Goal: Task Accomplishment & Management: Complete application form

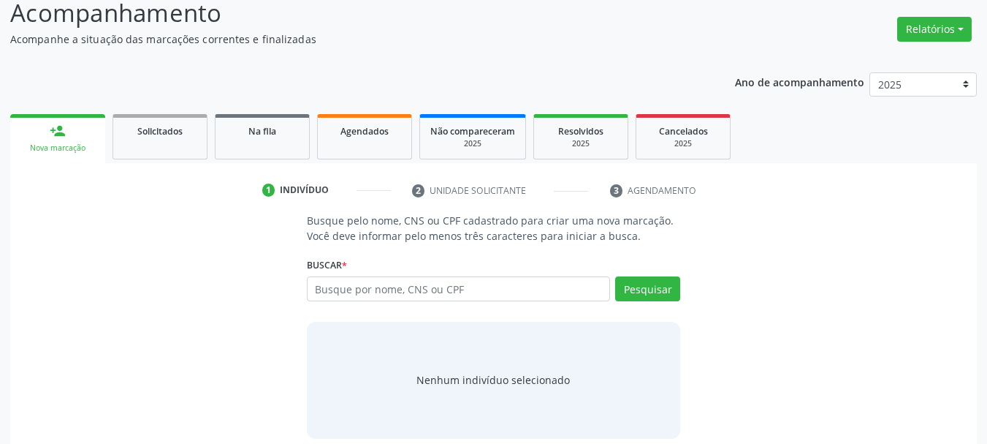
scroll to position [120, 0]
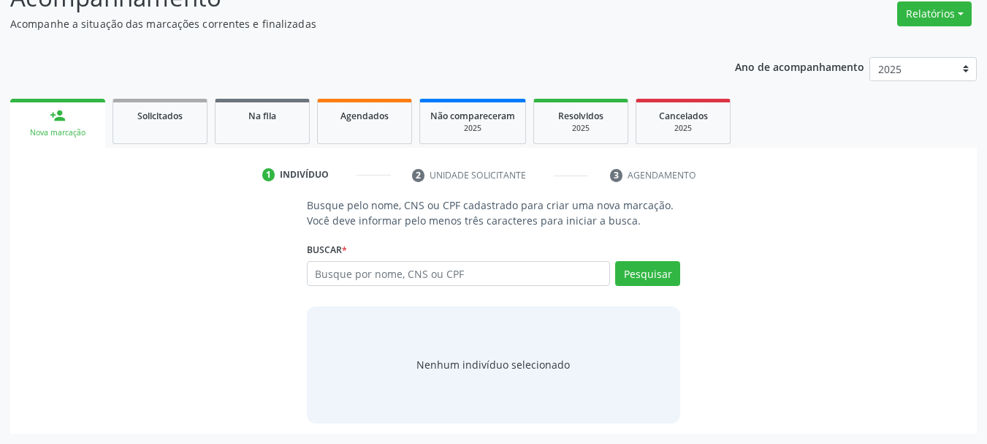
click at [455, 278] on input "text" at bounding box center [459, 273] width 304 height 25
type input "[PERSON_NAME]"
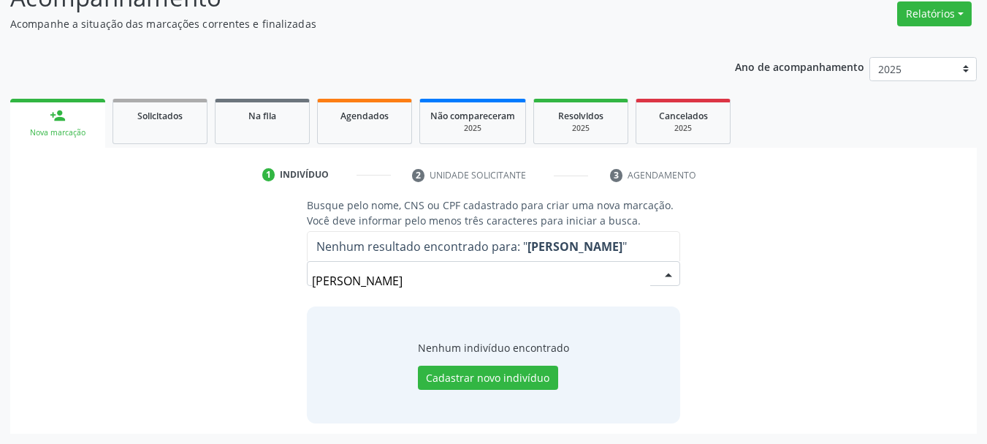
click at [537, 281] on input "[PERSON_NAME]" at bounding box center [481, 280] width 339 height 29
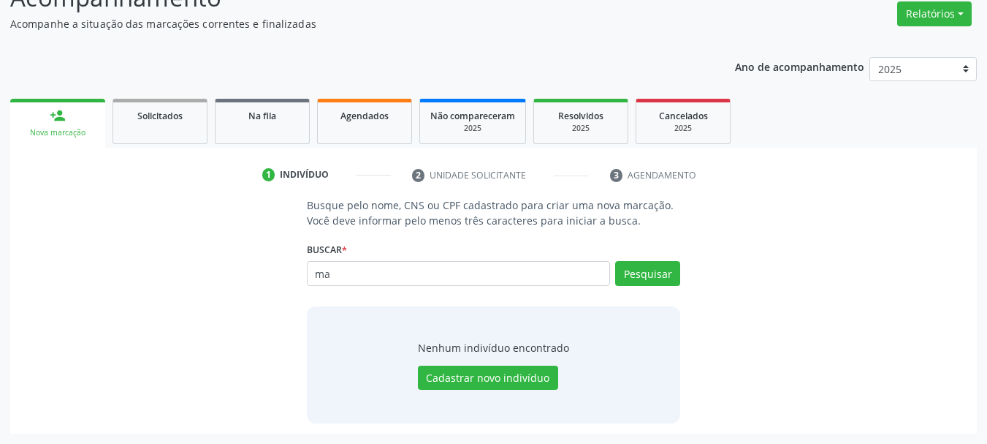
type input "m"
type input "700506585803256"
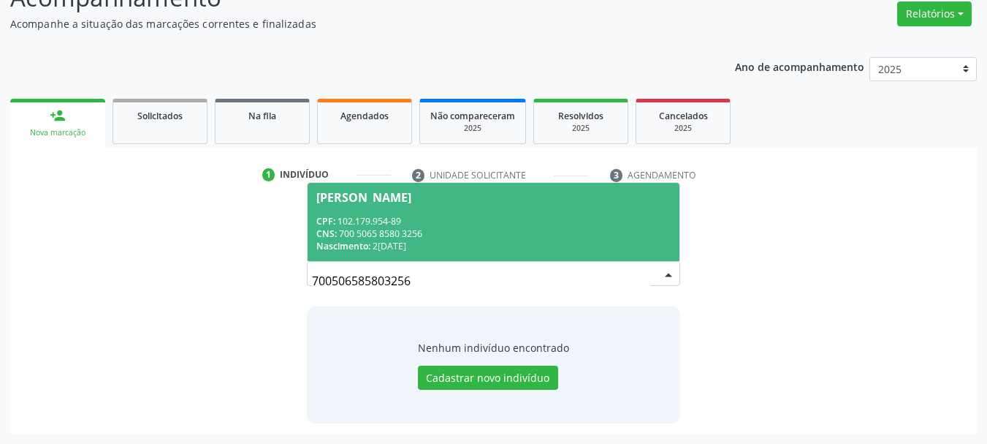
click at [501, 203] on span "[PERSON_NAME] CPF: 102.179.954-89 CNS: 700 5065 8580 3256 Nascimento: 2[DATE]" at bounding box center [494, 222] width 373 height 78
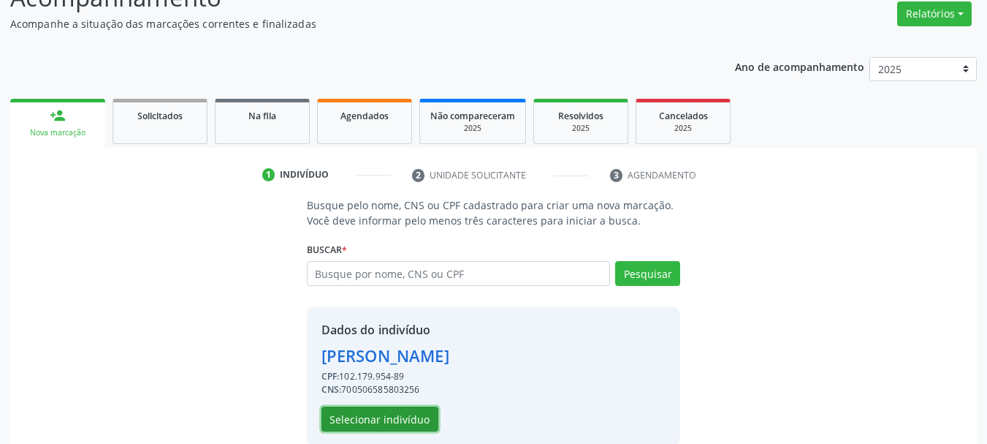
click at [418, 412] on button "Selecionar indivíduo" at bounding box center [380, 418] width 117 height 25
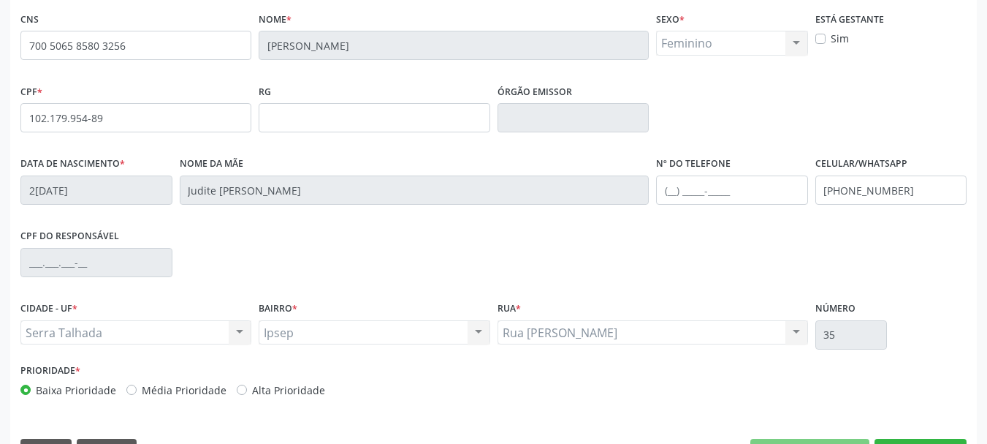
scroll to position [339, 0]
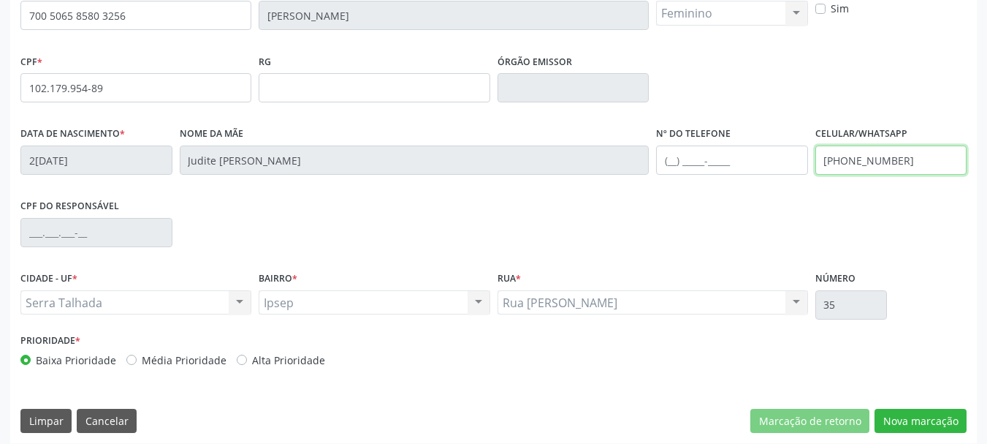
click at [872, 145] on input "[PHONE_NUMBER]" at bounding box center [892, 159] width 152 height 29
click at [875, 164] on input "[PHONE_NUMBER]" at bounding box center [892, 159] width 152 height 29
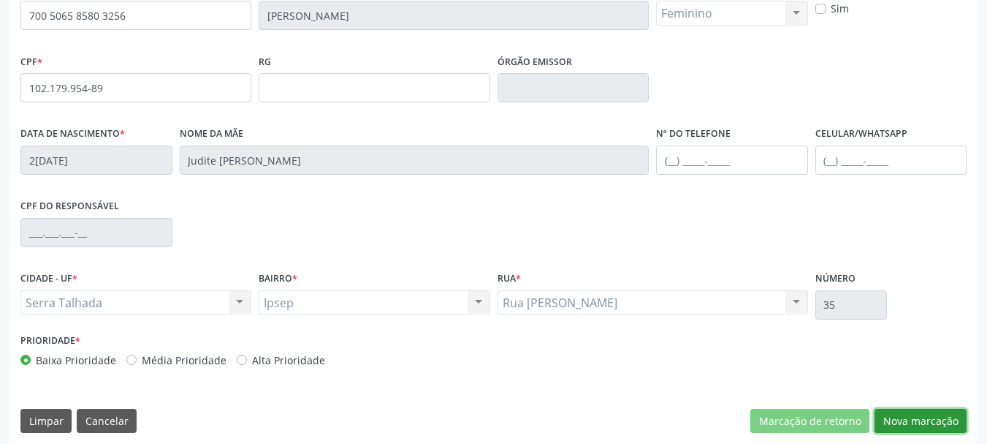
click at [932, 422] on button "Nova marcação" at bounding box center [921, 420] width 92 height 25
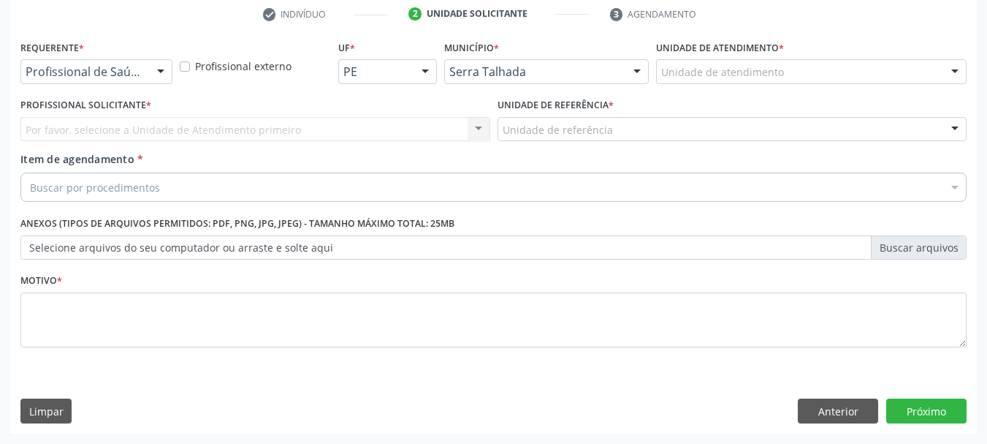
scroll to position [281, 0]
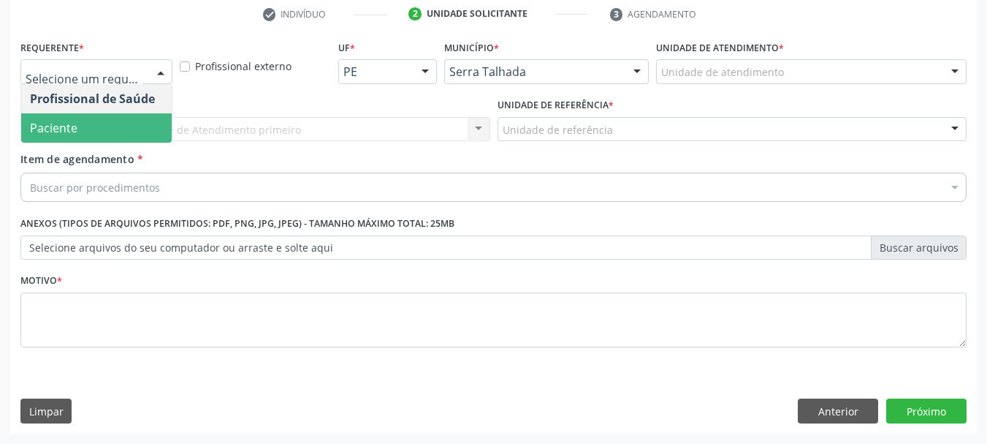
click at [85, 122] on span "Paciente" at bounding box center [96, 127] width 151 height 29
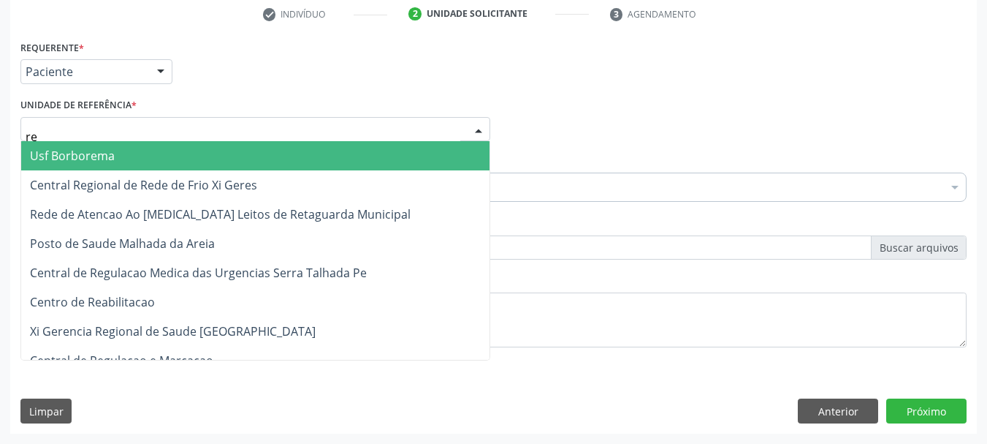
type input "rea"
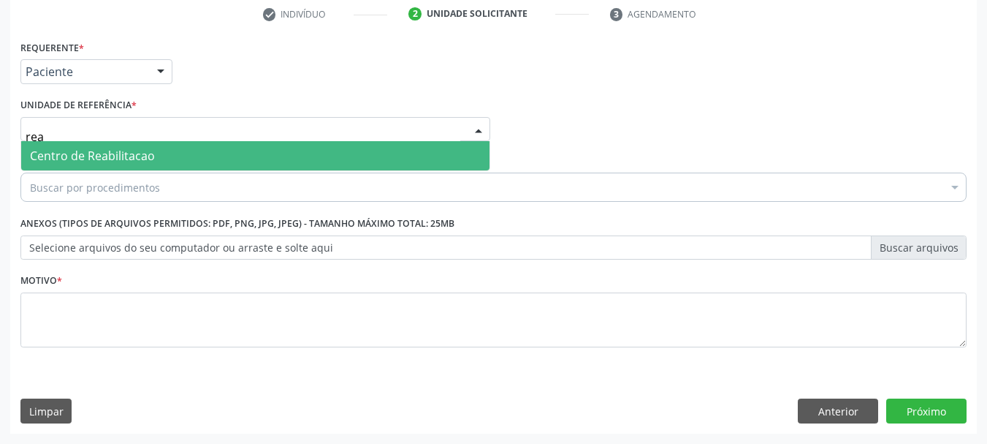
click at [100, 159] on span "Centro de Reabilitacao" at bounding box center [92, 156] width 125 height 16
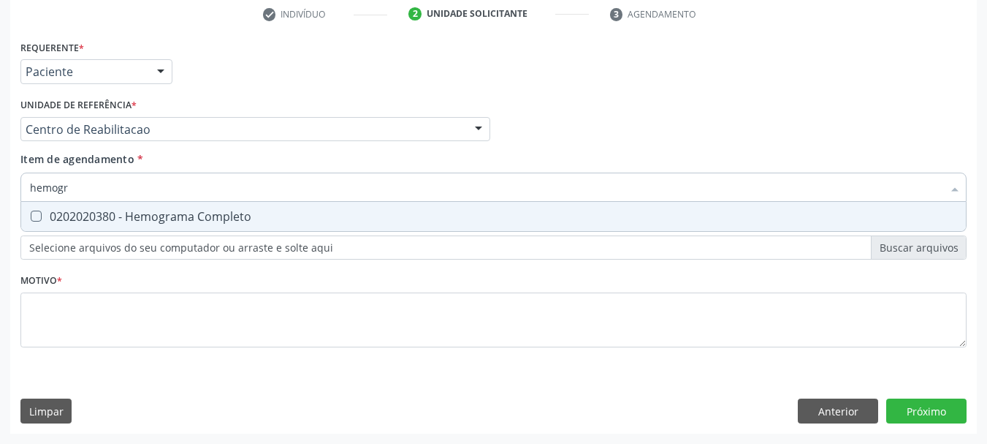
type input "hemogra"
click at [137, 224] on span "0202020380 - Hemograma Completo" at bounding box center [493, 216] width 945 height 29
checkbox Completo "true"
click at [103, 173] on input "hemogra" at bounding box center [486, 186] width 913 height 29
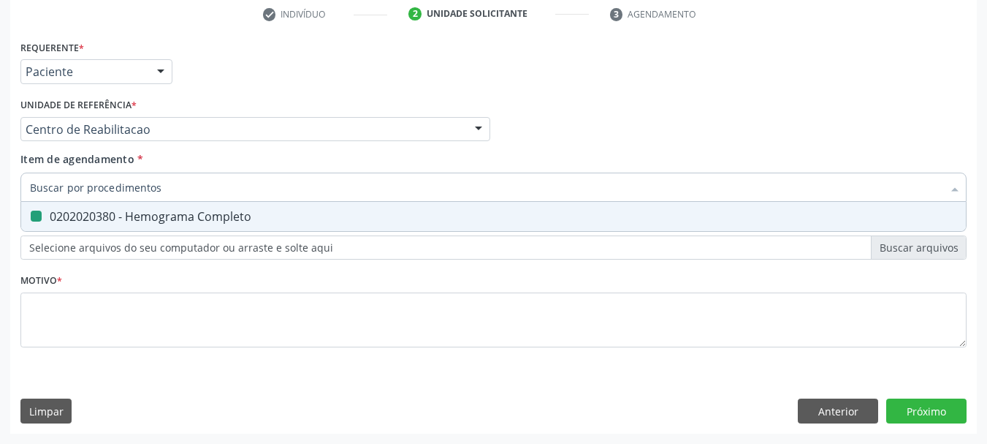
checkbox Completo "false"
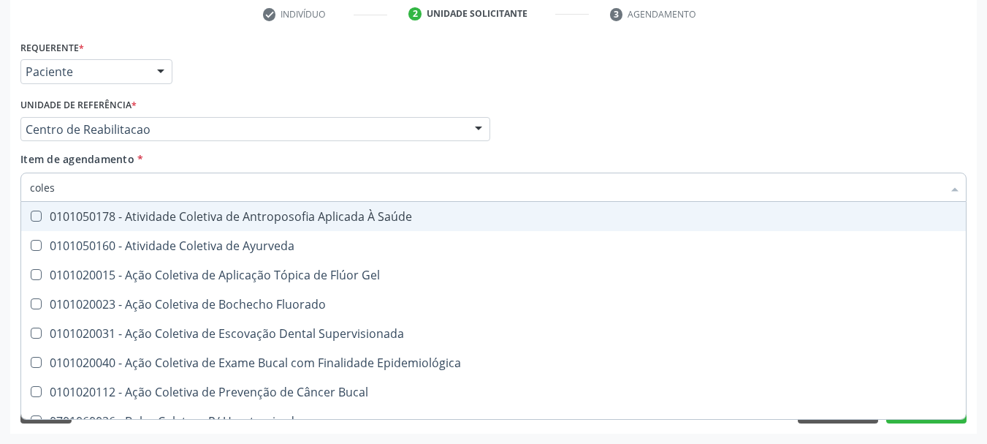
type input "colest"
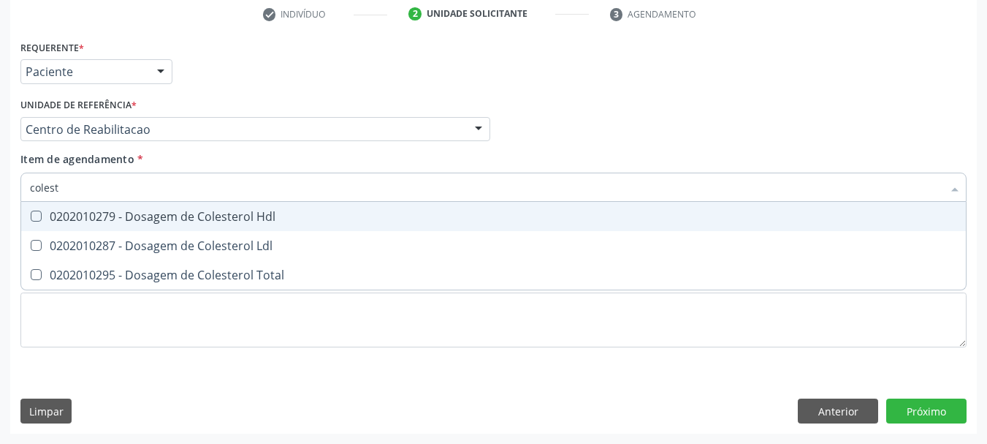
click at [91, 218] on div "0202010279 - Dosagem de Colesterol Hdl" at bounding box center [493, 216] width 927 height 12
checkbox Hdl "true"
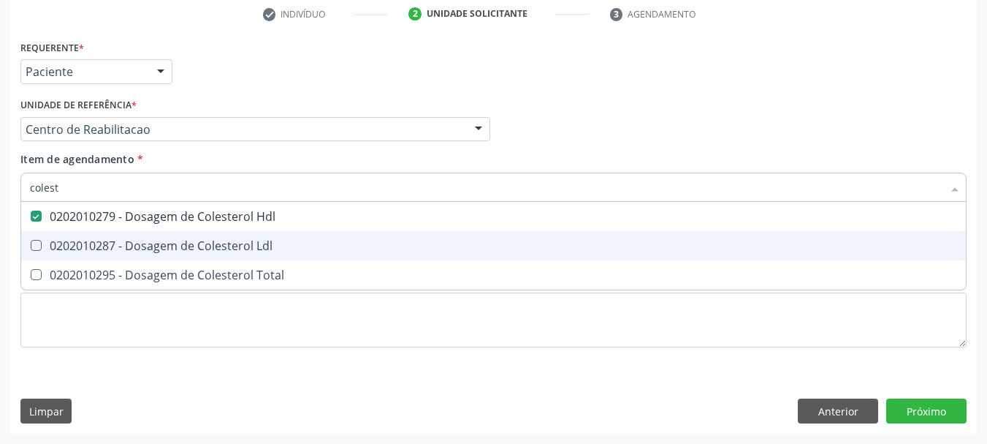
click at [80, 235] on span "0202010287 - Dosagem de Colesterol Ldl" at bounding box center [493, 245] width 945 height 29
checkbox Ldl "true"
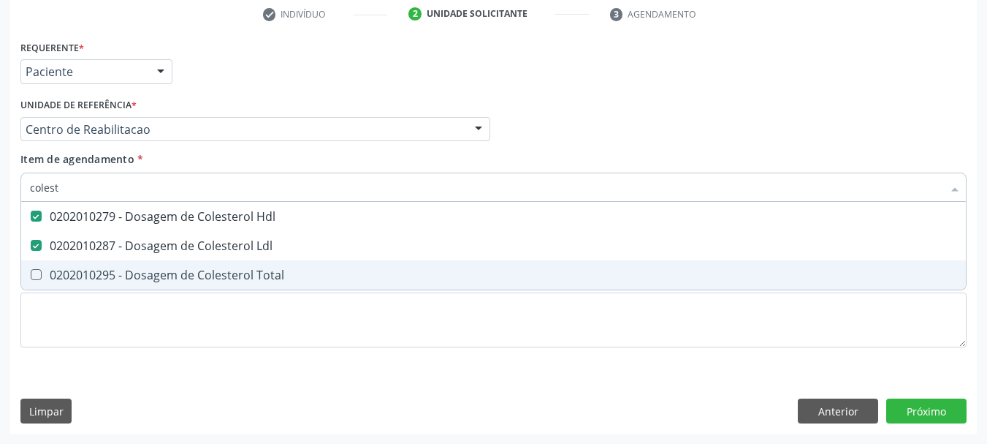
click at [84, 275] on div "0202010295 - Dosagem de Colesterol Total" at bounding box center [493, 275] width 927 height 12
checkbox Total "true"
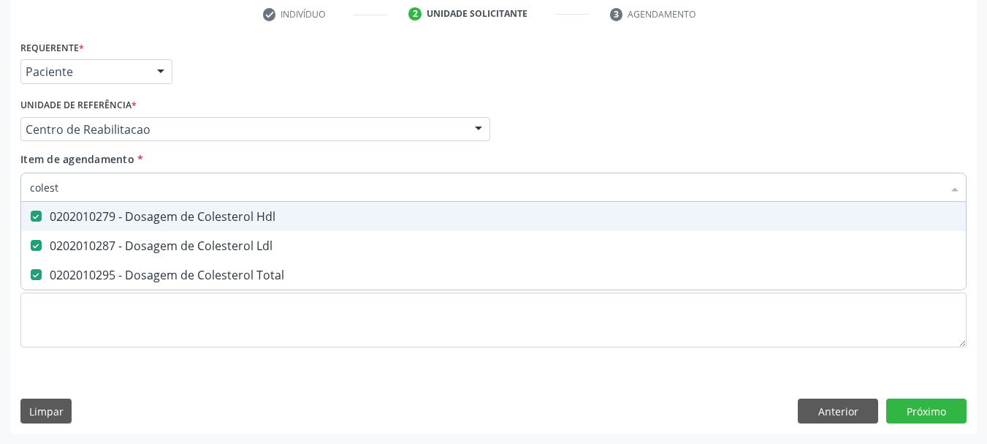
click at [99, 190] on input "colest" at bounding box center [486, 186] width 913 height 29
checkbox Hdl "false"
checkbox Ldl "false"
checkbox Total "false"
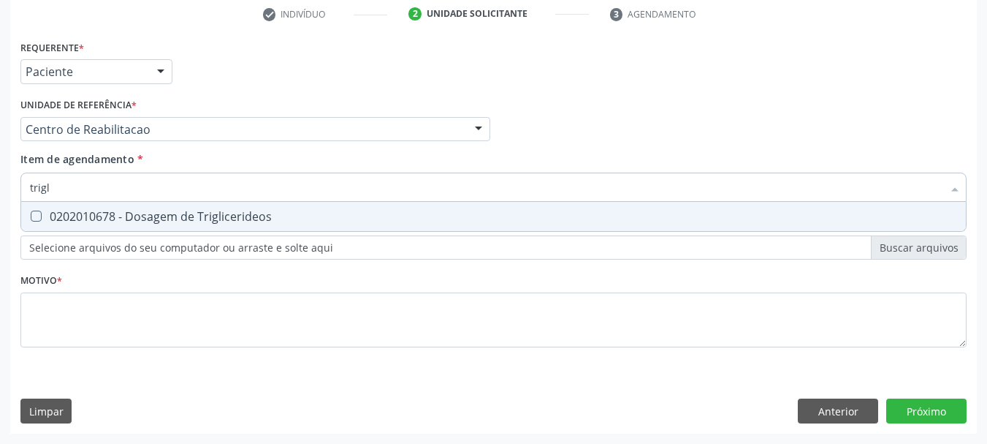
type input "trigli"
click at [96, 221] on div "0202010678 - Dosagem de Triglicerideos" at bounding box center [493, 216] width 927 height 12
checkbox Triglicerideos "true"
click at [80, 188] on input "trigli" at bounding box center [486, 186] width 913 height 29
drag, startPoint x: 80, startPoint y: 188, endPoint x: 54, endPoint y: 170, distance: 31.6
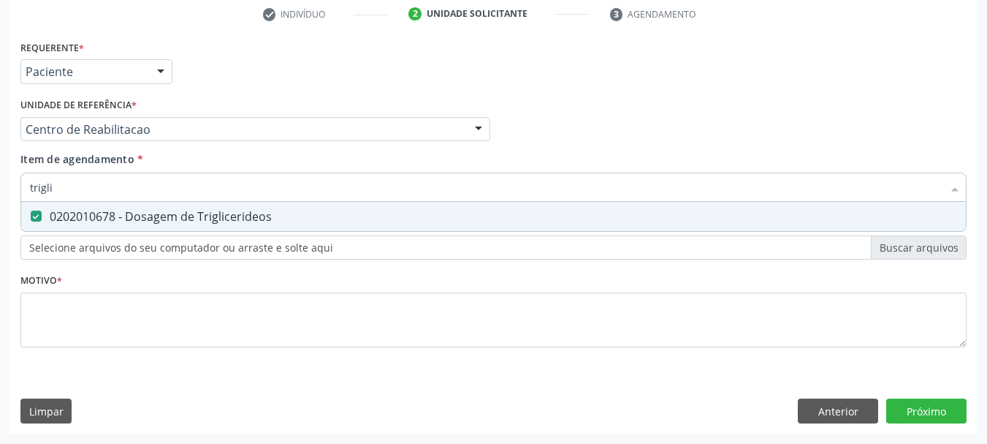
click at [74, 182] on input "trigli" at bounding box center [486, 186] width 913 height 29
checkbox Triglicerideos "false"
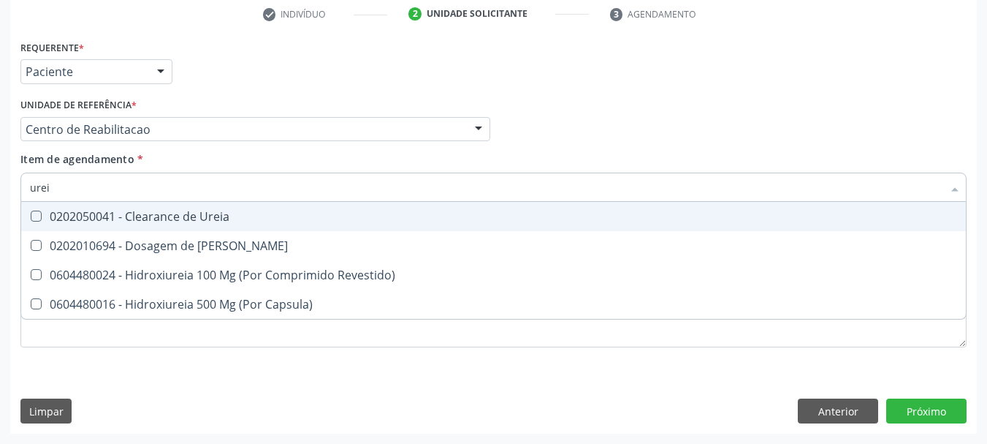
type input "ureia"
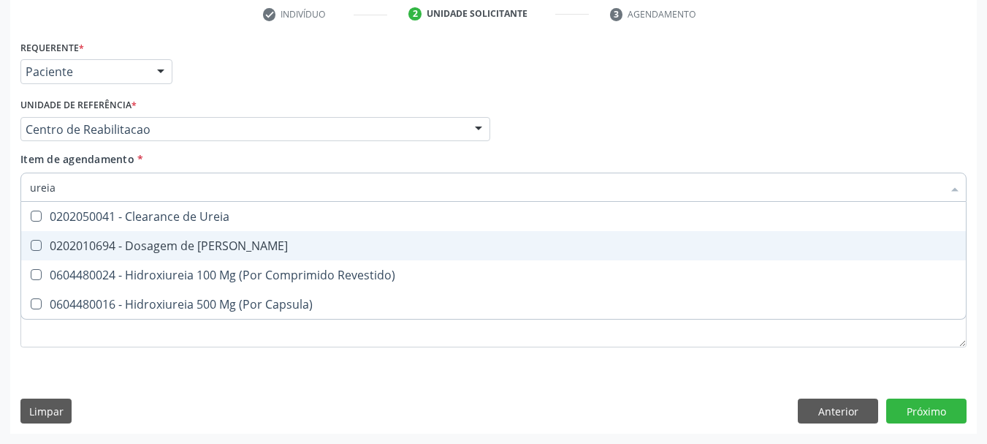
click at [189, 232] on span "0202010694 - Dosagem de [PERSON_NAME]" at bounding box center [493, 245] width 945 height 29
checkbox Ureia "true"
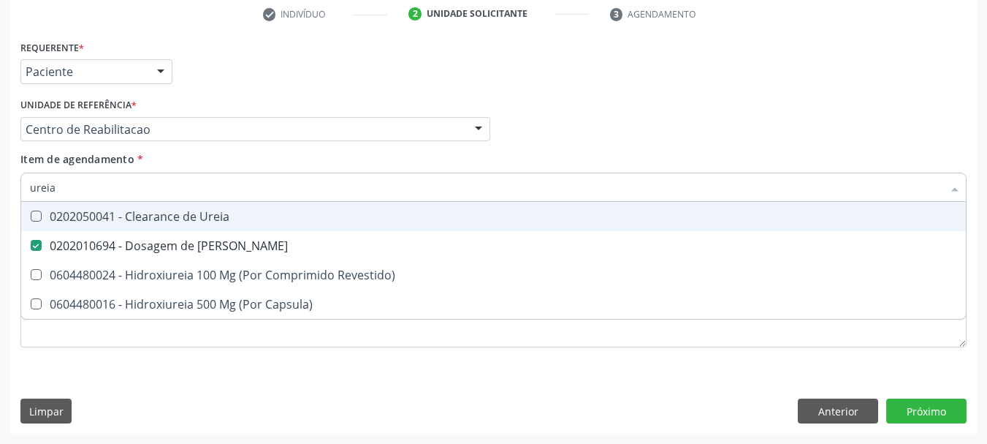
click at [109, 191] on input "ureia" at bounding box center [486, 186] width 913 height 29
click at [108, 191] on input "ureia" at bounding box center [486, 186] width 913 height 29
checkbox Ureia "false"
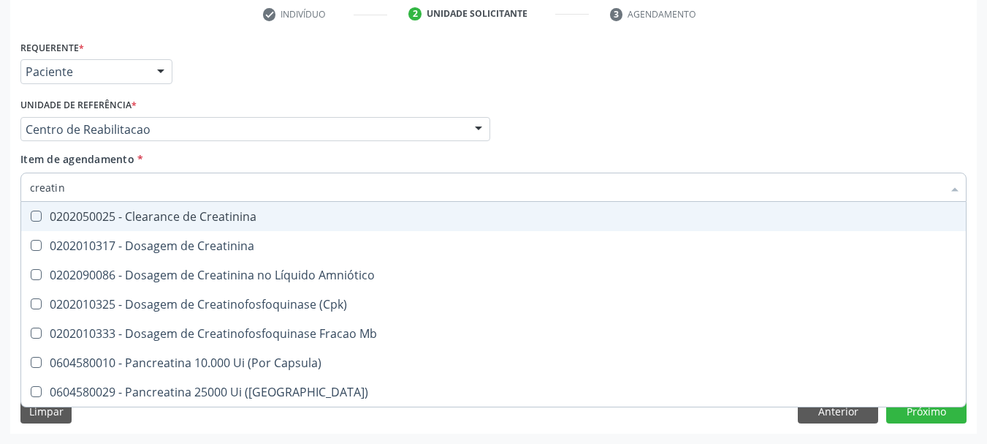
type input "creatini"
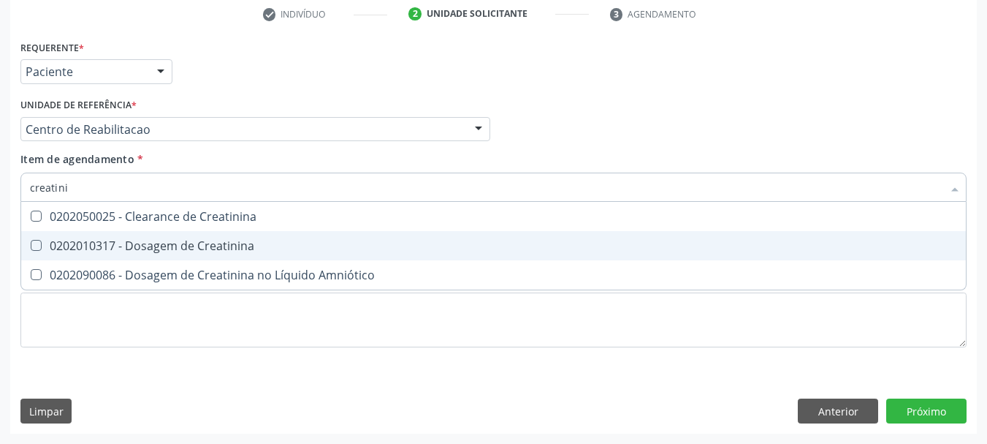
click at [140, 242] on div "0202010317 - Dosagem de Creatinina" at bounding box center [493, 246] width 927 height 12
checkbox Creatinina "true"
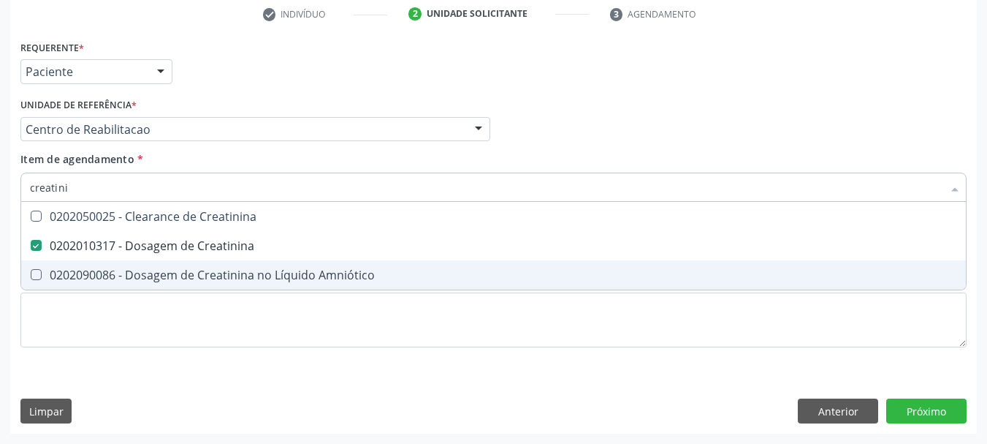
type input "creatini"
checkbox Amniótico "true"
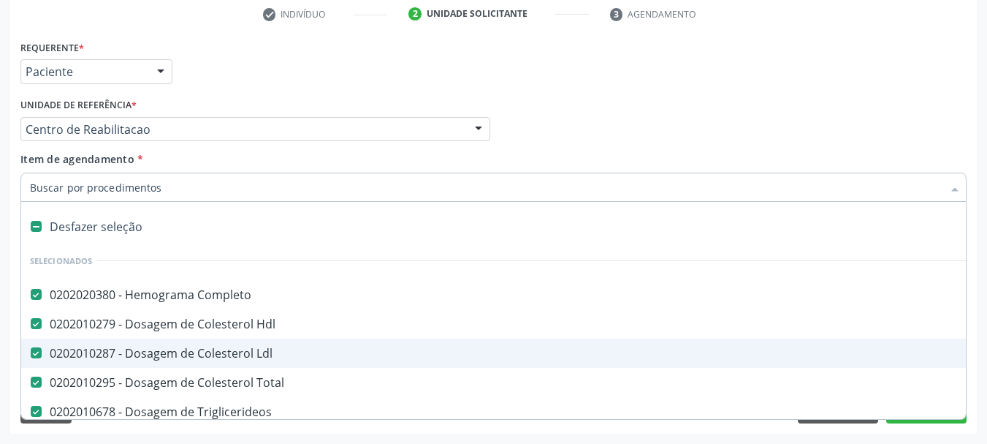
scroll to position [146, 0]
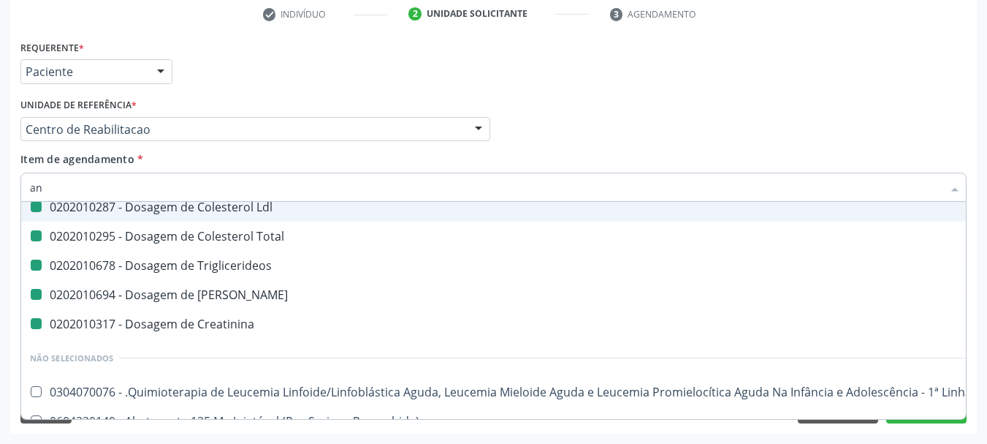
type input "ana"
checkbox Completo "false"
checkbox Hdl "false"
checkbox Ldl "false"
checkbox Total "false"
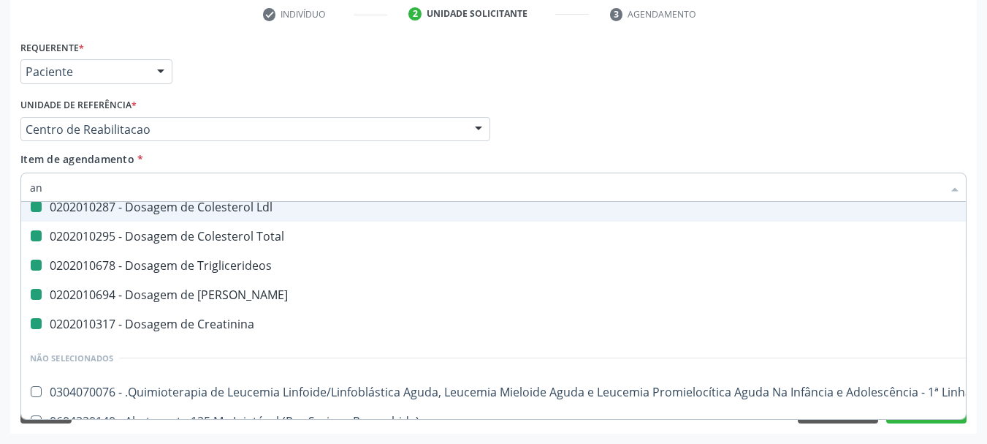
checkbox Triglicerideos "false"
checkbox Ureia "false"
checkbox Creatinina "false"
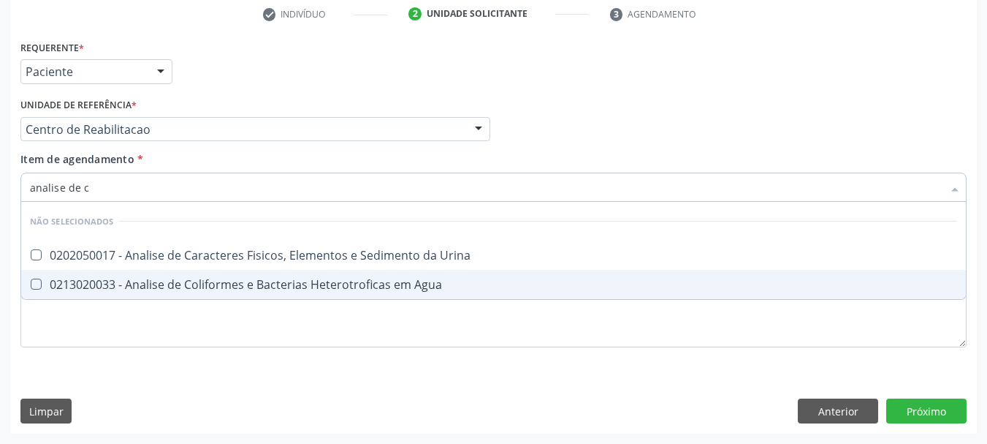
scroll to position [0, 0]
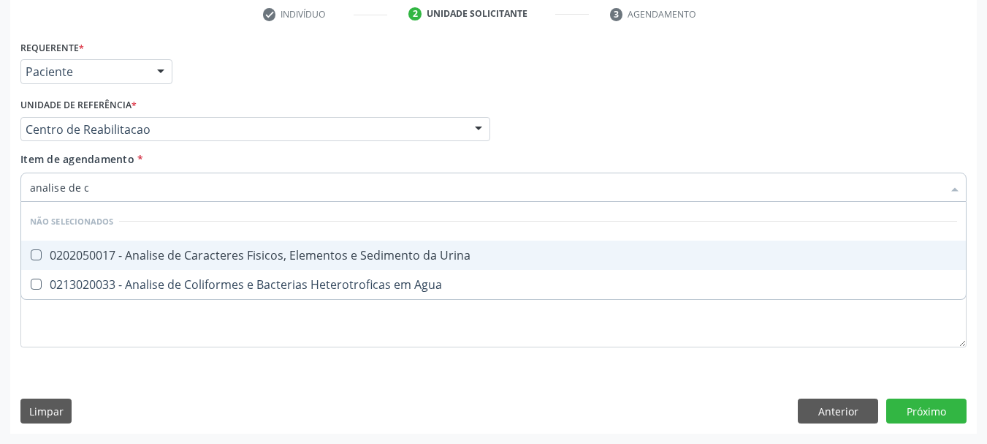
type input "analise de ca"
click at [330, 244] on span "0202050017 - Analise de Caracteres Fisicos, Elementos e Sedimento da Urina" at bounding box center [493, 254] width 945 height 29
checkbox Urina "true"
click at [151, 186] on input "analise de ca" at bounding box center [486, 186] width 913 height 29
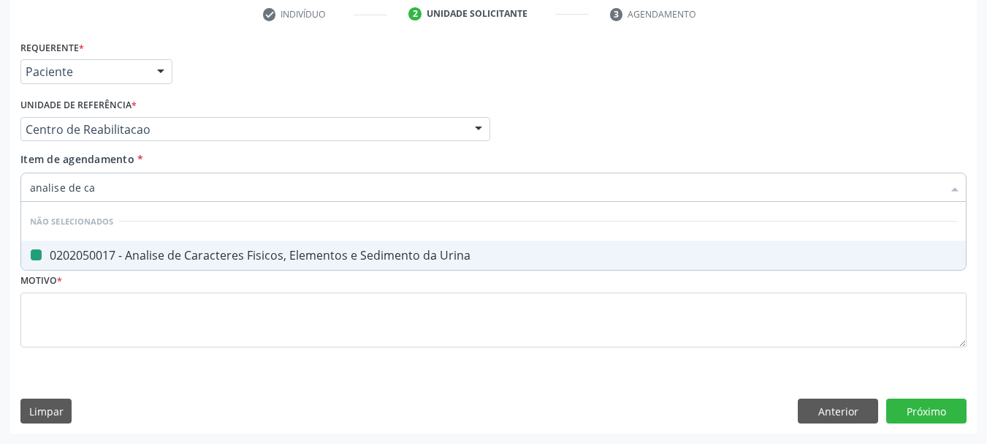
type input "analise de"
checkbox Urina "false"
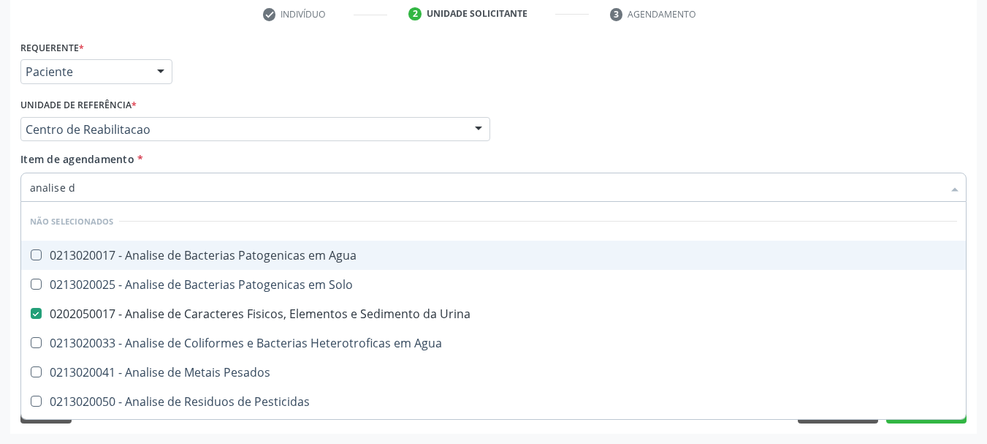
type input "analise"
checkbox Urina "false"
checkbox Pesados "true"
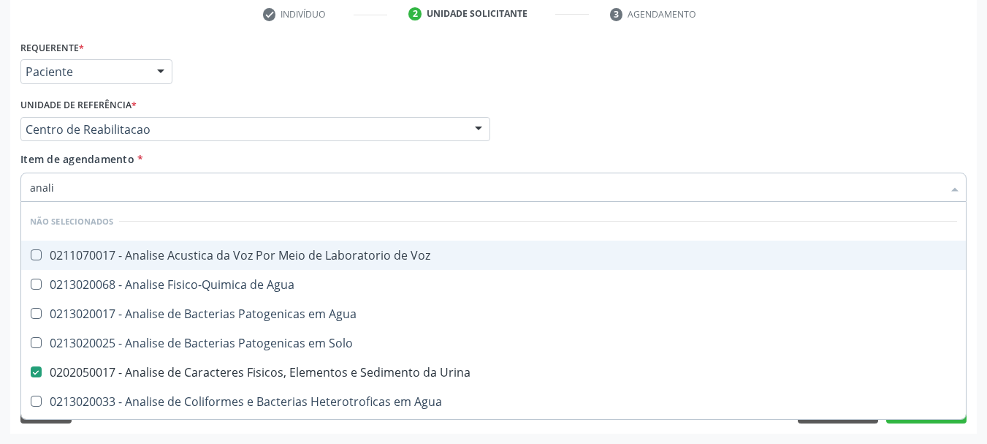
type input "anal"
checkbox Urina "false"
checkbox Agua "true"
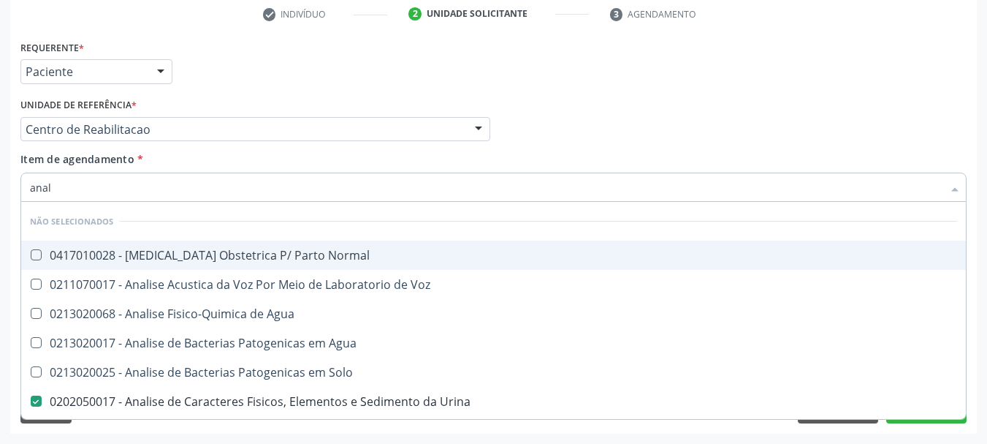
type input "ana"
checkbox Urina "false"
checkbox Pesticidas "true"
type input "a"
checkbox Normal "true"
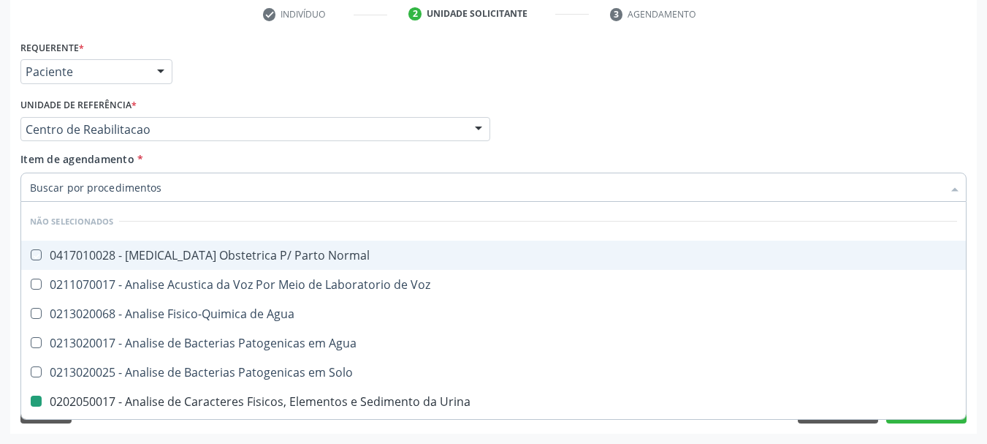
checkbox Voz "true"
checkbox Agua "true"
checkbox Solo "true"
checkbox Urina "true"
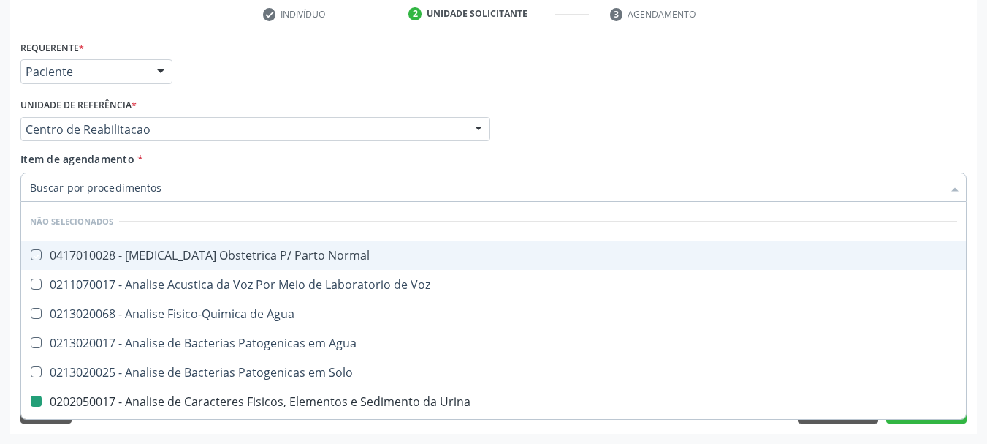
checkbox Agua "true"
checkbox Pesticidas "false"
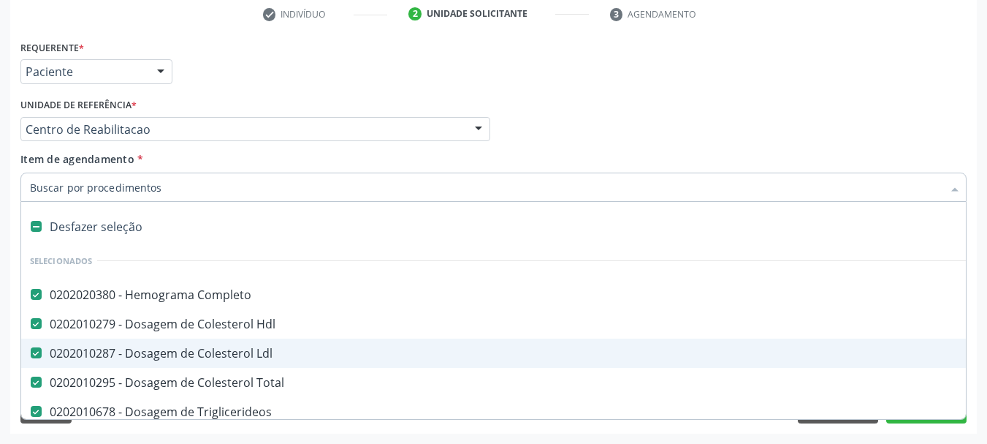
click at [100, 181] on input "Item de agendamento *" at bounding box center [486, 186] width 913 height 29
drag, startPoint x: 265, startPoint y: 79, endPoint x: 214, endPoint y: 123, distance: 67.4
click at [265, 79] on div "Requerente * Paciente Profissional de Saúde Paciente Nenhum resultado encontrad…" at bounding box center [494, 65] width 954 height 57
checkbox Urina "false"
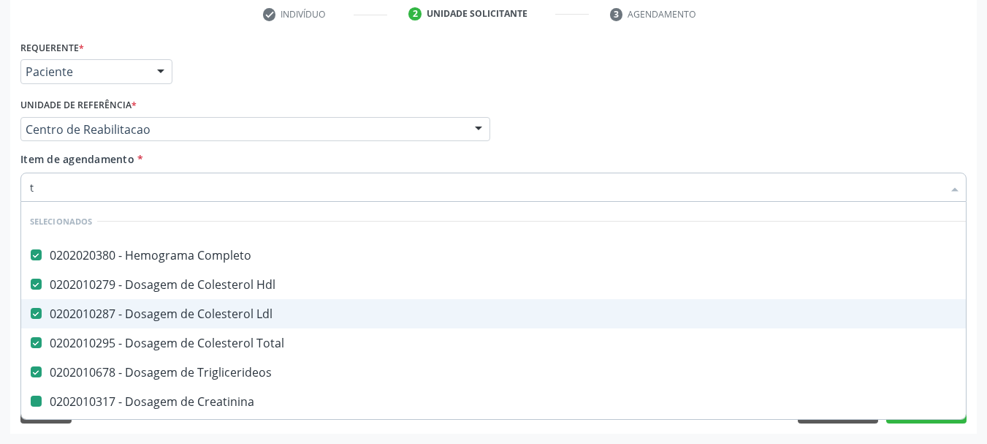
type input "te"
checkbox Creatinina "false"
checkbox Urina "false"
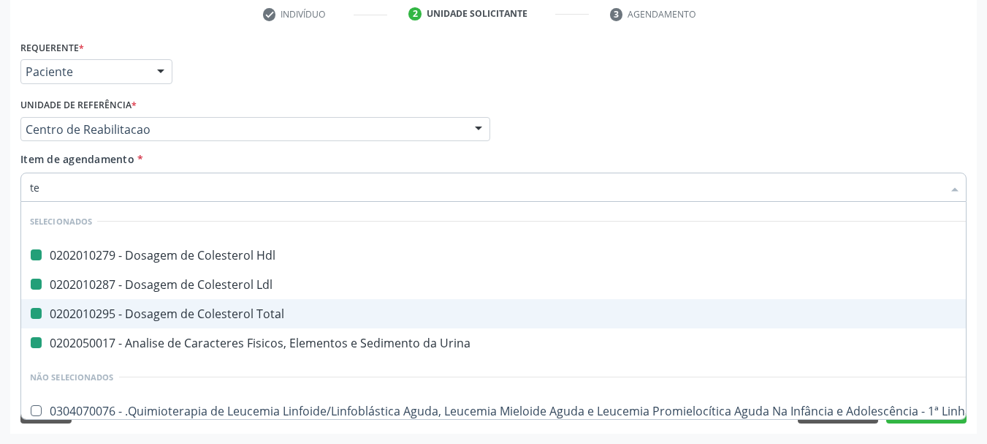
type input "tes"
checkbox Hdl "false"
checkbox Ldl "false"
checkbox Total "false"
checkbox Urina "false"
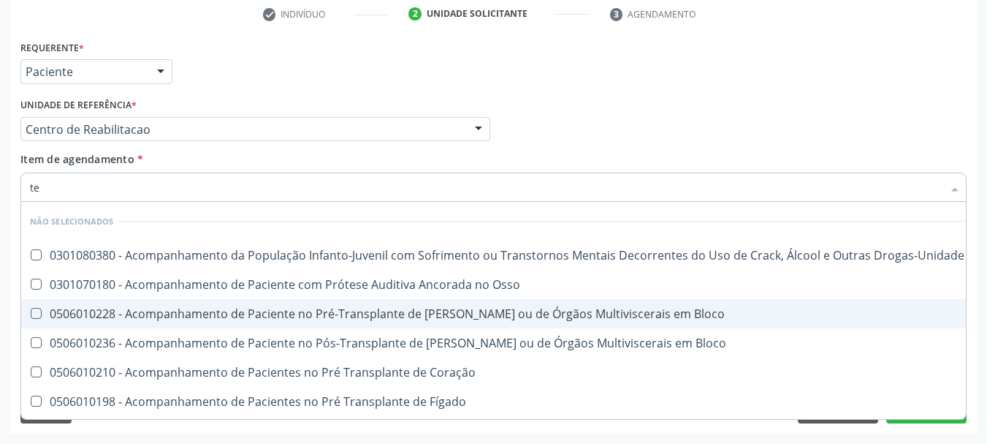
type input "t"
checkbox \(Uai\)\ "true"
checkbox Osso "true"
checkbox Bloco "true"
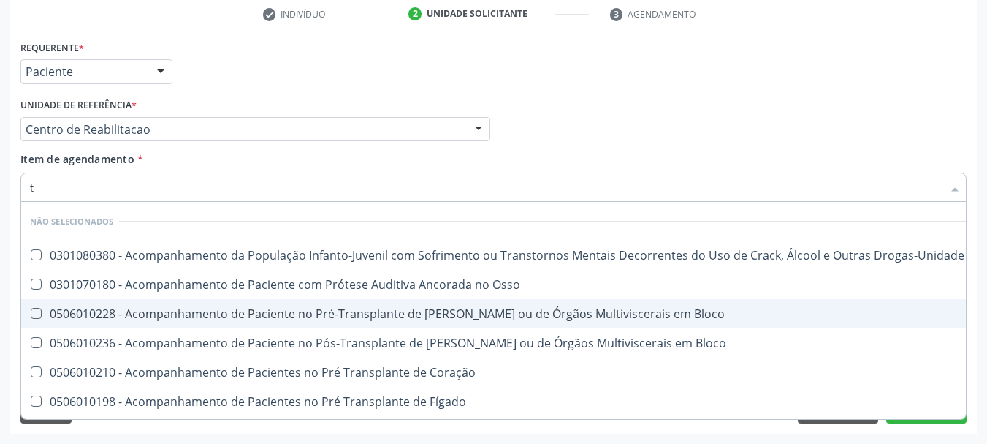
checkbox Fígado "true"
checkbox Pulmão "true"
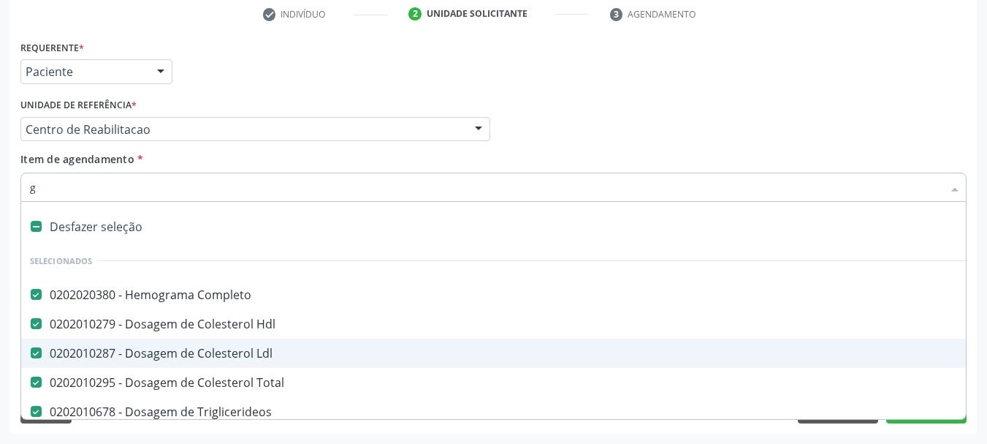
type input "gl"
checkbox Ldl "false"
checkbox Total "false"
checkbox Ureia "false"
checkbox Creatinina "false"
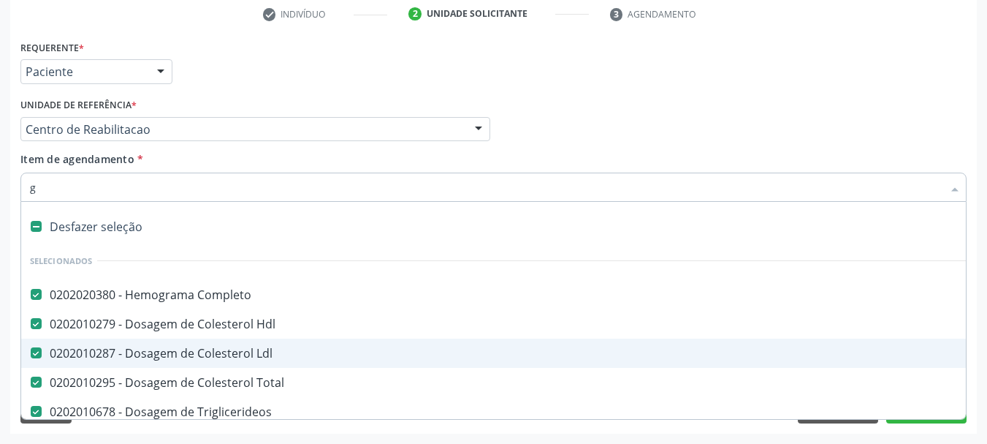
checkbox Triglicerideos "false"
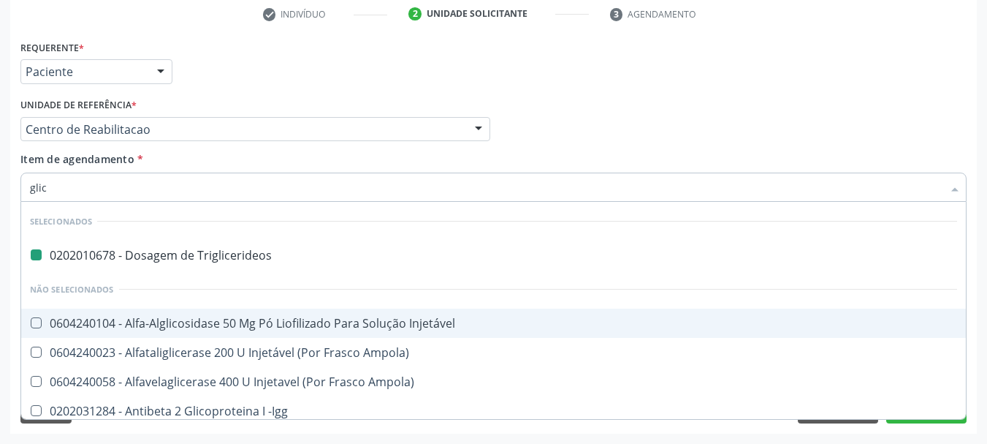
type input "glico"
checkbox Triglicerideos "false"
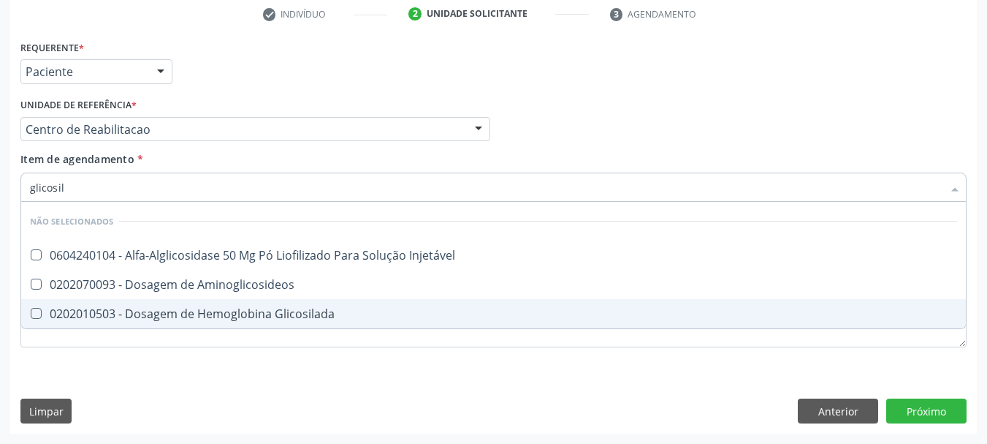
type input "glicosila"
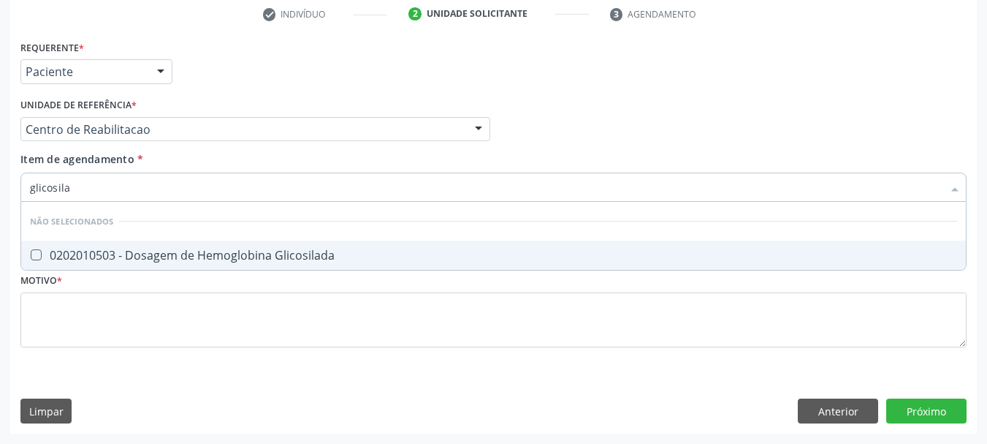
click at [126, 252] on div "0202010503 - Dosagem de Hemoglobina Glicosilada" at bounding box center [493, 255] width 927 height 12
checkbox Glicosilada "true"
click at [96, 186] on input "glicosila" at bounding box center [486, 186] width 913 height 29
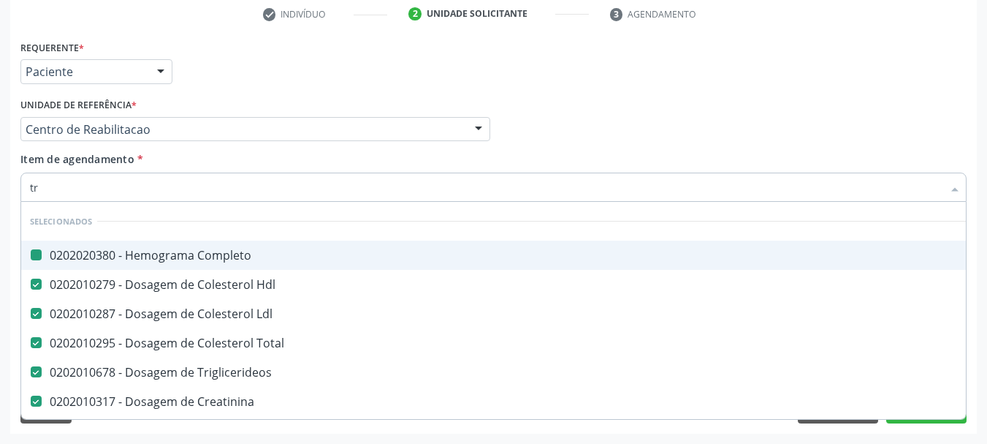
type input "tra"
checkbox Completo "false"
checkbox Ldl "false"
checkbox Total "false"
checkbox Triglicerideos "false"
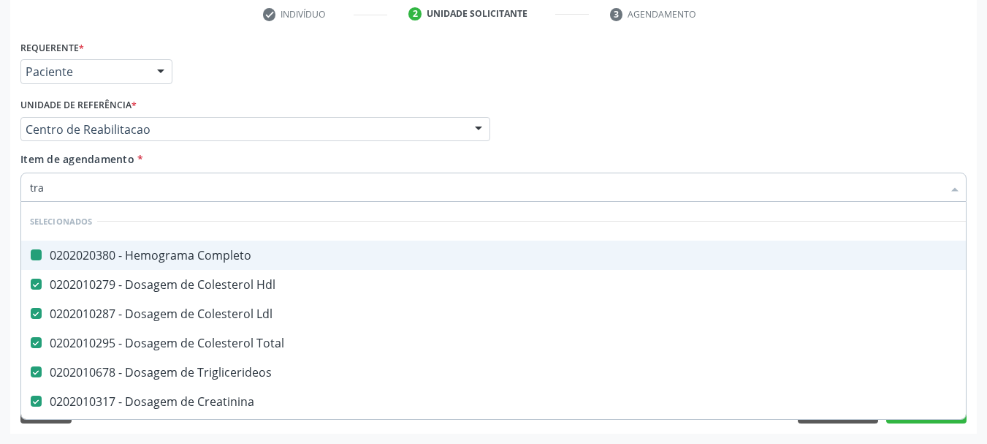
checkbox Creatinina "false"
checkbox Urina "false"
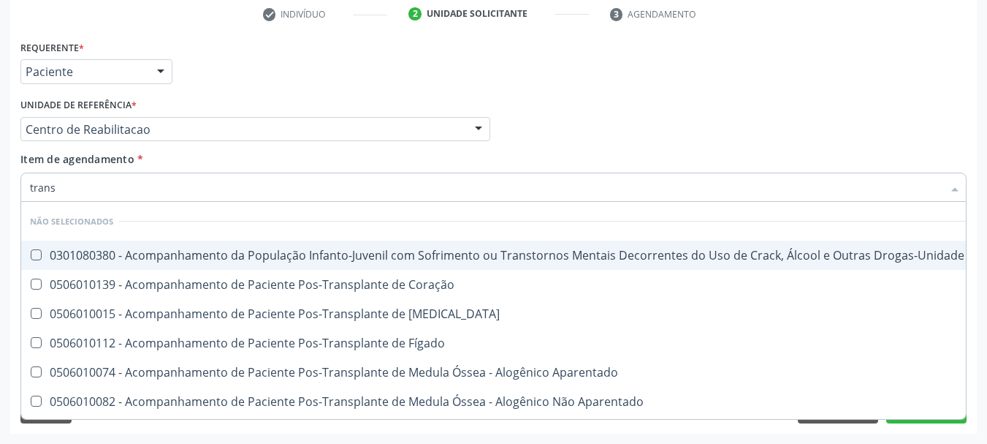
type input "transa"
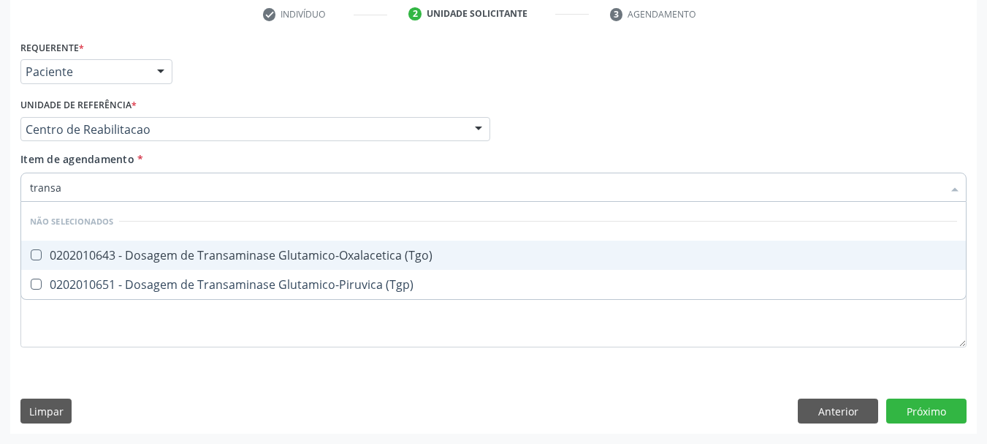
click at [292, 259] on div "0202010643 - Dosagem de Transaminase Glutamico-Oxalacetica (Tgo)" at bounding box center [493, 255] width 927 height 12
checkbox \(Tgo\) "true"
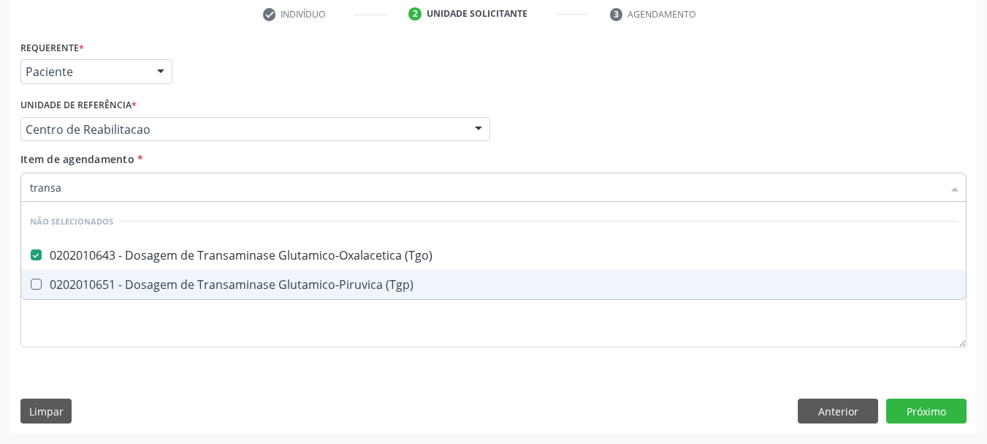
click at [32, 281] on \(Tgp\) at bounding box center [36, 283] width 11 height 11
click at [31, 281] on \(Tgp\) "checkbox" at bounding box center [25, 283] width 9 height 9
checkbox \(Tgp\) "true"
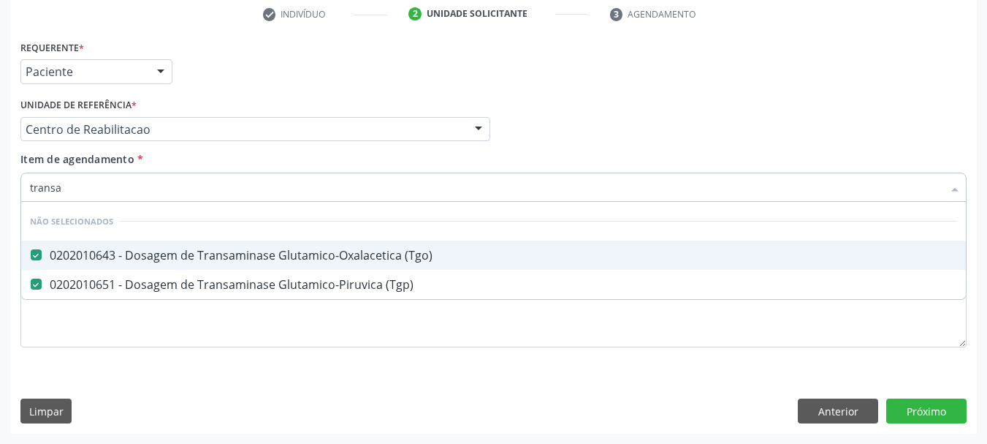
click at [51, 180] on input "transa" at bounding box center [486, 186] width 913 height 29
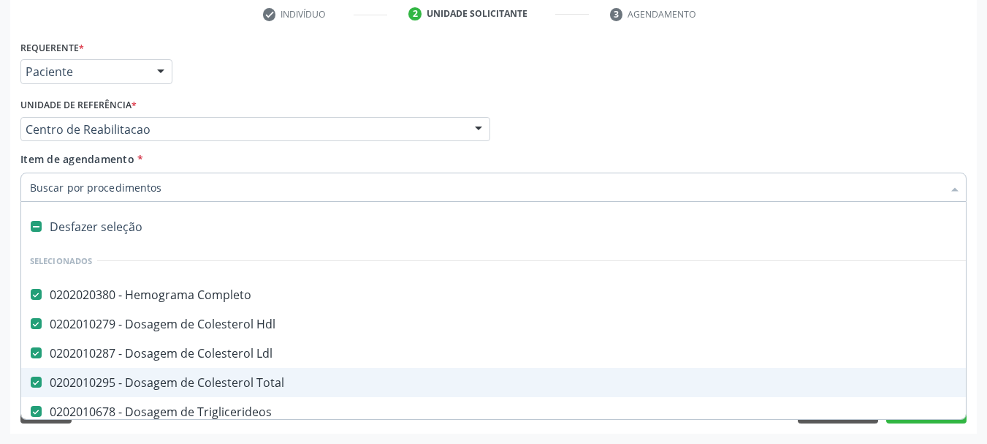
checkbox Manutenção "true"
checkbox Preenchida\) "true"
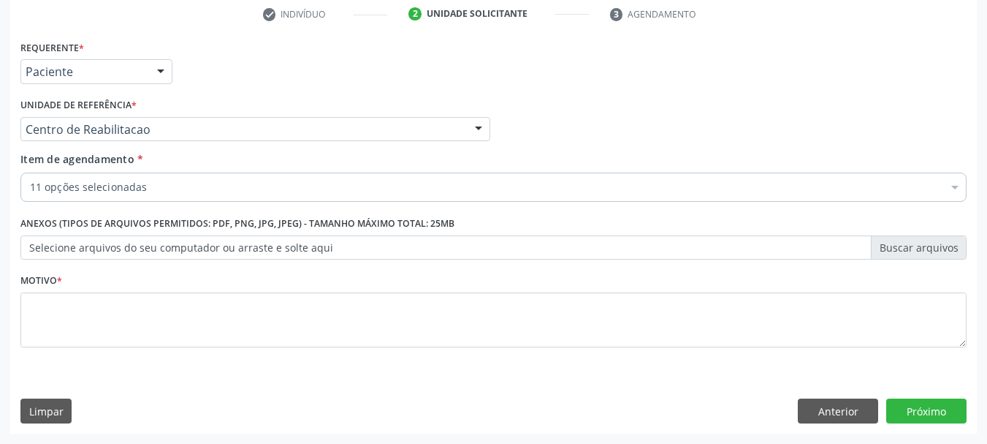
click at [83, 195] on div "11 opções selecionadas" at bounding box center [493, 186] width 946 height 29
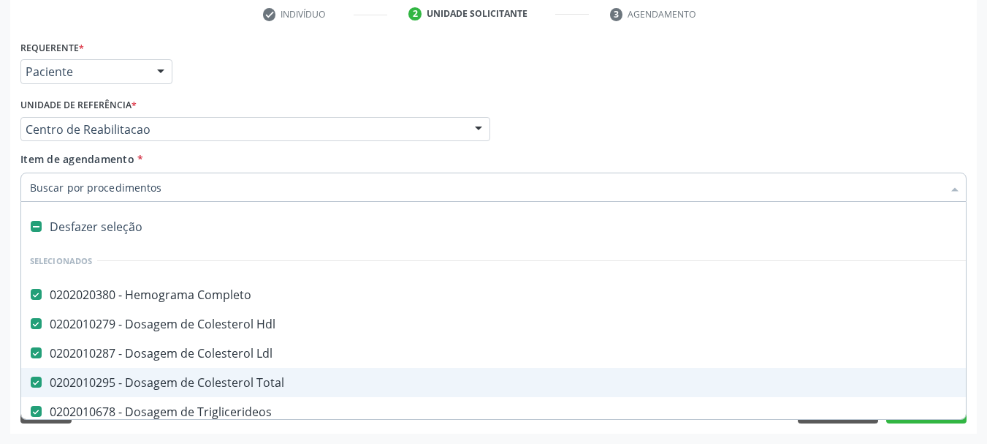
type input "t"
checkbox \(Tgp\) "false"
type input "tra"
checkbox Triglicerideos "false"
checkbox Ureia "false"
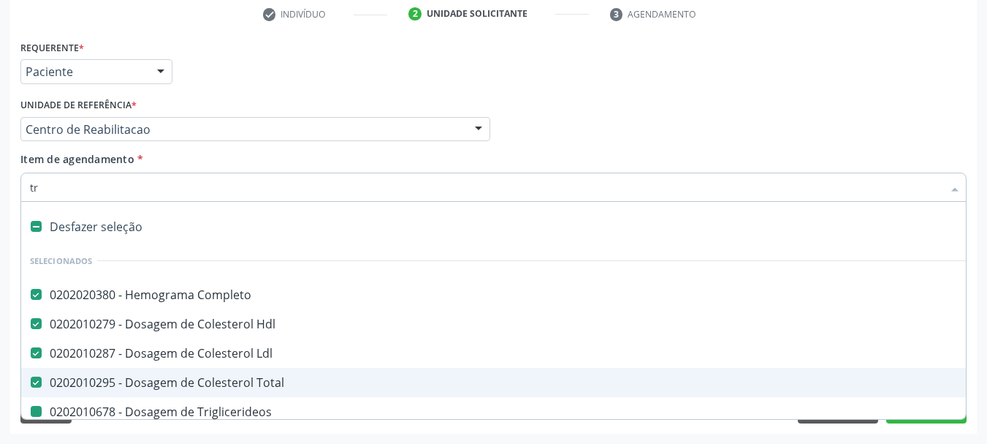
checkbox Creatinina "false"
checkbox Urina "false"
checkbox Glicosilada "false"
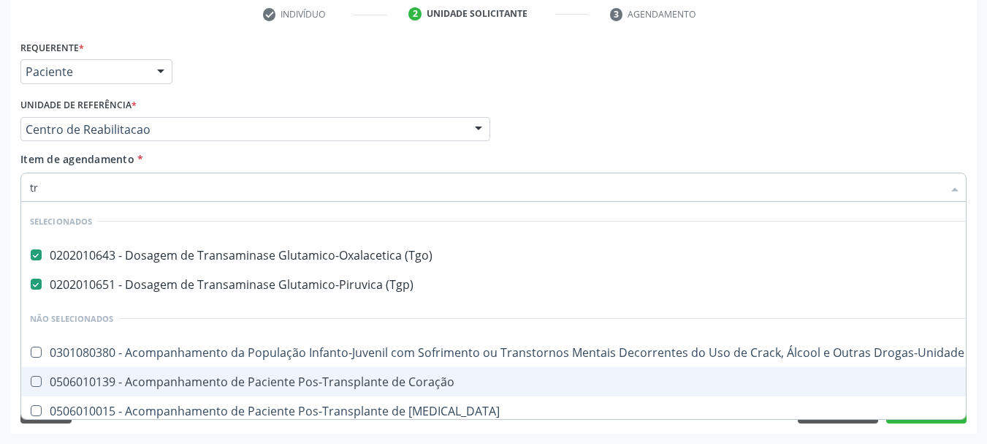
type input "t"
checkbox Coração "true"
checkbox Cornea "true"
checkbox Fígado "true"
checkbox Aparentado "true"
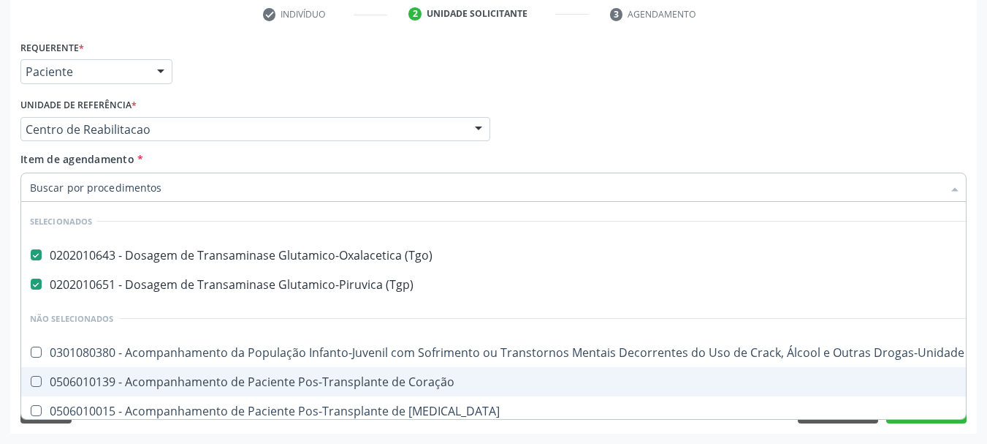
checkbox Pulmão "true"
checkbox Aparentado "true"
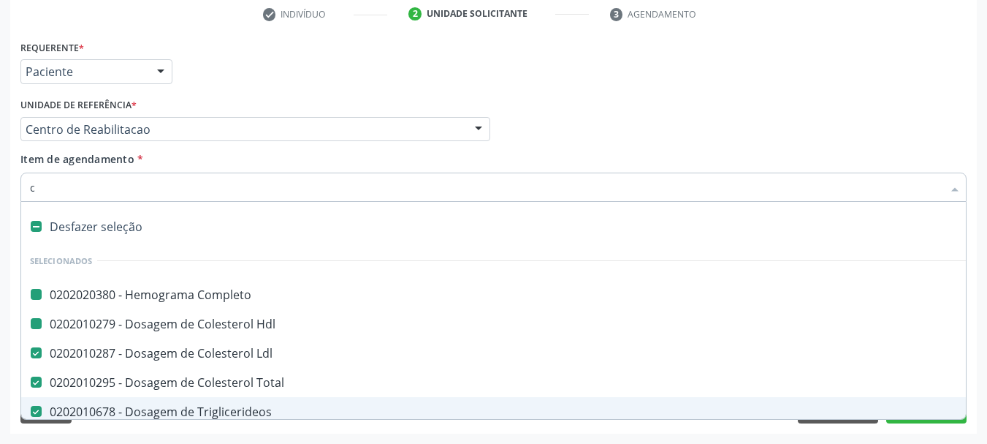
type input "cu"
checkbox Completo "false"
checkbox Hdl "false"
checkbox Triglicerideos "false"
checkbox Ureia "false"
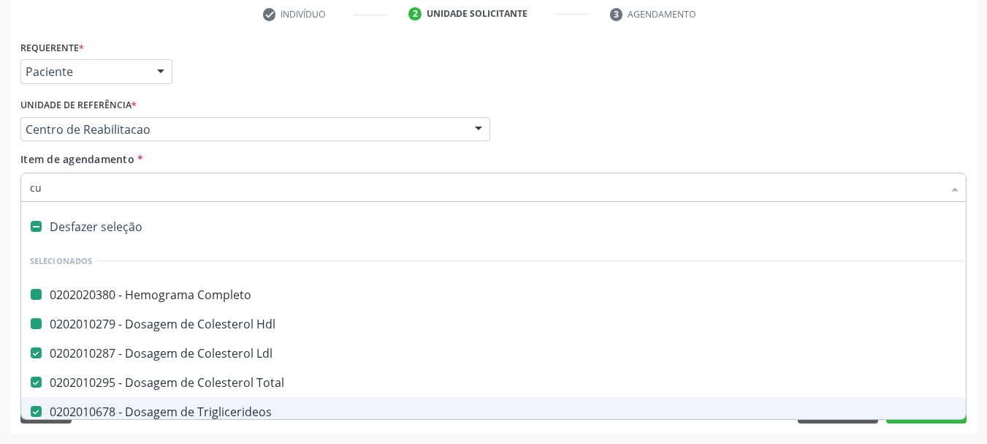
checkbox Creatinina "false"
checkbox Urina "false"
checkbox Glicosilada "false"
checkbox Total "false"
checkbox \(Tgo\) "false"
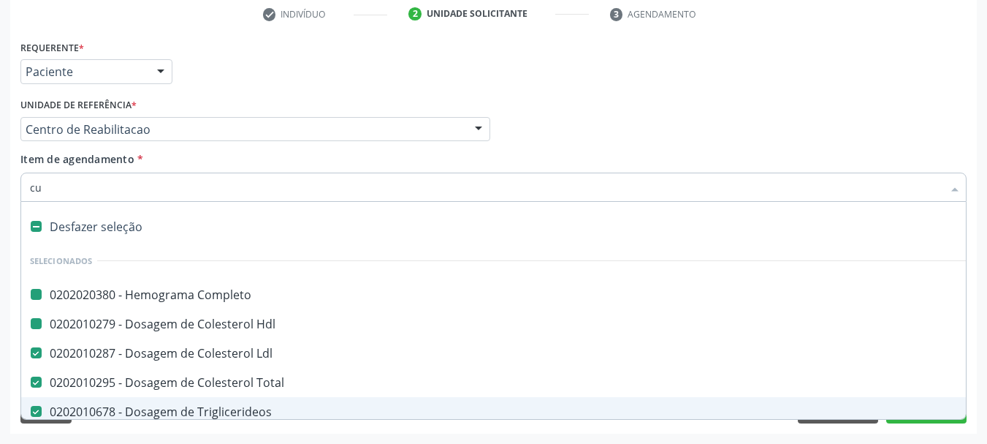
checkbox Ldl "false"
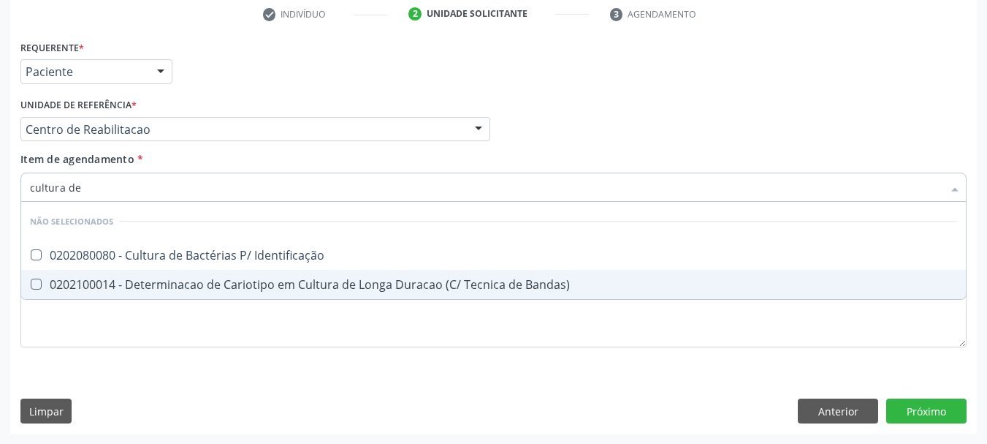
type input "cultura de"
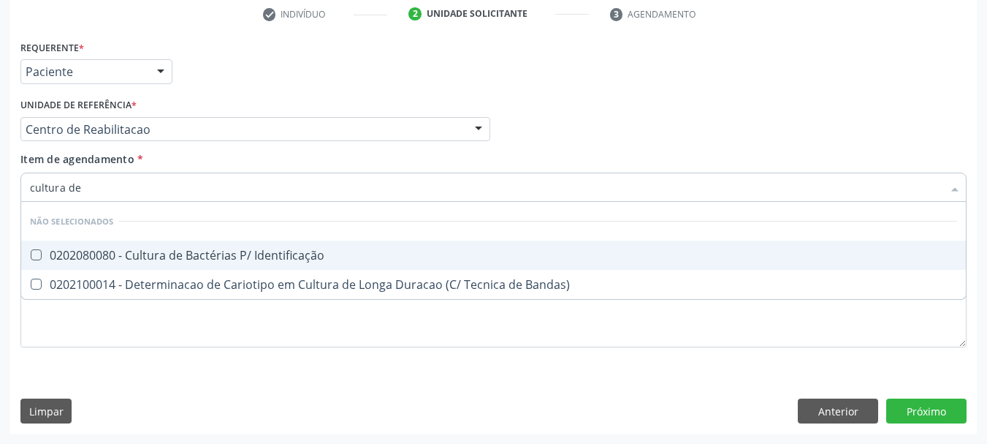
click at [222, 261] on div "0202080080 - Cultura de Bactérias P/ Identificação" at bounding box center [493, 255] width 927 height 12
checkbox Identificação "true"
click at [79, 191] on input "cultura de" at bounding box center [486, 186] width 913 height 29
drag, startPoint x: 79, startPoint y: 191, endPoint x: 79, endPoint y: 181, distance: 10.2
click at [78, 189] on input "cultura de" at bounding box center [486, 186] width 913 height 29
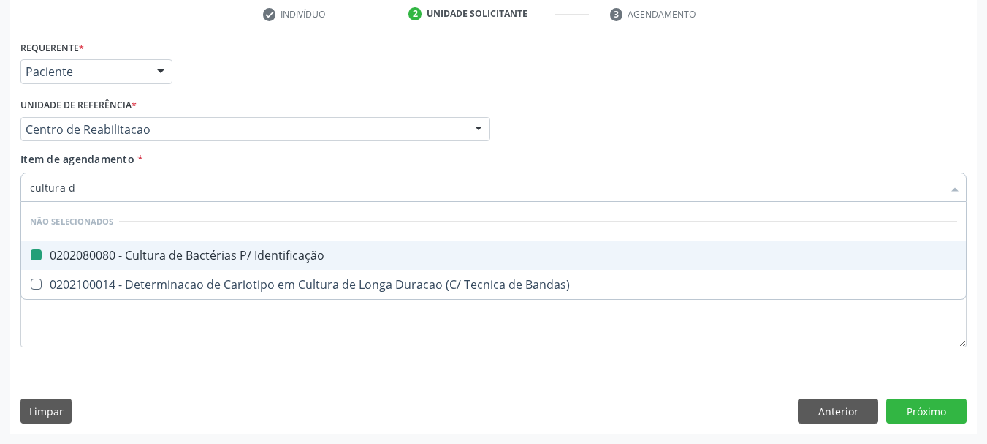
type input "cultura"
checkbox Identificação "false"
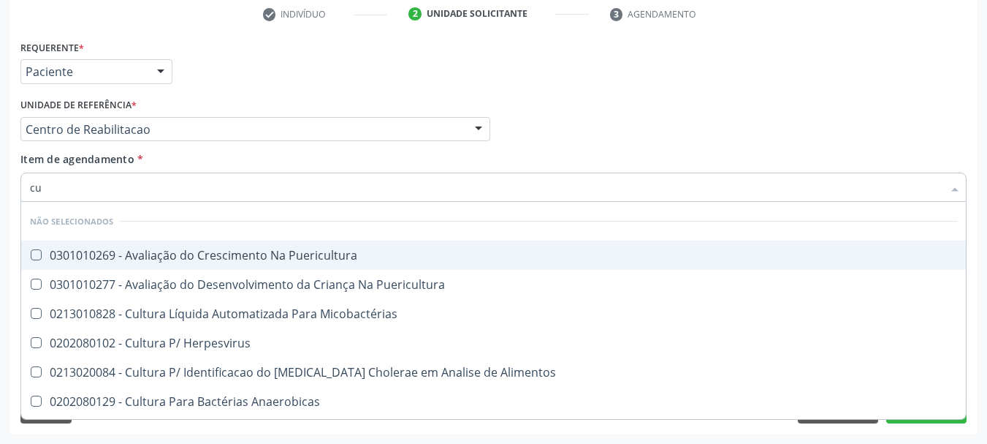
type input "c"
checkbox Puericultura "true"
checkbox Micobactérias "true"
checkbox Herpesvirus "true"
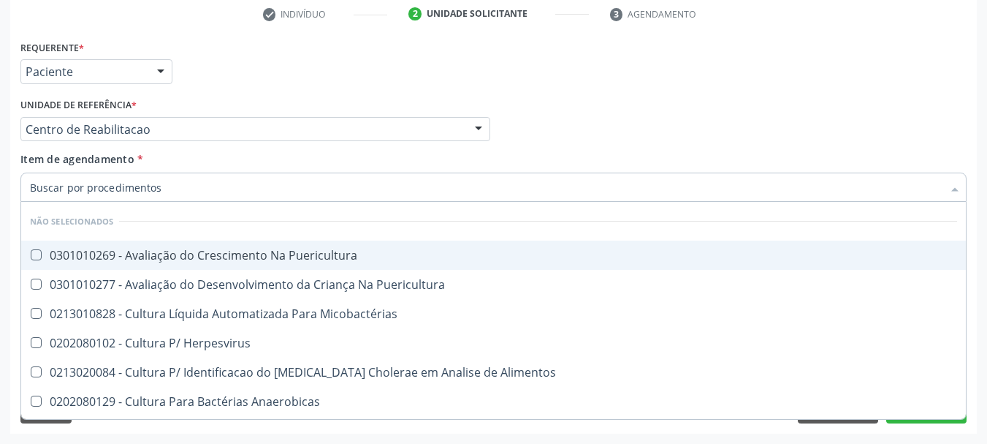
checkbox Alimentos "true"
checkbox Anaerobicas "true"
checkbox Fungos "true"
checkbox Água "true"
checkbox Micobactérias "true"
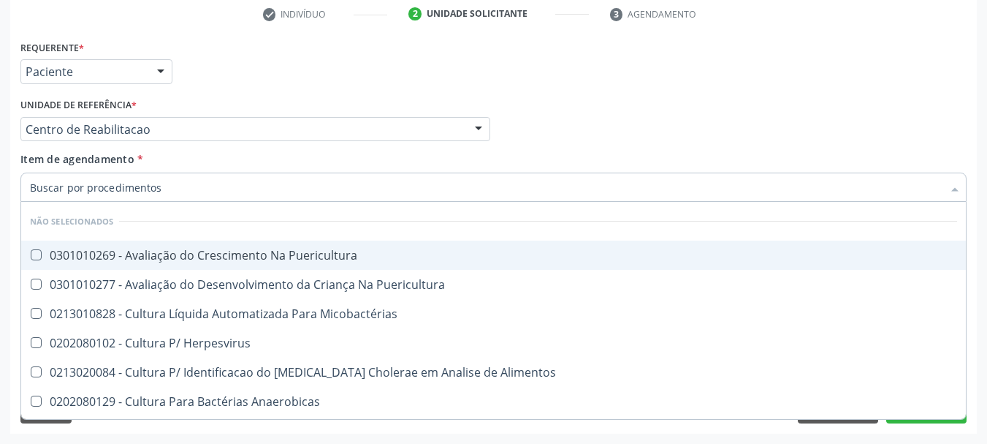
checkbox Identificação "true"
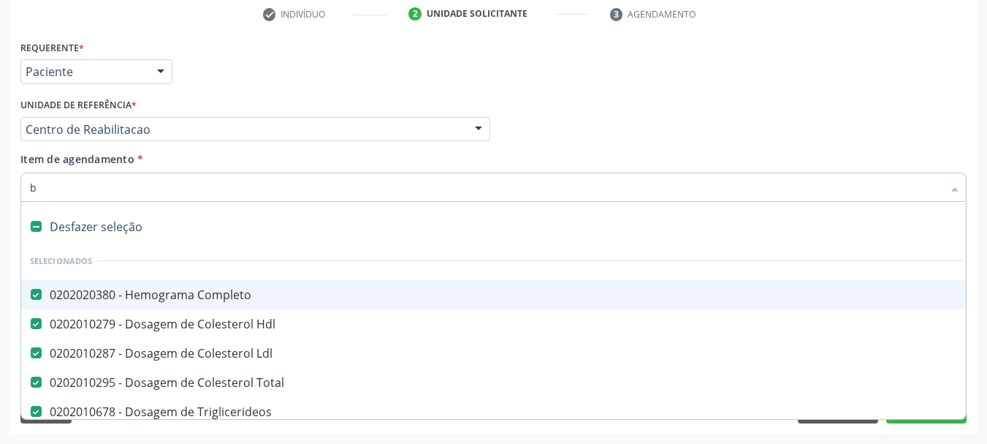
type input "bi"
checkbox Ldl "false"
checkbox Total "false"
checkbox Triglicerideos "false"
checkbox Ureia "false"
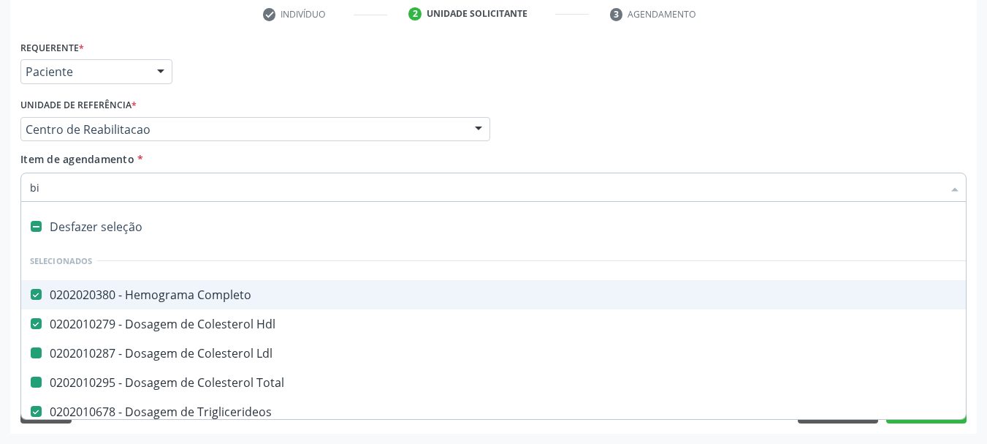
checkbox Creatinina "false"
checkbox Urina "false"
checkbox Glicosilada "false"
checkbox \(Tgo\) "false"
checkbox \(Tgp\) "false"
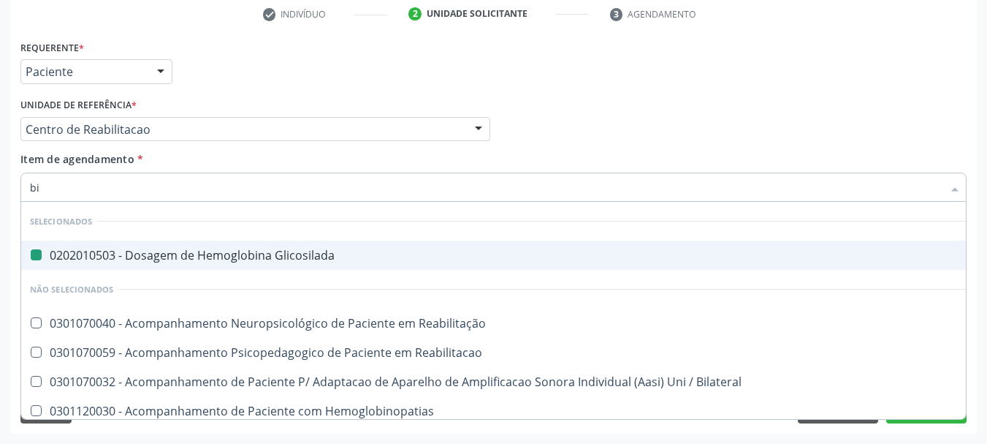
type input "bil"
checkbox Glicosilada "false"
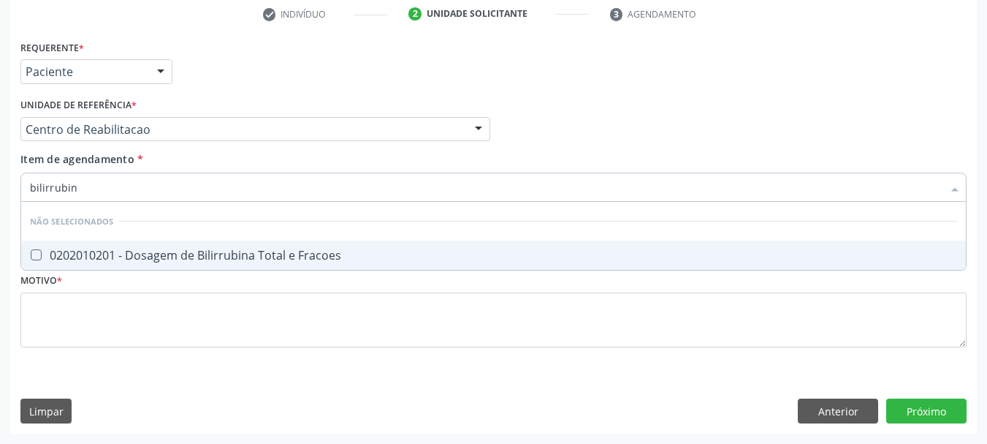
type input "bilirrubina"
click at [167, 264] on span "0202010201 - Dosagem de Bilirrubina Total e Fracoes" at bounding box center [493, 254] width 945 height 29
checkbox Fracoes "true"
click at [133, 174] on input "bilirrubina" at bounding box center [486, 186] width 913 height 29
click at [131, 181] on input "bilirrubina" at bounding box center [486, 186] width 913 height 29
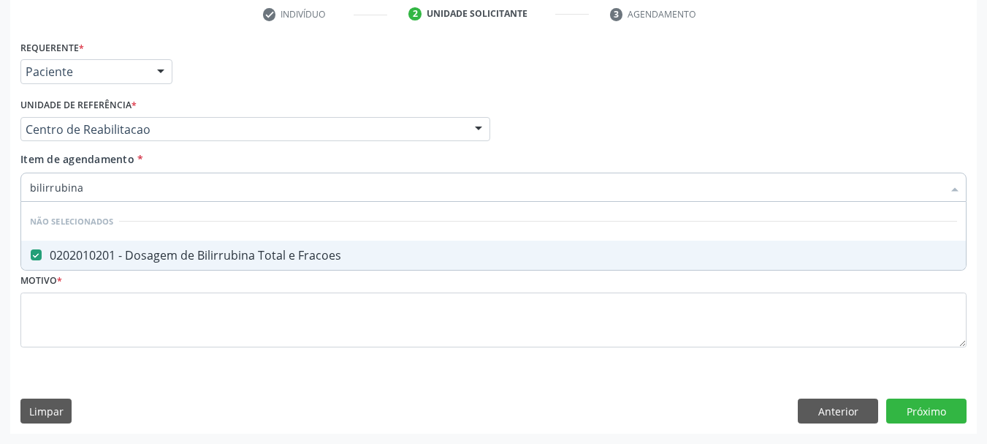
click at [131, 181] on input "bilirrubina" at bounding box center [486, 186] width 913 height 29
type input "pr"
checkbox Fracoes "false"
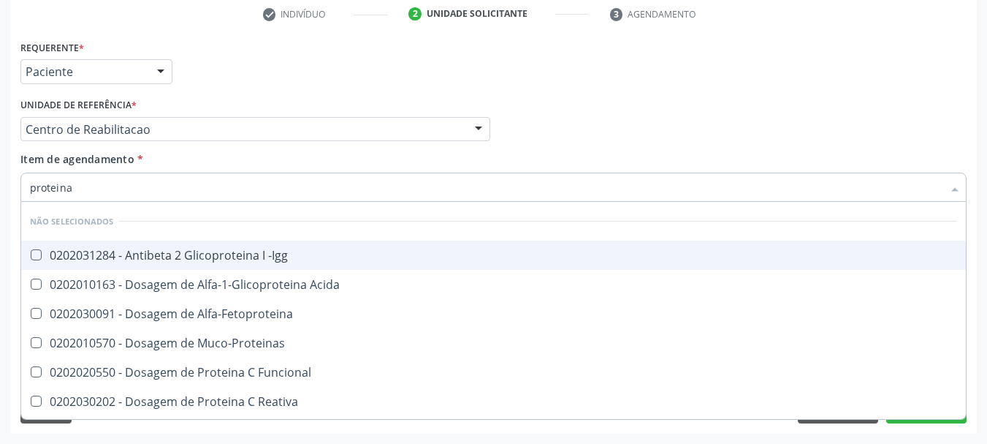
type input "proteina c"
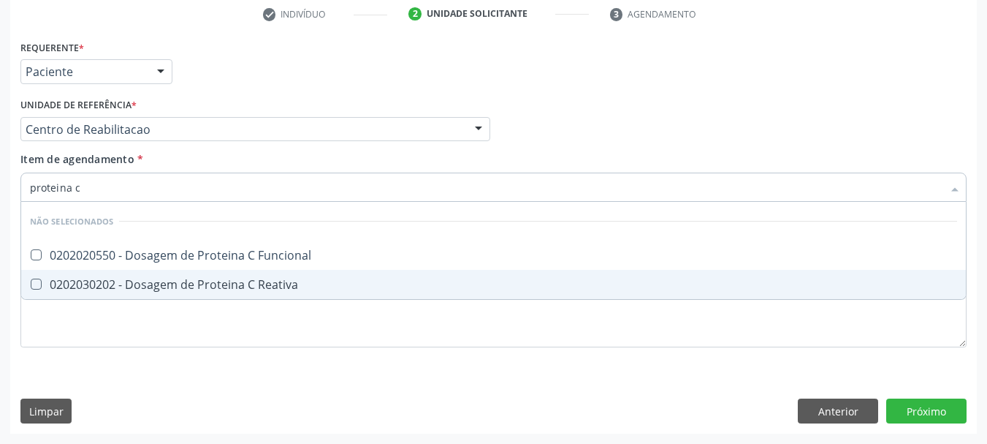
click at [45, 288] on div "0202030202 - Dosagem de Proteina C Reativa" at bounding box center [493, 284] width 927 height 12
checkbox Reativa "true"
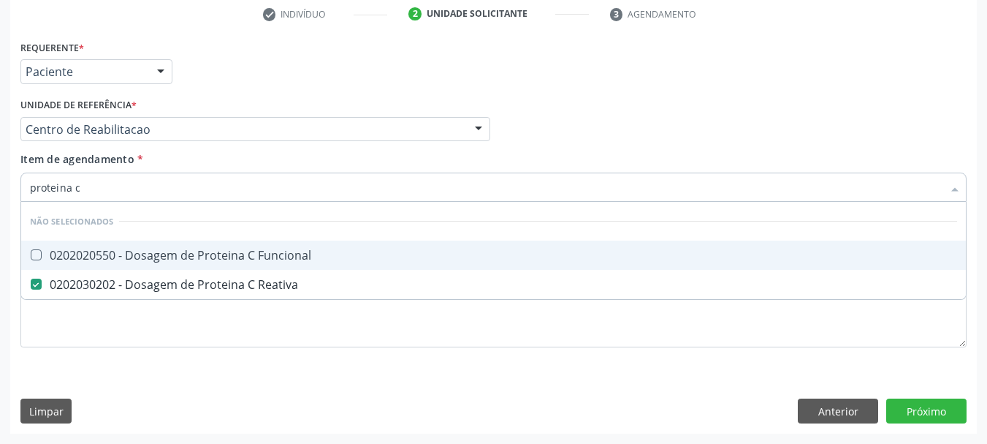
click at [74, 191] on input "proteina c" at bounding box center [486, 186] width 913 height 29
type input "proteina"
checkbox Reativa "false"
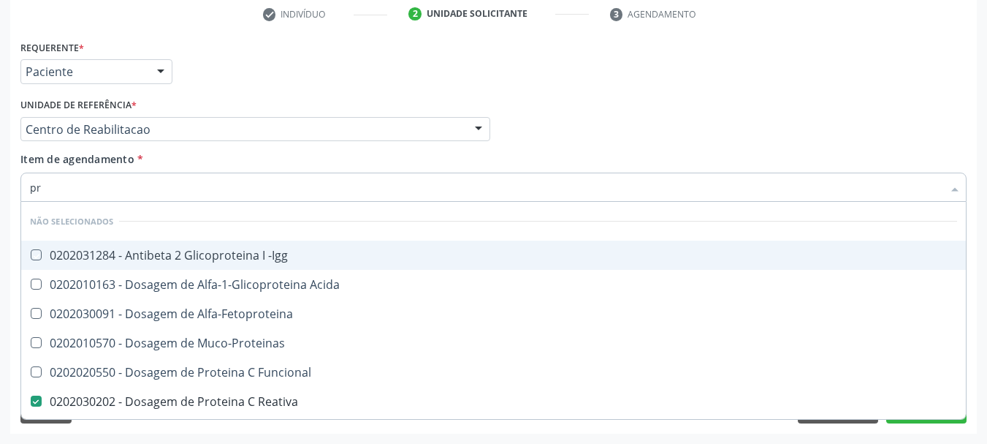
type input "p"
checkbox -Igg "true"
checkbox Acida "true"
checkbox Muco-Proteinas "true"
checkbox Funcional "true"
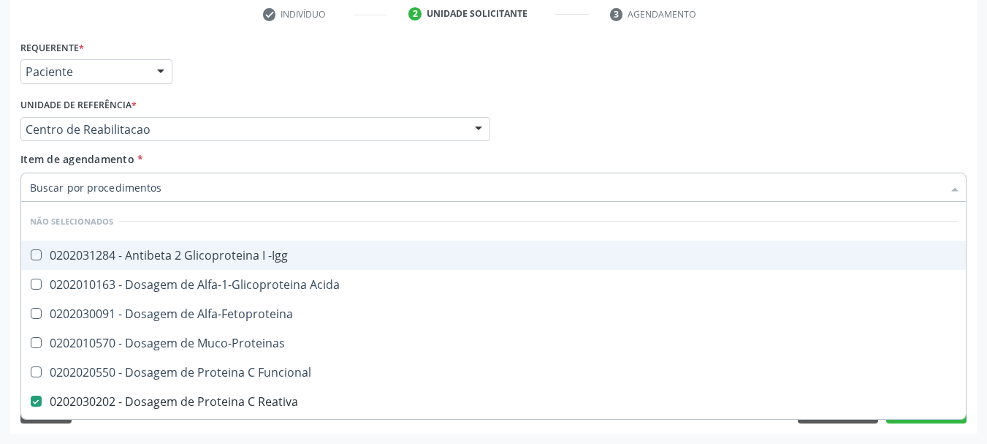
checkbox Reativa "true"
checkbox Funcional "true"
checkbox Horas\) "true"
checkbox Totais "true"
checkbox Fracoes "true"
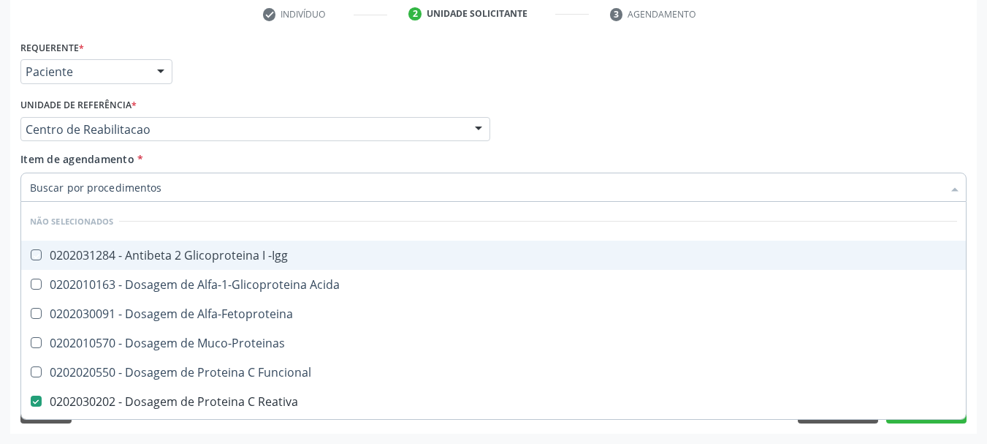
checkbox Derrames "true"
checkbox \(Rnp\) "false"
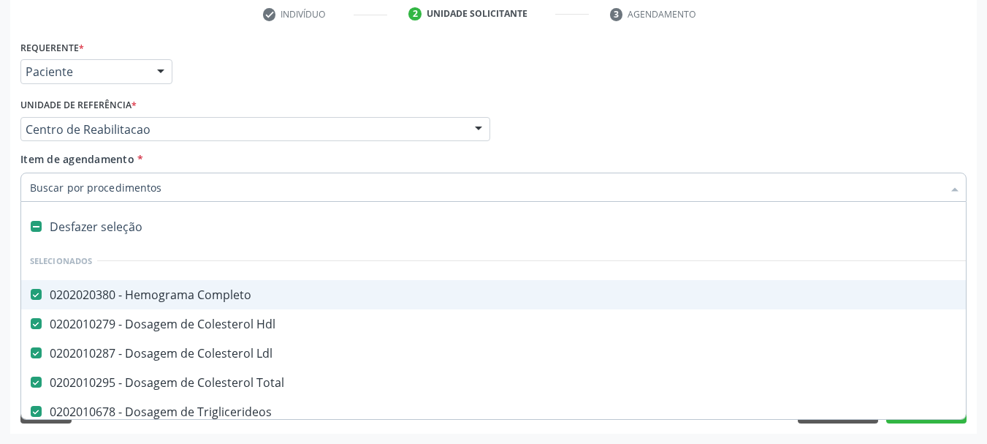
type input "f"
checkbox Total "false"
checkbox Triglicerideos "false"
checkbox Ureia "false"
checkbox Creatinina "false"
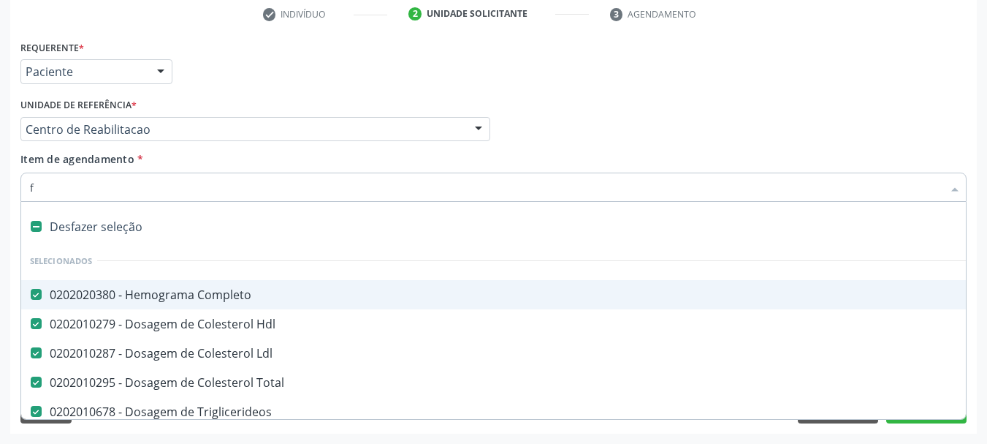
checkbox Urina "false"
checkbox Glicosilada "false"
checkbox \(Tgo\) "false"
checkbox \(Tgp\) "false"
checkbox Multiprofissional\ "true"
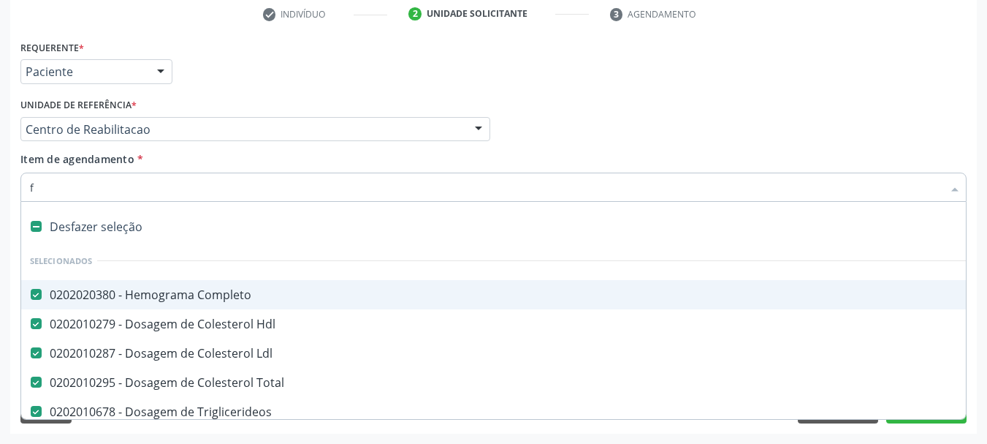
checkbox Queimado "true"
checkbox Ldl "false"
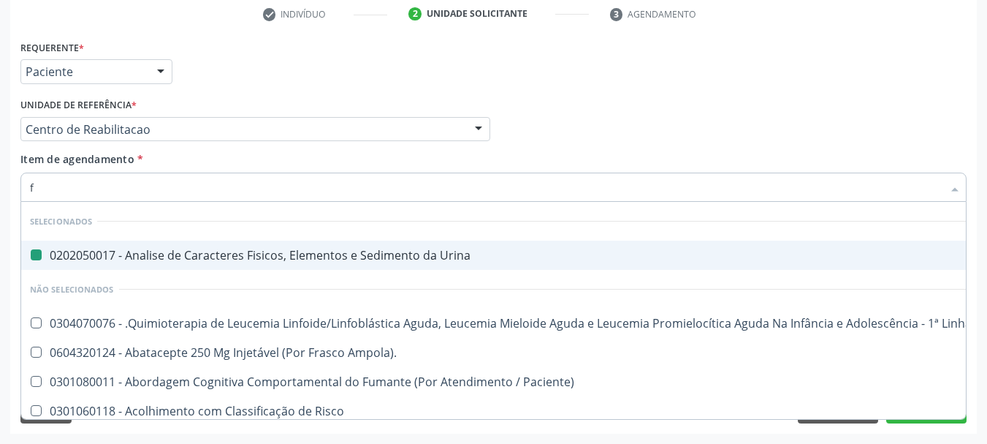
type input "fe"
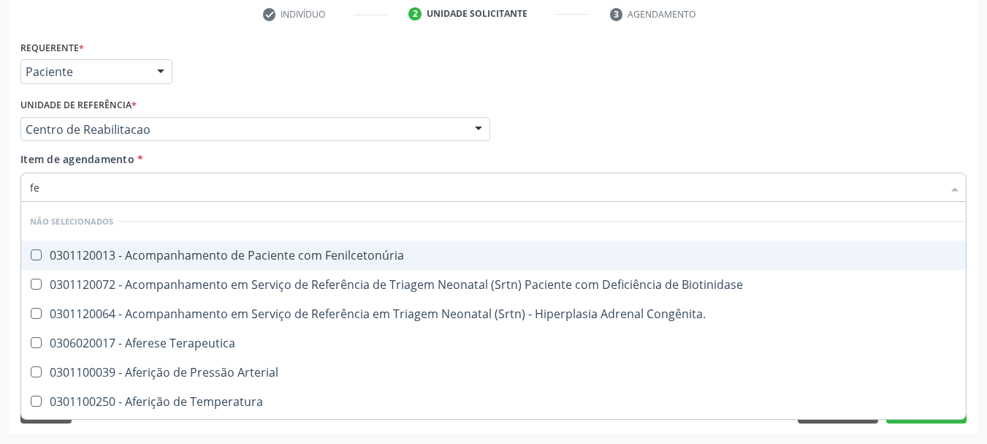
checkbox Fenilcetonúria "false"
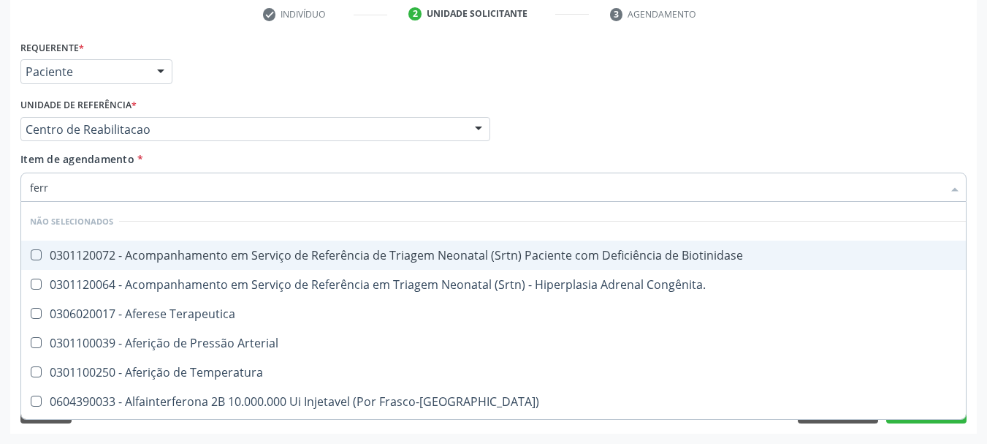
type input "ferro"
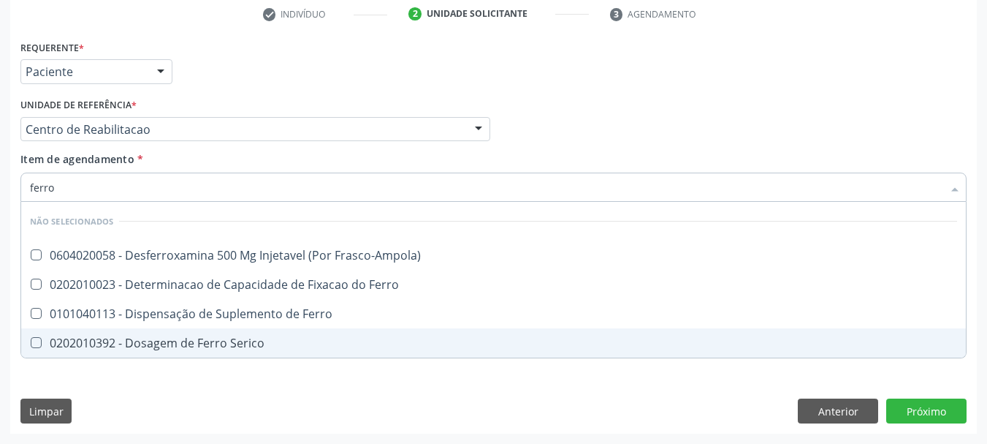
click at [68, 339] on div "0202010392 - Dosagem de Ferro Serico" at bounding box center [493, 343] width 927 height 12
checkbox Serico "true"
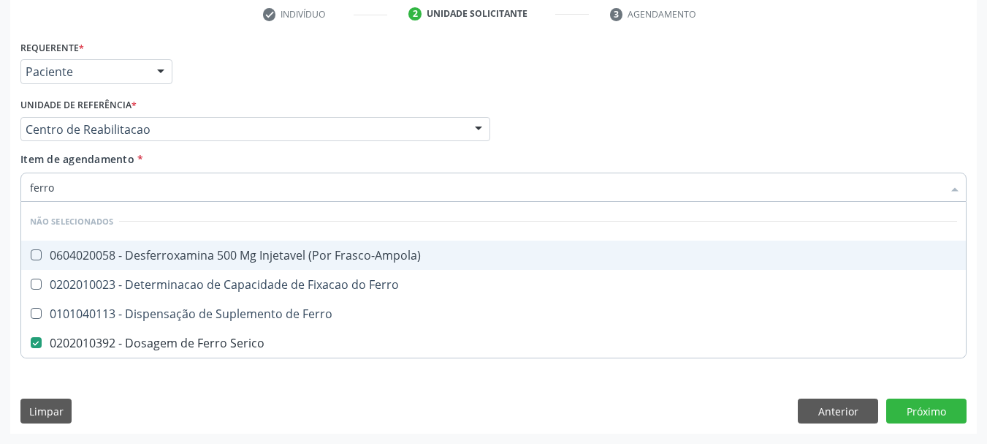
click at [86, 193] on input "ferro" at bounding box center [486, 186] width 913 height 29
click at [86, 192] on input "ferro" at bounding box center [486, 186] width 913 height 29
type input "c"
checkbox Frasco-Ampola\) "true"
checkbox Ferro "true"
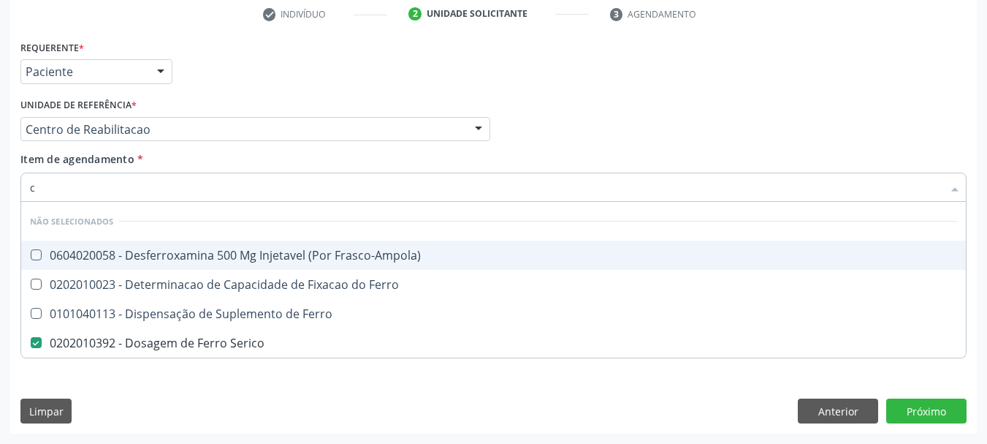
checkbox Ferro "true"
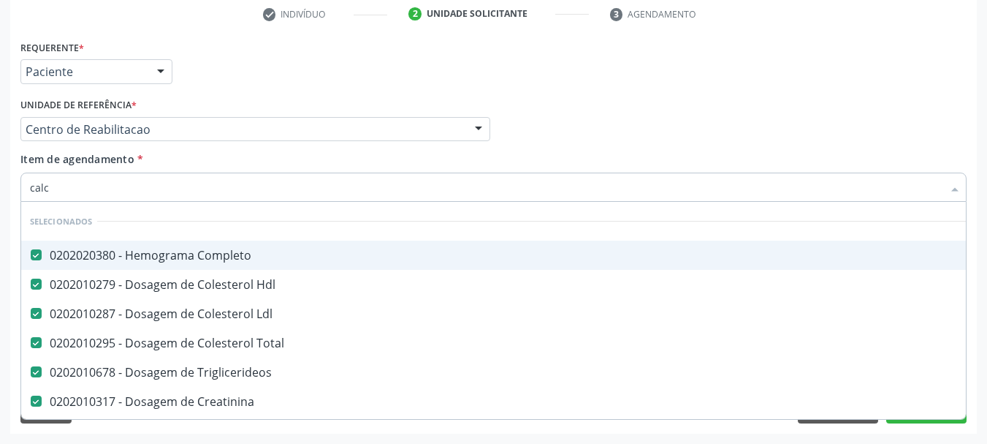
type input "calci"
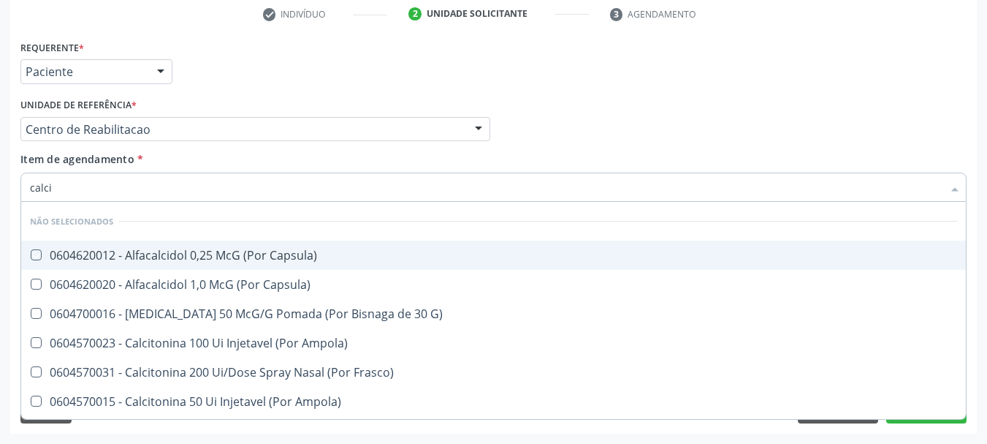
checkbox Capsula\) "false"
checkbox G\) "false"
checkbox Capsula\) "false"
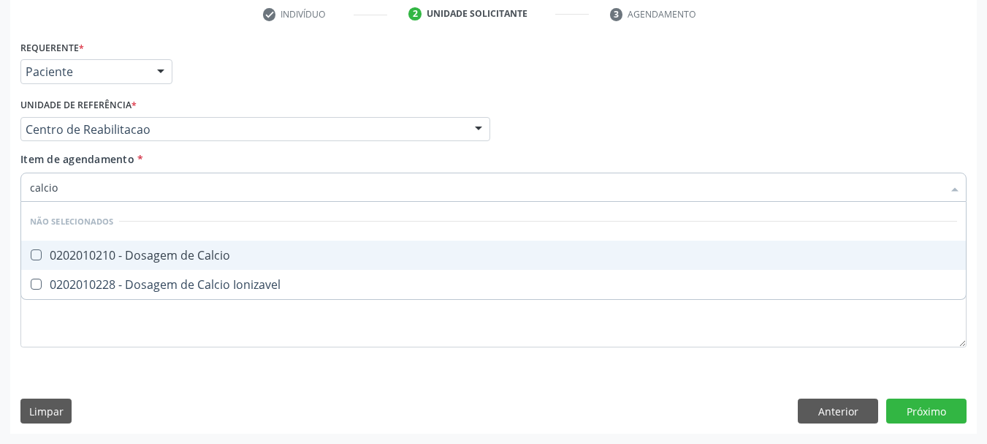
click at [39, 261] on div "0202010210 - Dosagem de Calcio" at bounding box center [493, 255] width 927 height 12
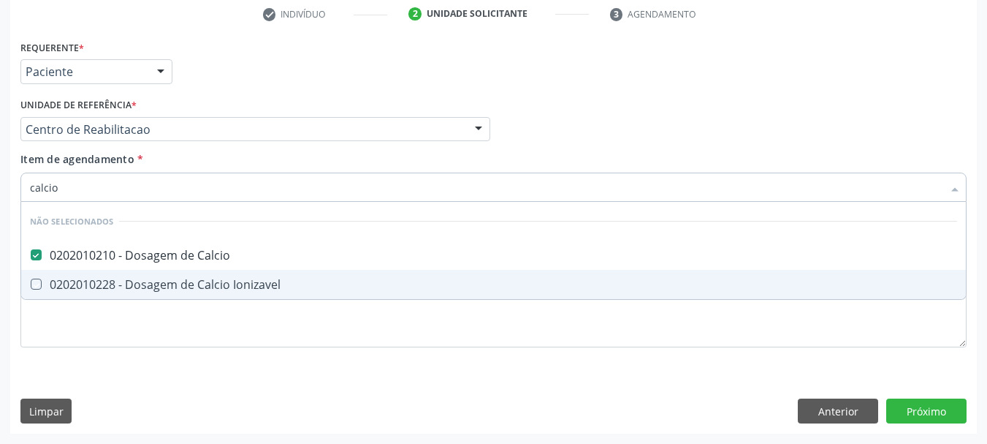
click at [3, 321] on div "Acompanhamento Acompanhe a situação das marcações correntes e finalizadas Relat…" at bounding box center [493, 122] width 987 height 644
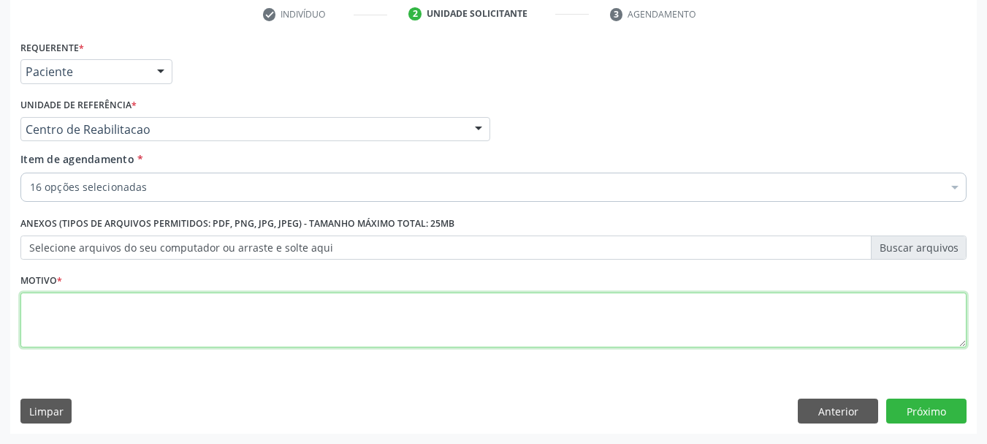
click at [100, 322] on textarea at bounding box center [493, 320] width 946 height 56
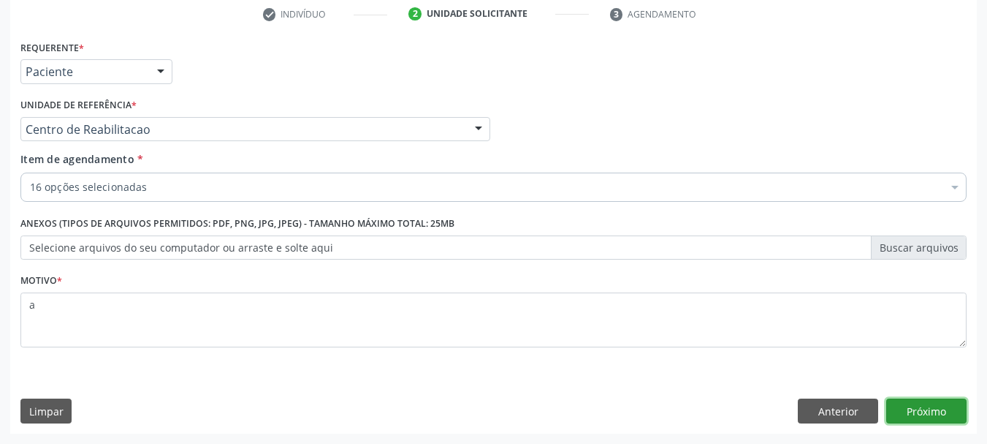
click at [946, 414] on button "Próximo" at bounding box center [926, 410] width 80 height 25
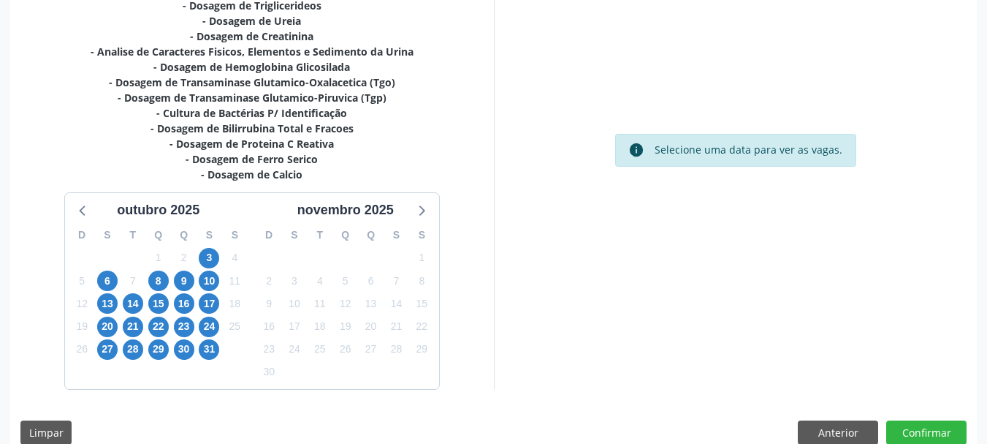
scroll to position [422, 0]
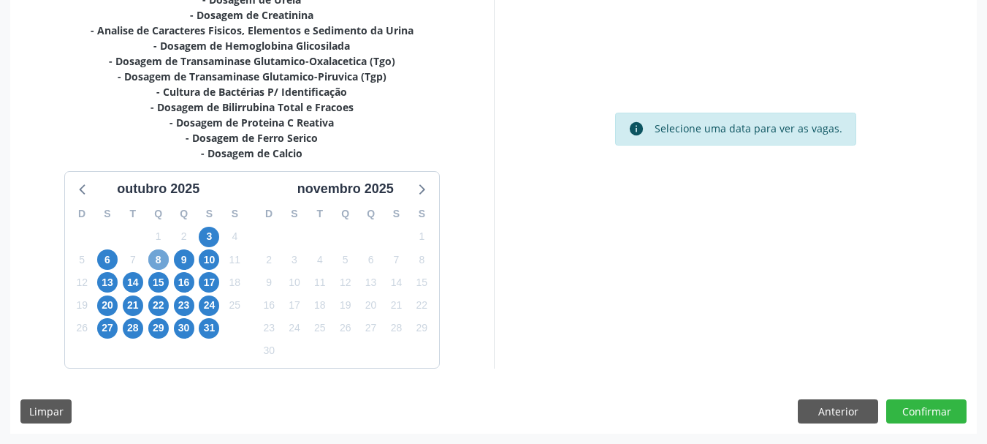
click at [157, 262] on span "8" at bounding box center [158, 259] width 20 height 20
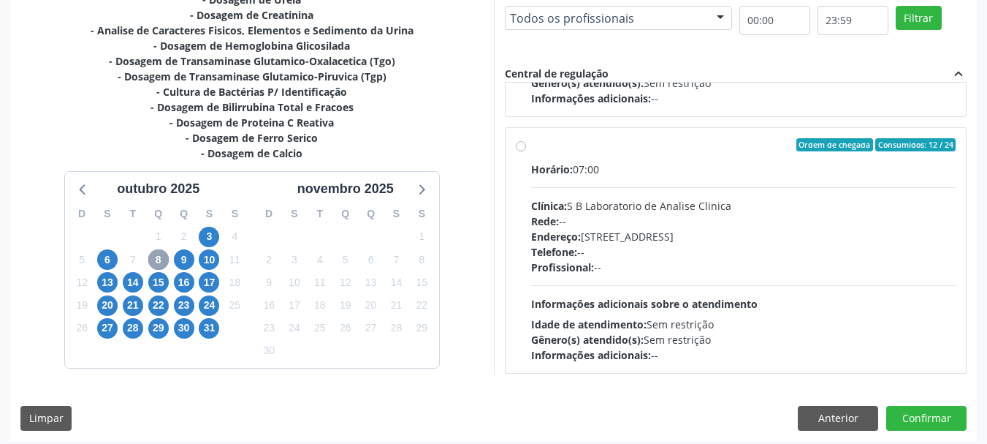
scroll to position [487, 0]
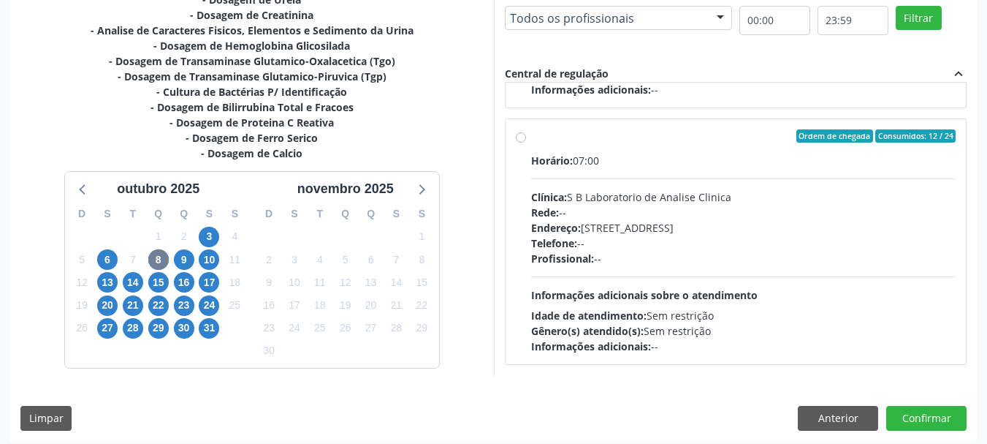
click at [625, 200] on div "Clínica: S B Laboratorio de Analise Clinica" at bounding box center [743, 196] width 425 height 15
click at [526, 142] on input "Ordem de chegada Consumidos: 12 / 24 Horário: 07:00 Clínica: S B Laboratorio de…" at bounding box center [521, 135] width 10 height 13
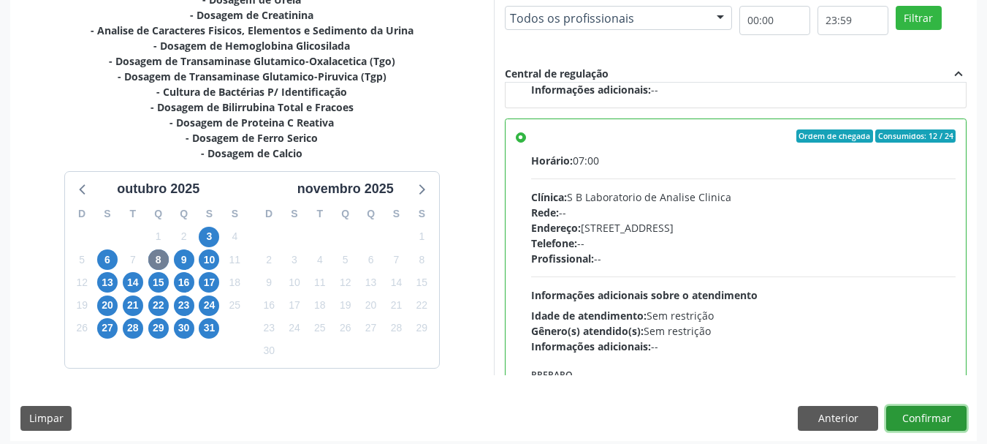
click at [946, 424] on button "Confirmar" at bounding box center [926, 418] width 80 height 25
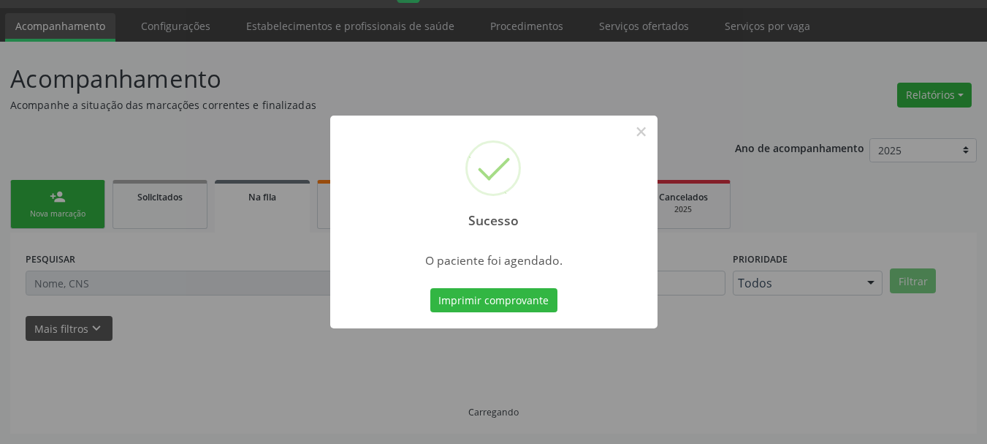
scroll to position [39, 0]
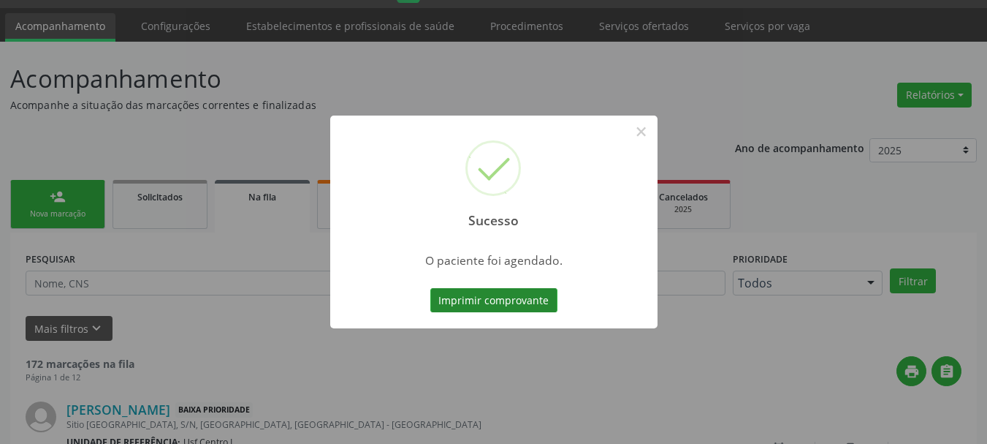
click at [502, 300] on button "Imprimir comprovante" at bounding box center [493, 300] width 127 height 25
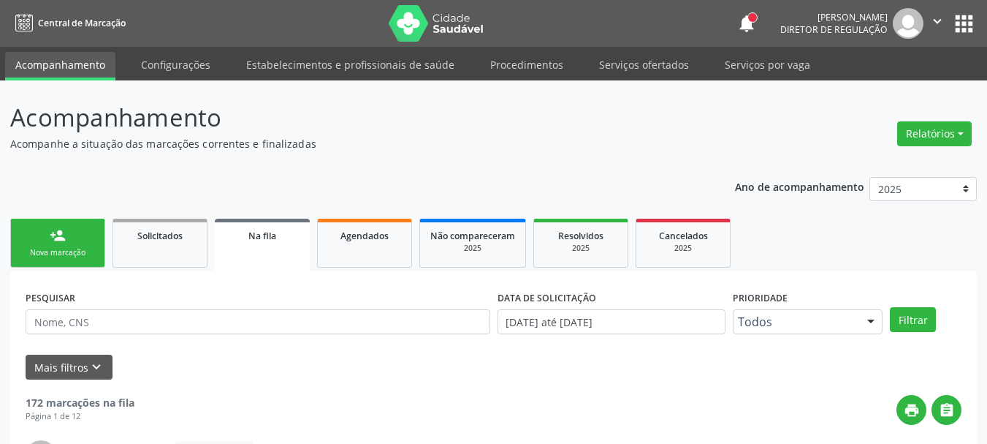
scroll to position [39, 0]
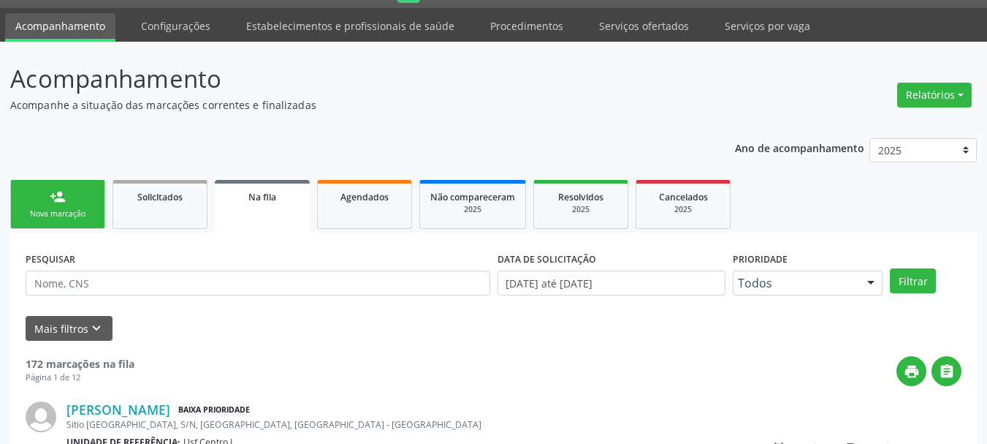
click at [75, 216] on div "Nova marcação" at bounding box center [57, 213] width 73 height 11
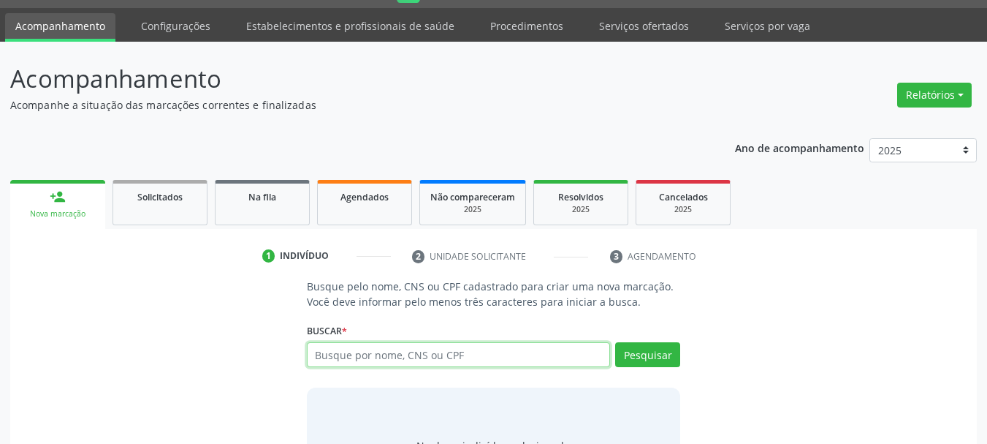
click at [343, 357] on input "text" at bounding box center [459, 354] width 304 height 25
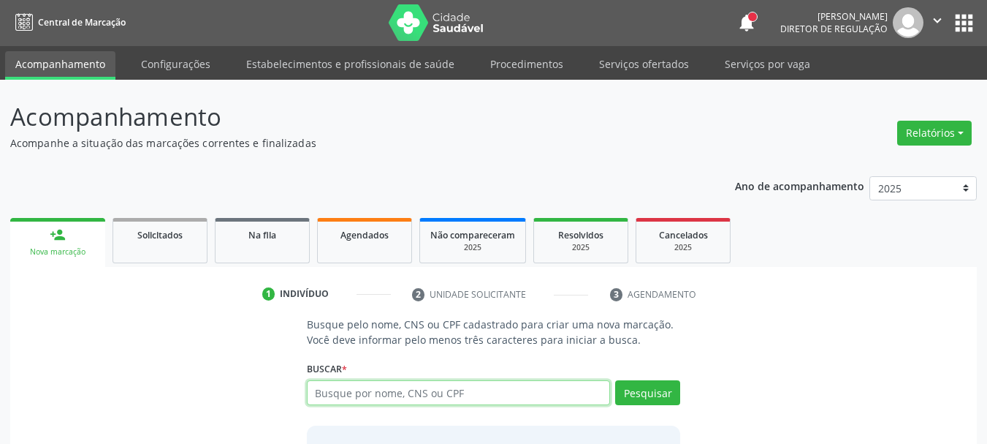
scroll to position [0, 0]
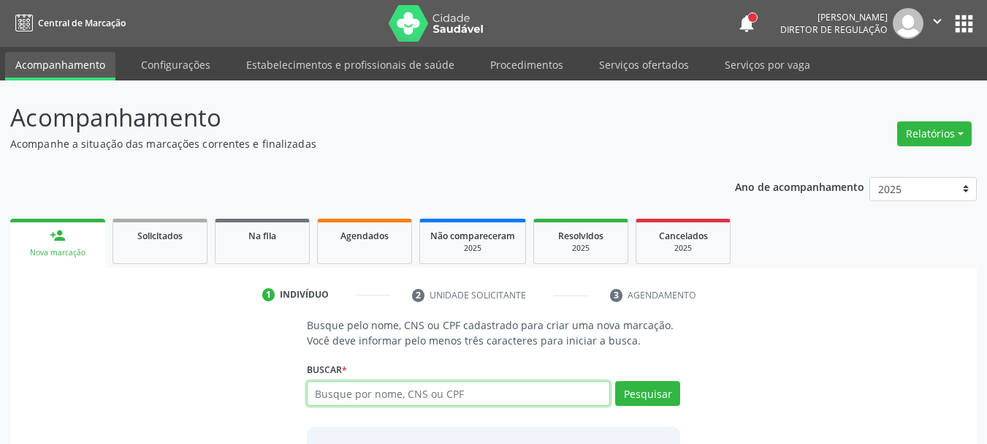
click at [938, 25] on icon "" at bounding box center [938, 21] width 16 height 16
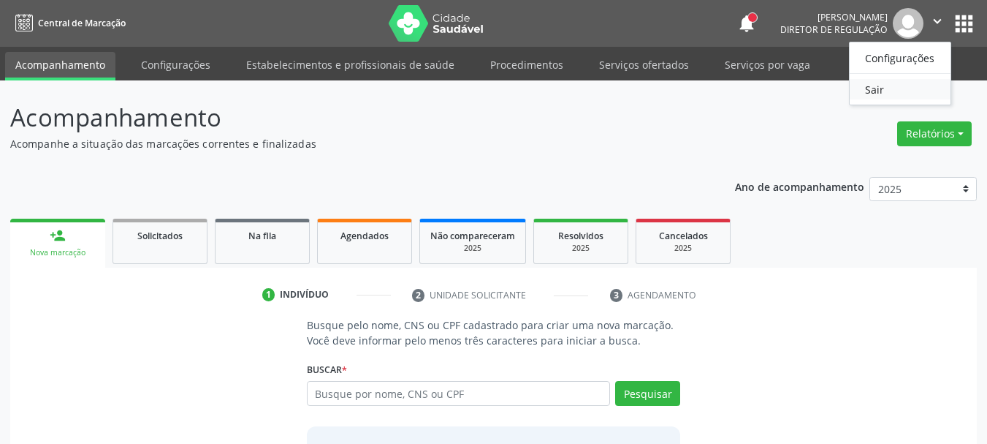
click at [900, 91] on link "Sair" at bounding box center [900, 89] width 101 height 20
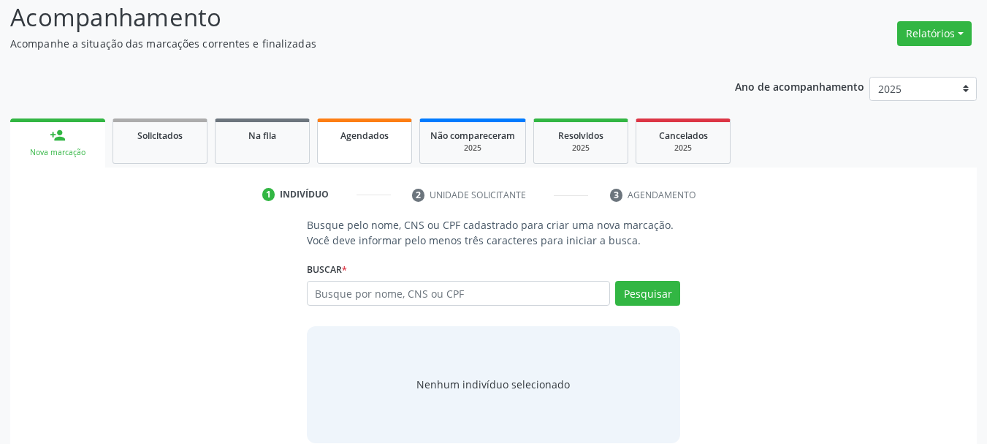
scroll to position [120, 0]
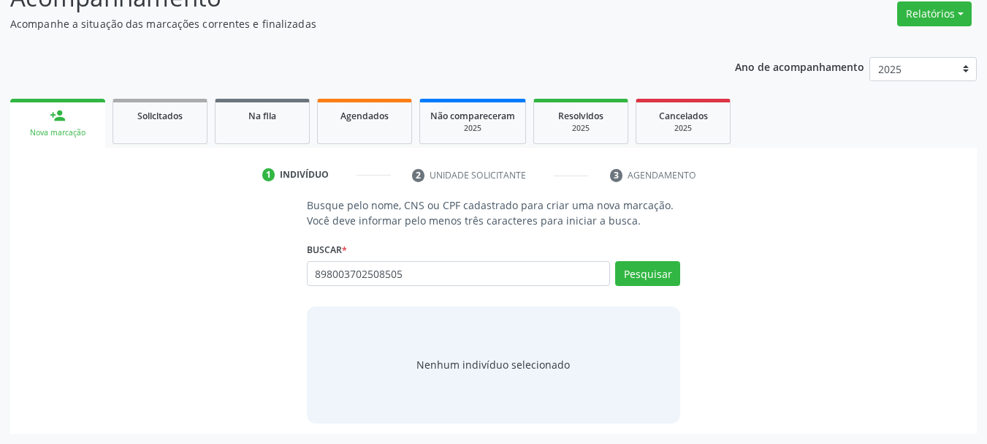
type input "898003702508505"
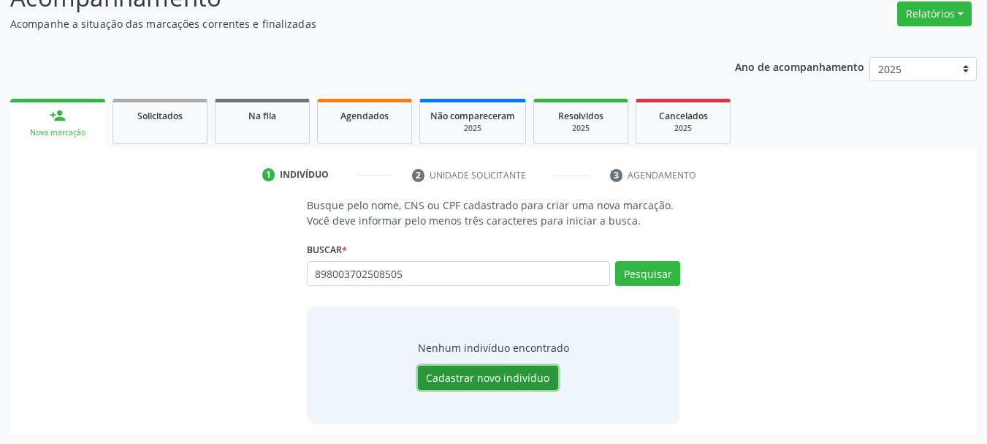
click at [524, 382] on button "Cadastrar novo indivíduo" at bounding box center [488, 377] width 140 height 25
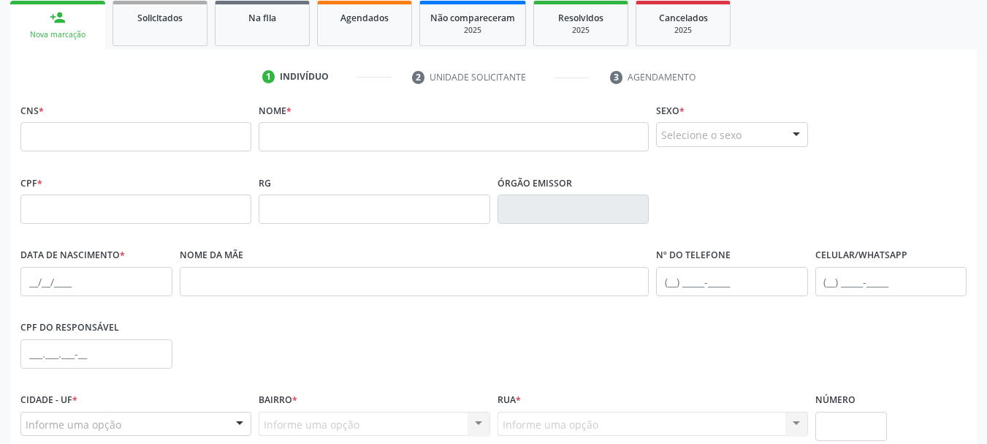
scroll to position [349, 0]
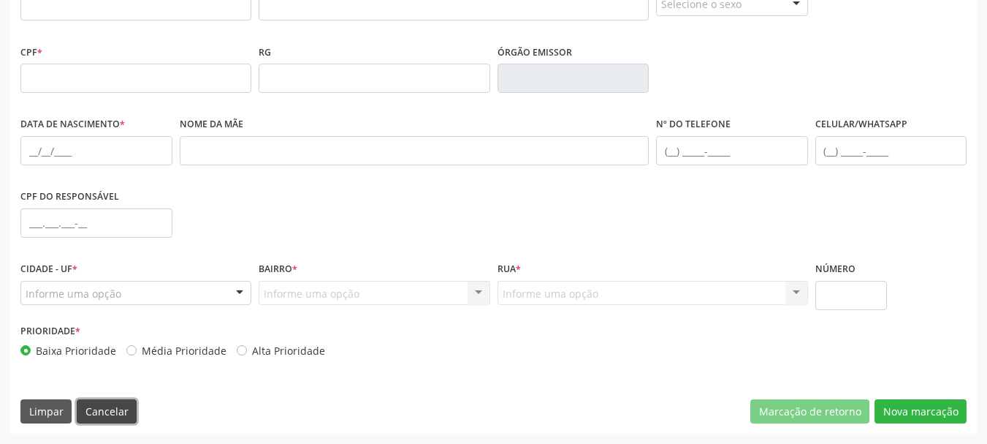
click at [99, 414] on button "Cancelar" at bounding box center [107, 411] width 60 height 25
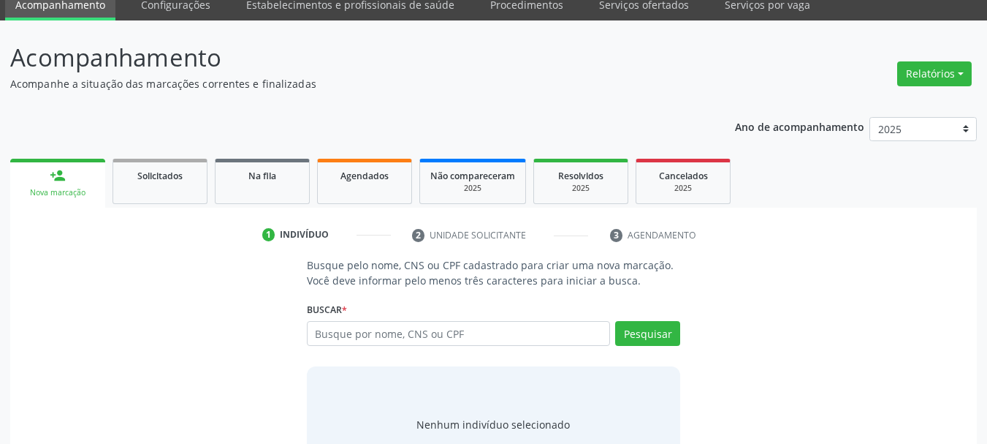
scroll to position [0, 0]
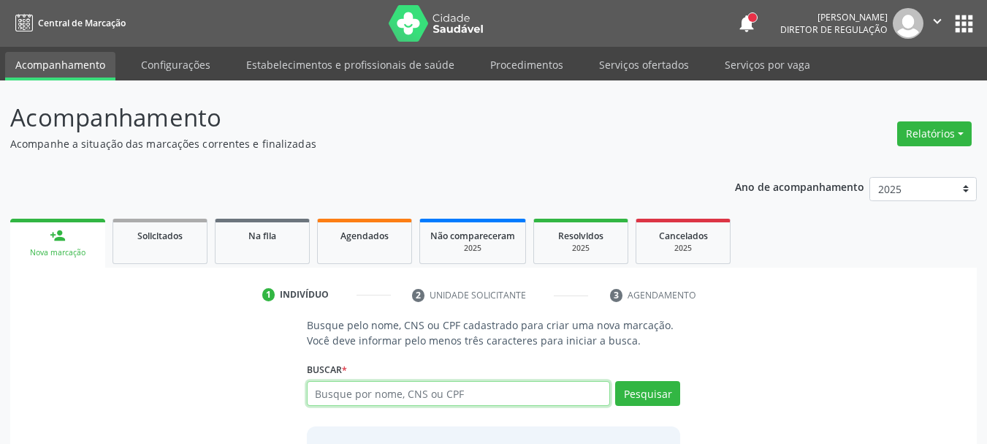
click at [337, 392] on input "text" at bounding box center [459, 393] width 304 height 25
type input "8"
type input "ANNY EMANUELLY ROD"
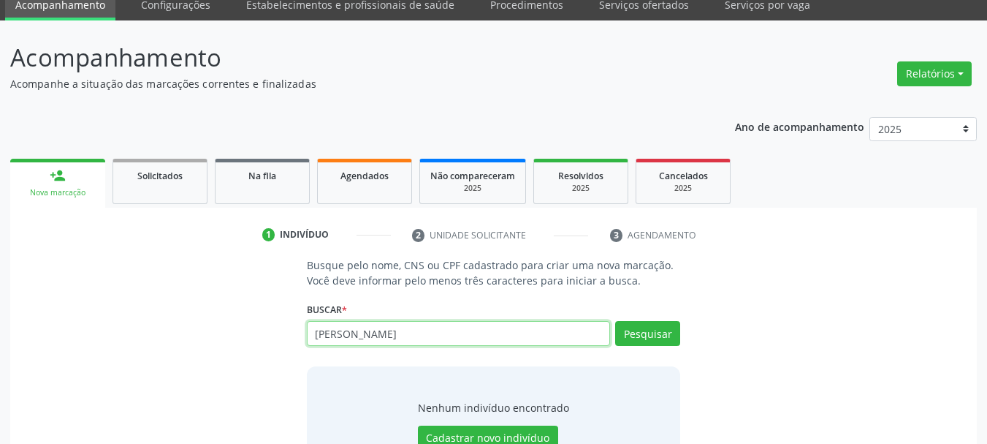
scroll to position [120, 0]
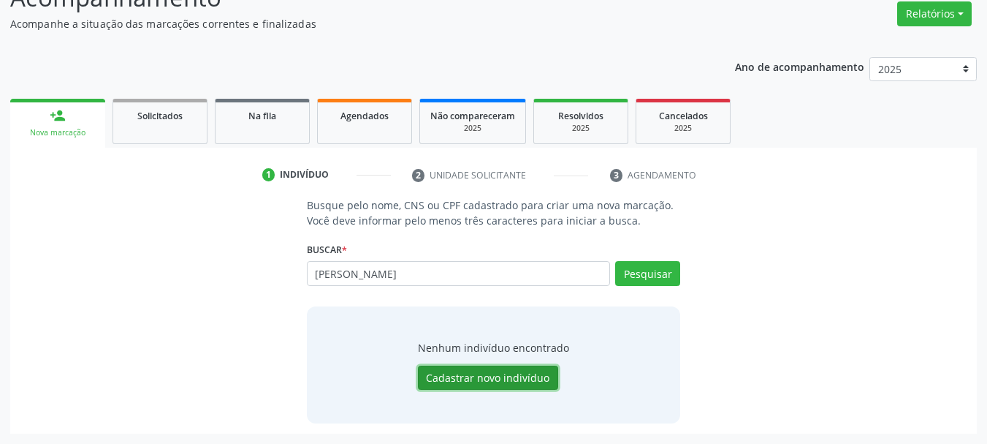
click at [539, 382] on button "Cadastrar novo indivíduo" at bounding box center [488, 377] width 140 height 25
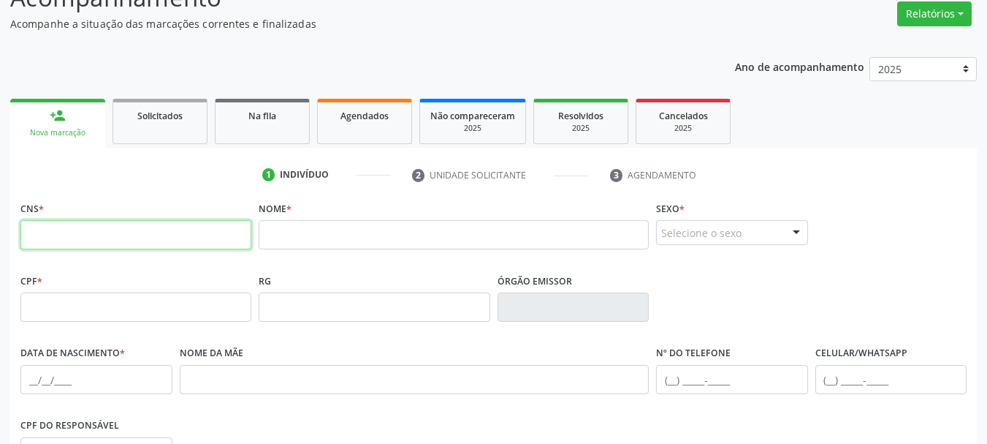
click at [68, 229] on input "text" at bounding box center [135, 234] width 231 height 29
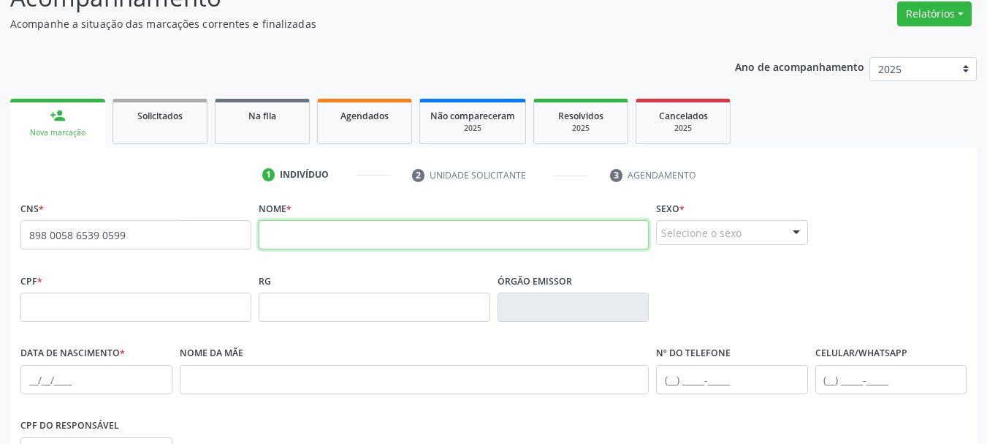
click at [362, 229] on input "text" at bounding box center [454, 234] width 390 height 29
type input "898 0058 6539 0599"
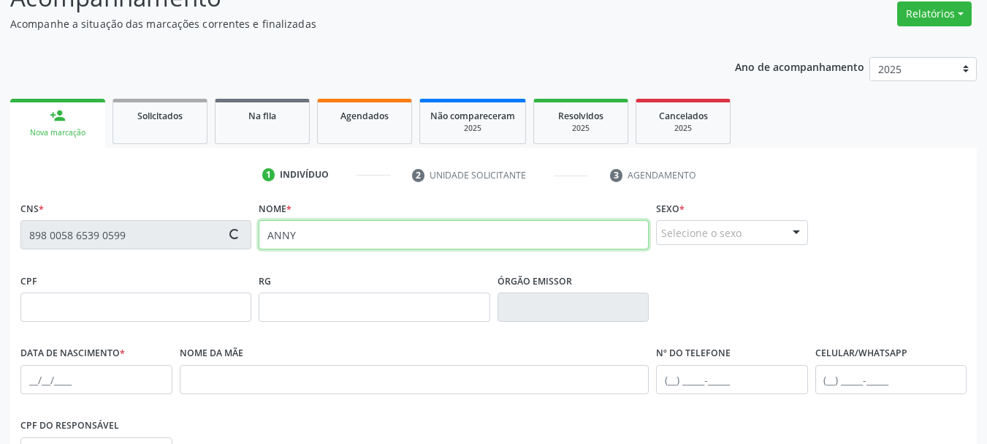
type input "ANNY"
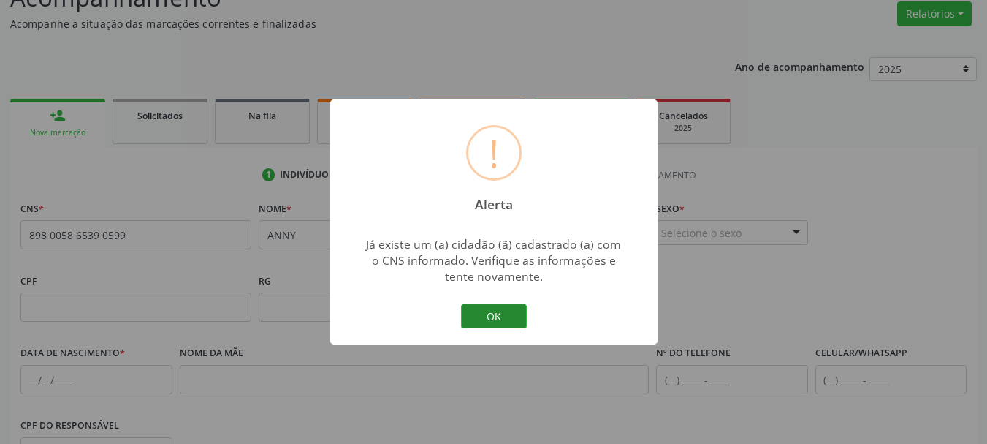
click at [505, 320] on button "OK" at bounding box center [494, 316] width 66 height 25
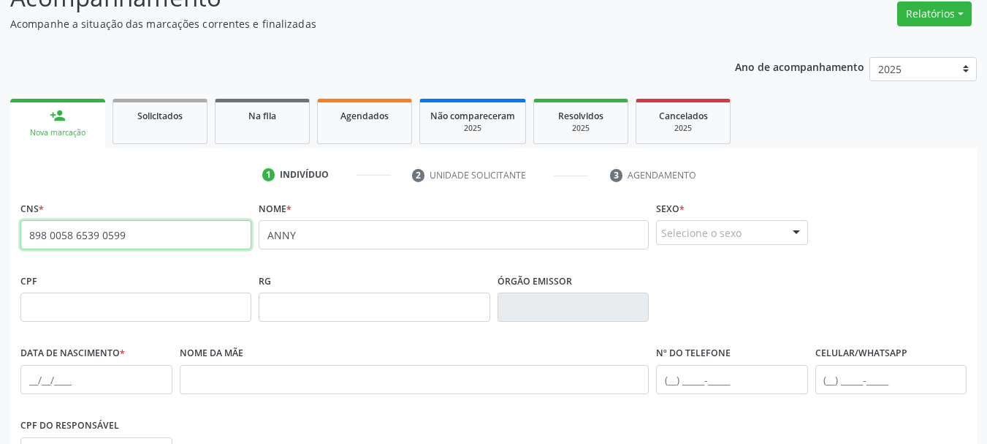
click at [91, 237] on input "898 0058 6539 0599" at bounding box center [135, 234] width 231 height 29
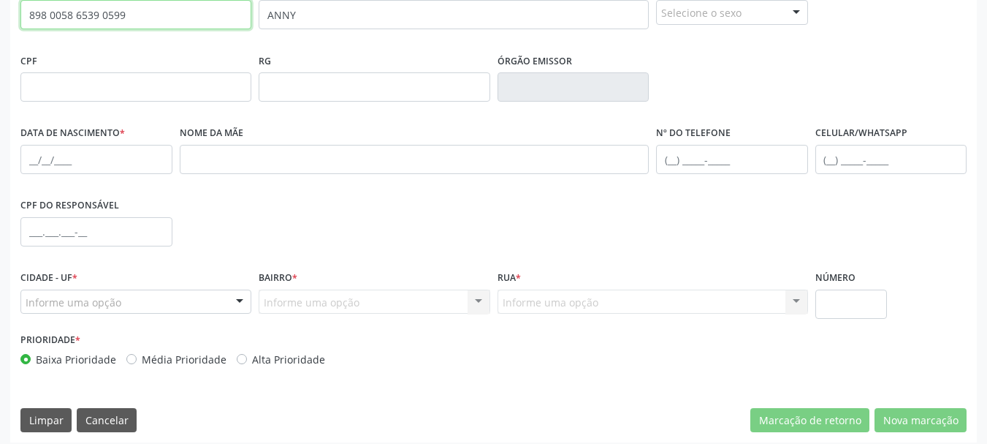
scroll to position [349, 0]
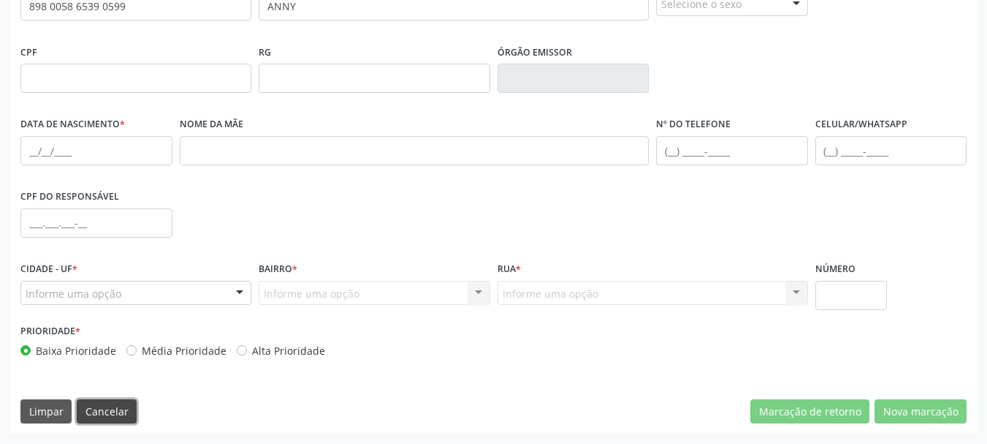
click at [117, 411] on button "Cancelar" at bounding box center [107, 411] width 60 height 25
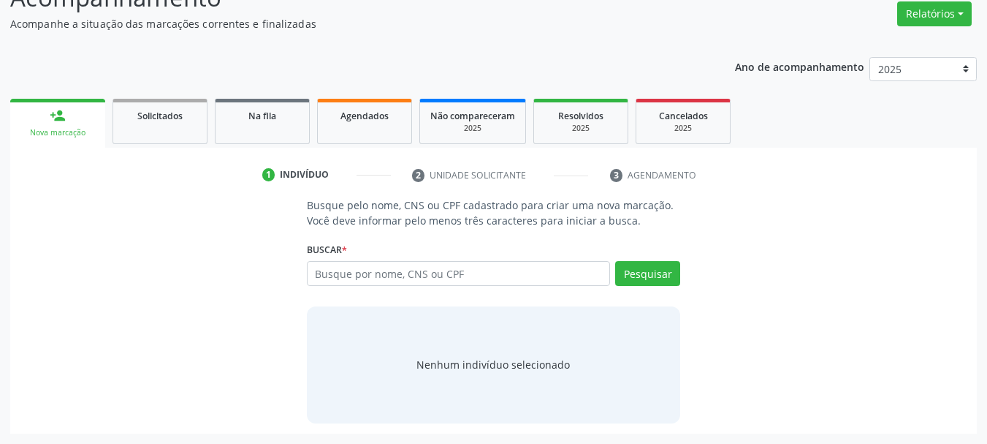
scroll to position [120, 0]
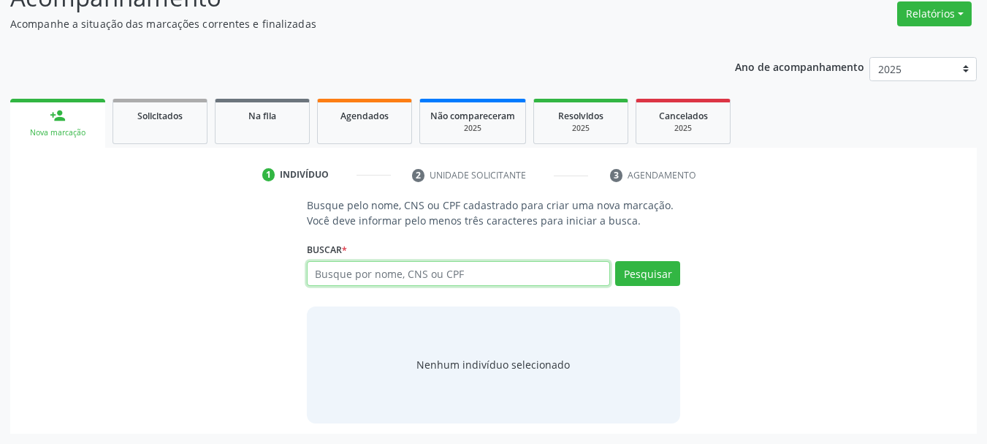
click at [365, 283] on input "text" at bounding box center [459, 273] width 304 height 25
paste input "898 0058 6539 0599"
type input "898 0058 6539 0599"
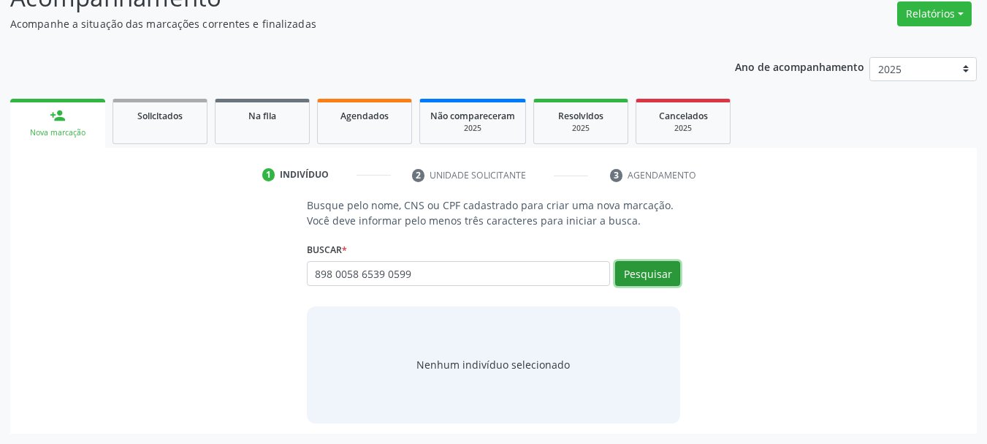
click at [633, 274] on button "Pesquisar" at bounding box center [647, 273] width 65 height 25
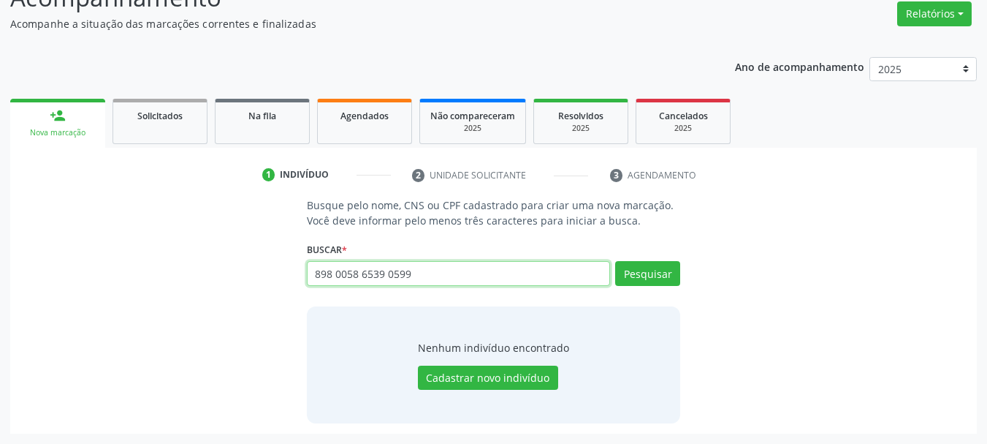
click at [360, 281] on input "898 0058 6539 0599" at bounding box center [459, 273] width 304 height 25
click at [425, 276] on input "898 0058 6539 0599" at bounding box center [459, 273] width 304 height 25
click at [430, 276] on input "898 0058 6539 0599" at bounding box center [459, 273] width 304 height 25
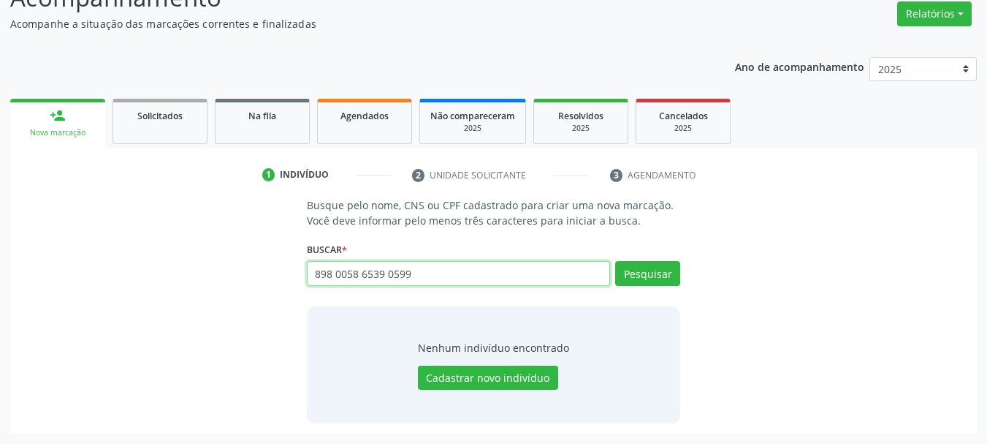
click at [430, 276] on input "898 0058 6539 0599" at bounding box center [459, 273] width 304 height 25
type input "8"
type input "1"
type input "703101638107090"
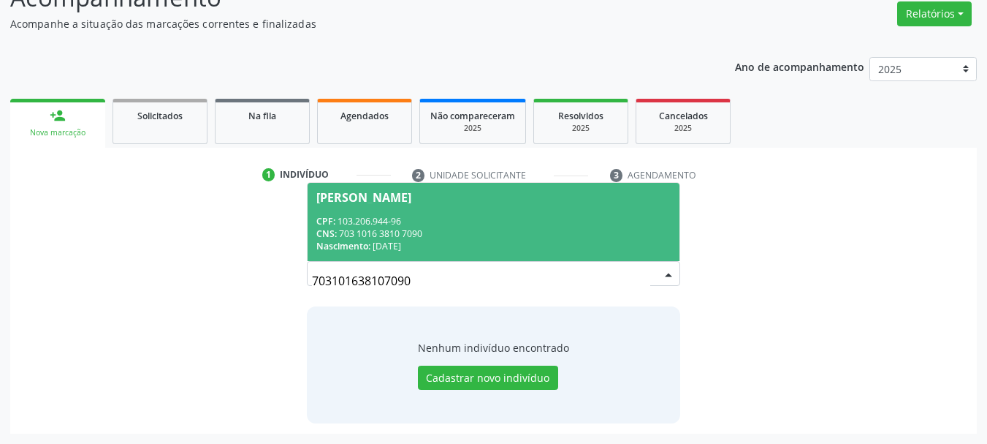
click at [463, 243] on div "Nascimento: 06/04/2002" at bounding box center [493, 246] width 355 height 12
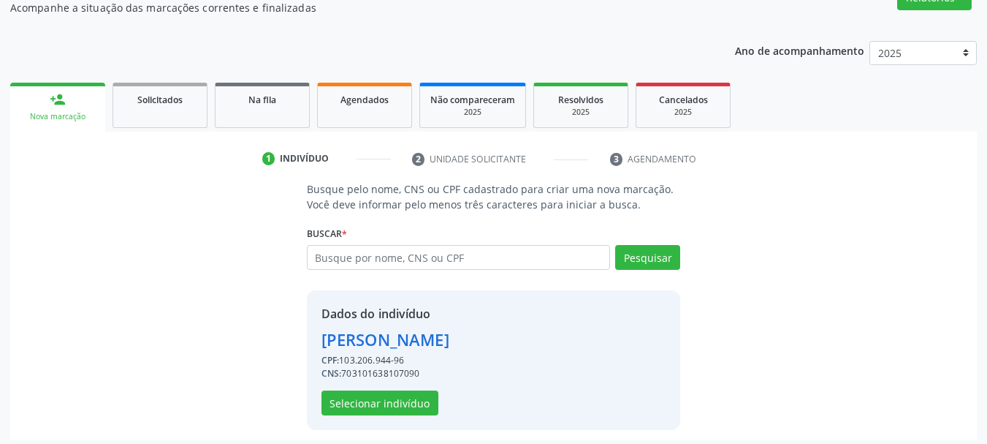
scroll to position [142, 0]
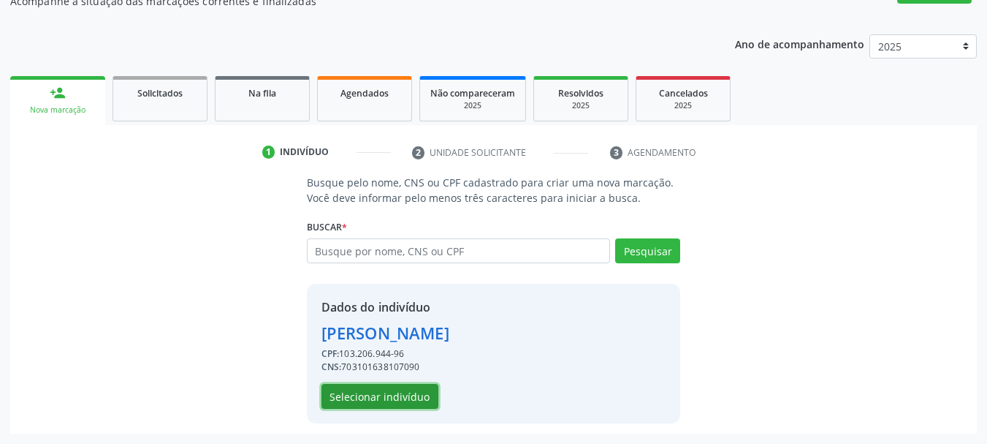
click at [395, 403] on button "Selecionar indivíduo" at bounding box center [380, 396] width 117 height 25
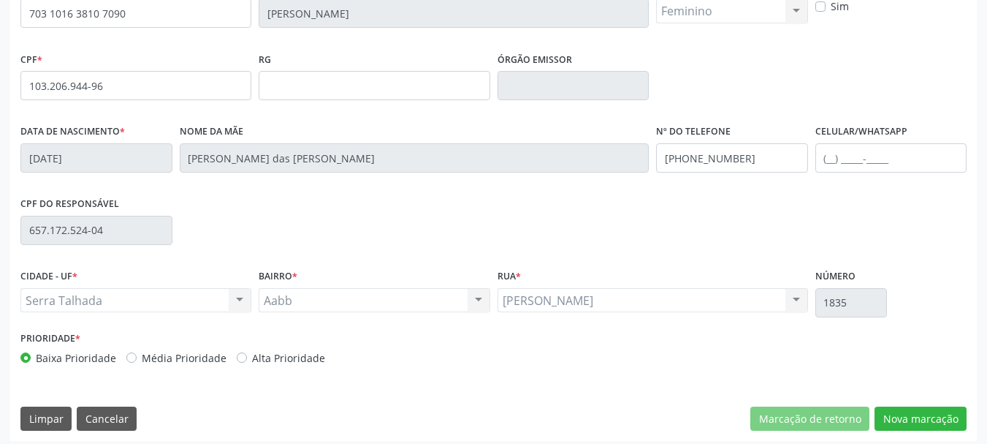
scroll to position [349, 0]
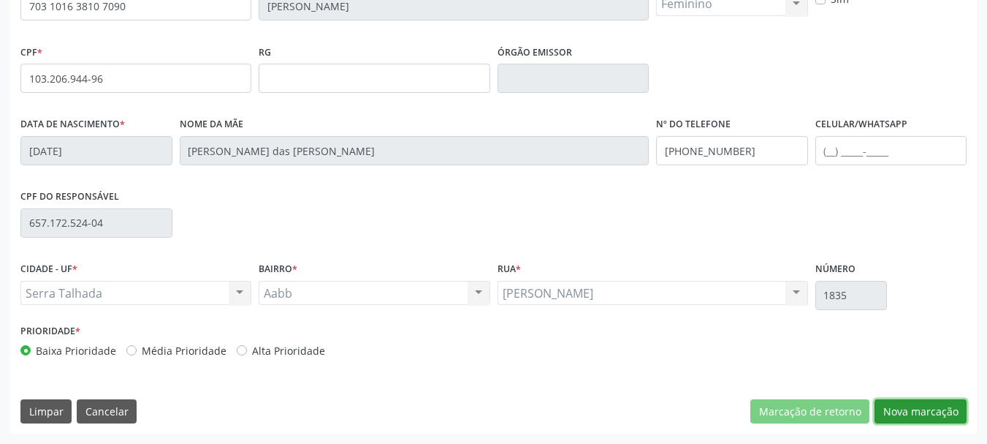
click at [894, 410] on button "Nova marcação" at bounding box center [921, 411] width 92 height 25
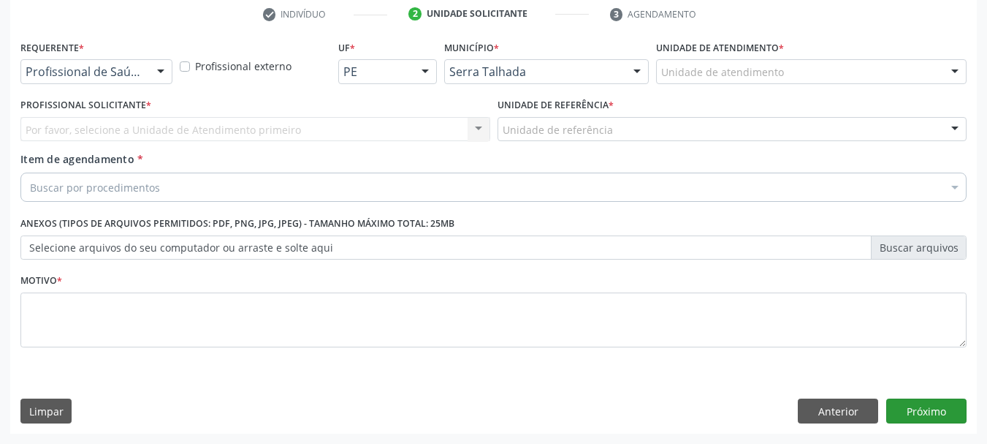
scroll to position [281, 0]
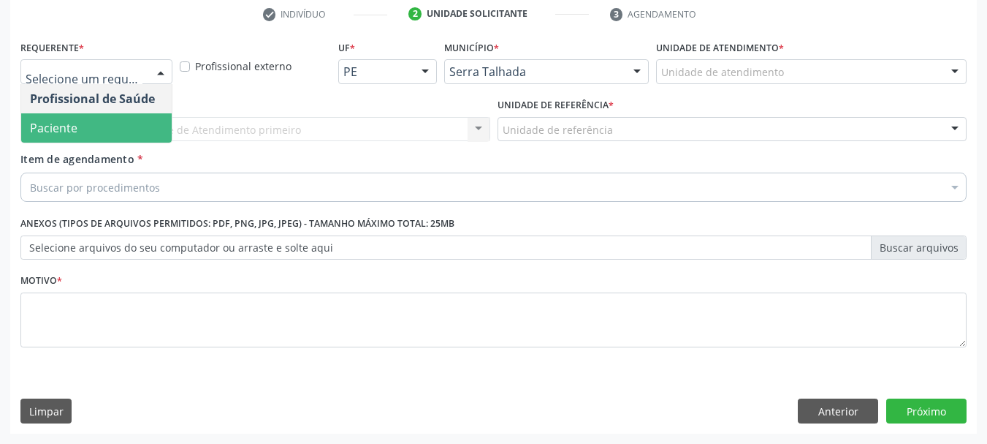
click at [102, 123] on span "Paciente" at bounding box center [96, 127] width 151 height 29
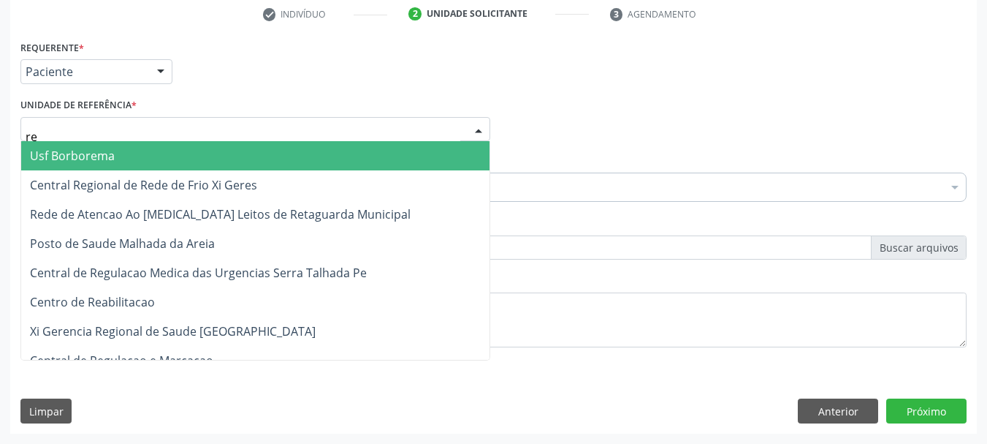
type input "rea"
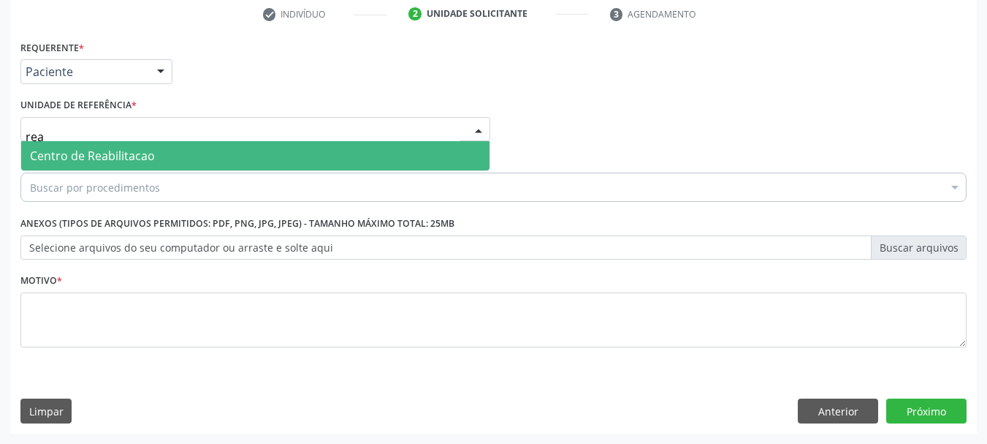
click at [104, 151] on span "Centro de Reabilitacao" at bounding box center [92, 156] width 125 height 16
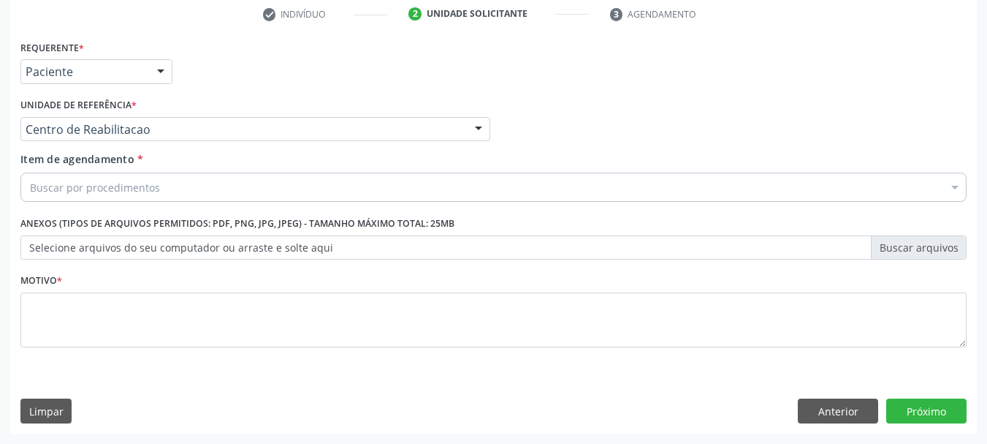
click at [193, 183] on div "Buscar por procedimentos" at bounding box center [493, 186] width 946 height 29
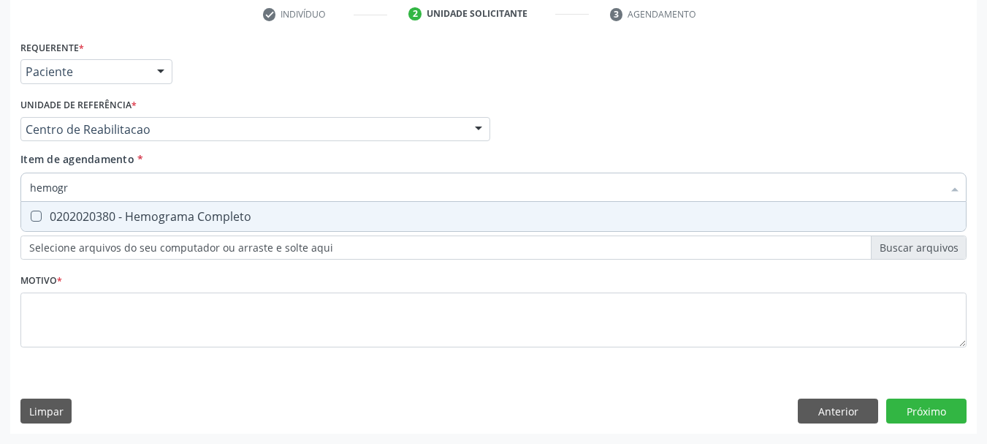
type input "hemogra"
click at [108, 202] on span "0202020380 - Hemograma Completo" at bounding box center [493, 216] width 945 height 29
checkbox Completo "true"
click at [113, 178] on input "hemogra" at bounding box center [486, 186] width 913 height 29
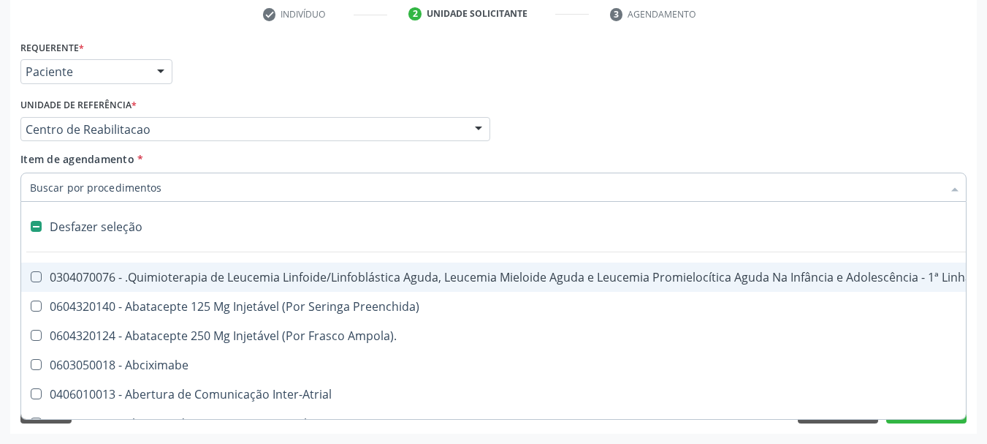
checkbox Manutenção "false"
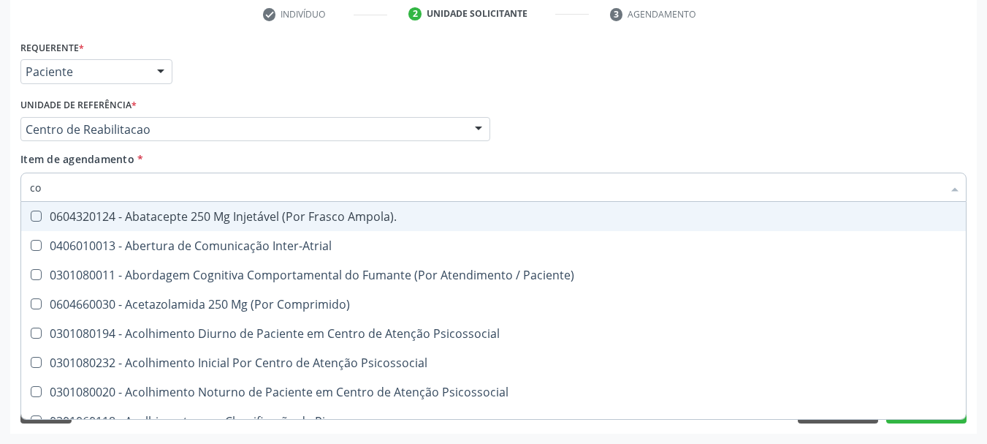
type input "c"
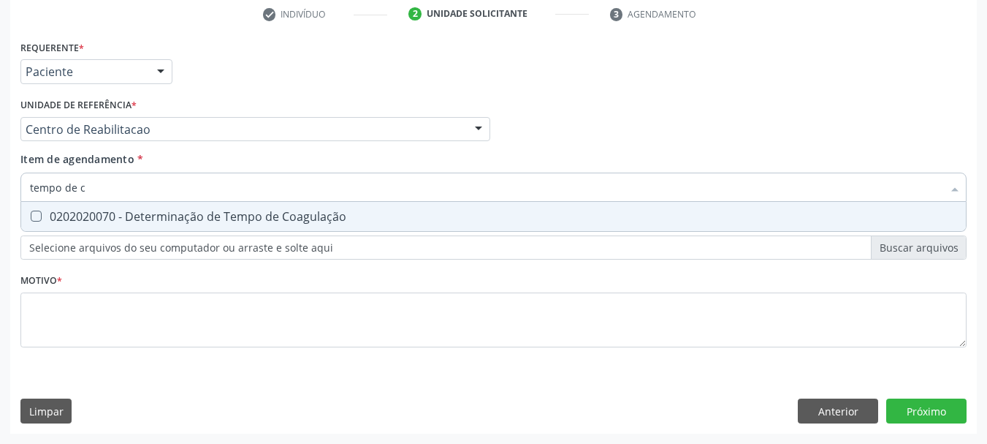
type input "tempo de co"
click at [61, 206] on span "0202020070 - Determinação de Tempo de Coagulação" at bounding box center [493, 216] width 945 height 29
checkbox Coagulação "true"
click at [120, 186] on input "tempo de co" at bounding box center [486, 186] width 913 height 29
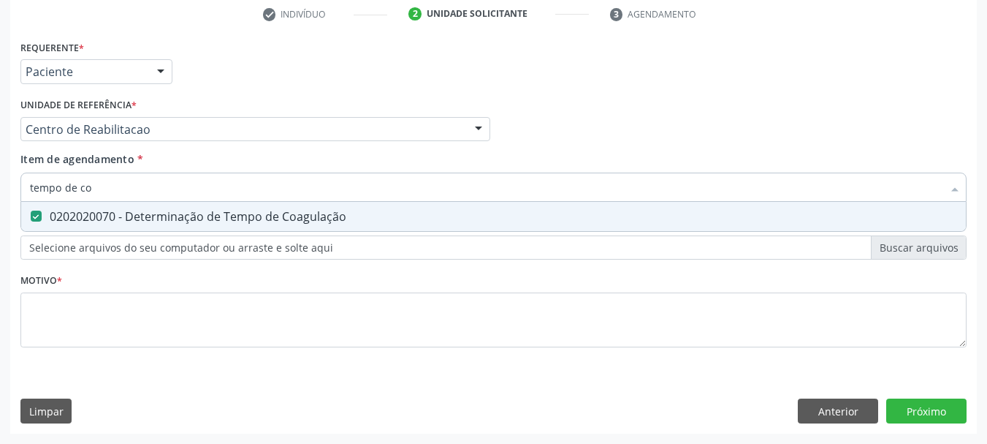
click at [120, 186] on input "tempo de co" at bounding box center [486, 186] width 913 height 29
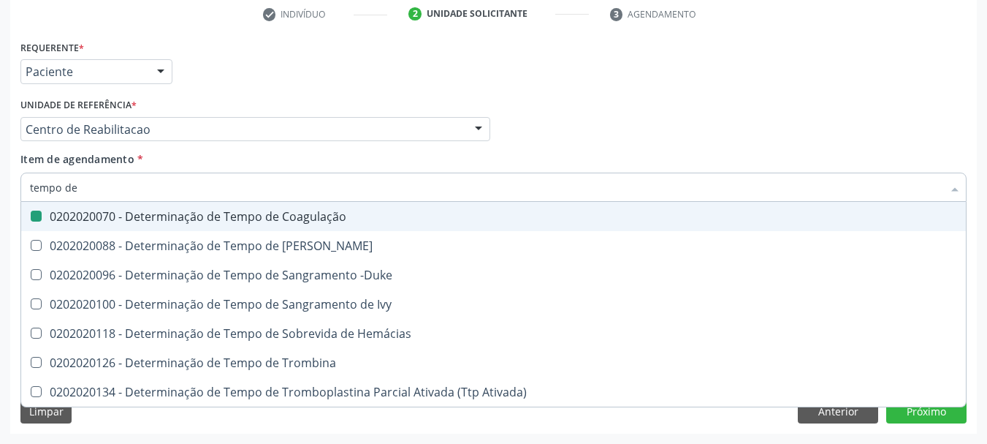
type input "tempo de s"
checkbox Coagulação "false"
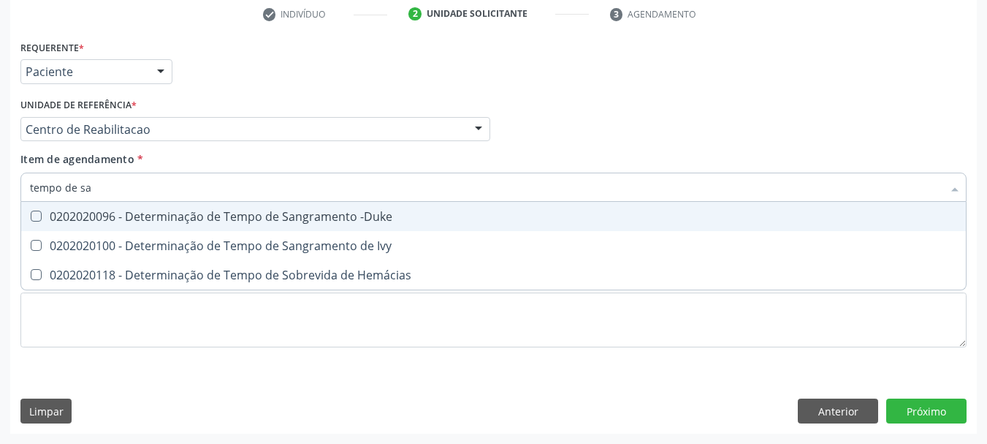
type input "tempo de san"
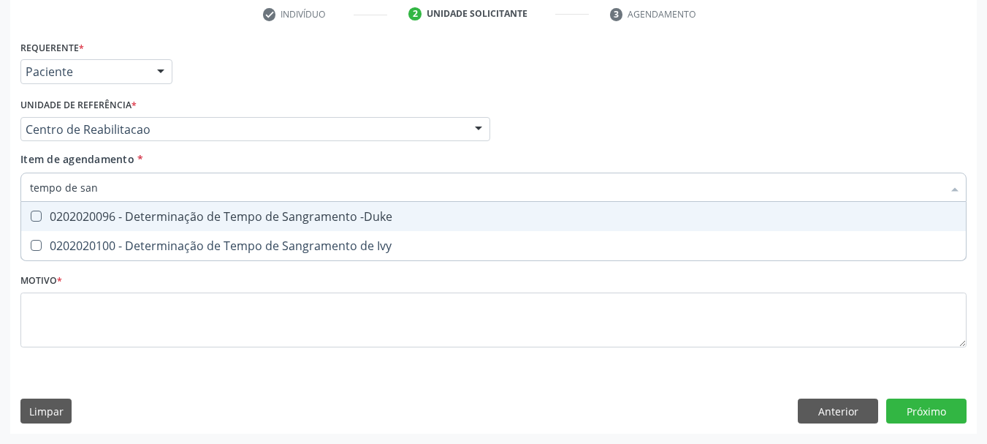
click at [143, 219] on div "0202020096 - Determinação de Tempo de Sangramento -Duke" at bounding box center [493, 216] width 927 height 12
checkbox -Duke "true"
click at [134, 192] on input "tempo de san" at bounding box center [486, 186] width 913 height 29
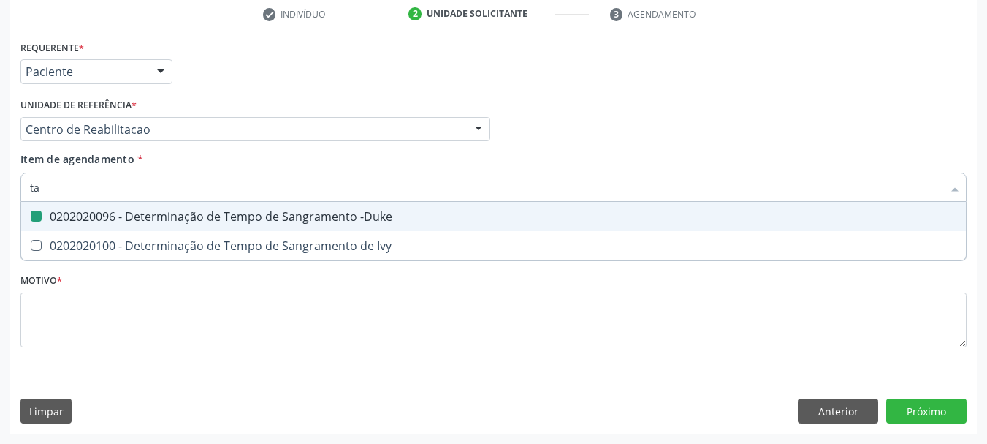
type input "tap"
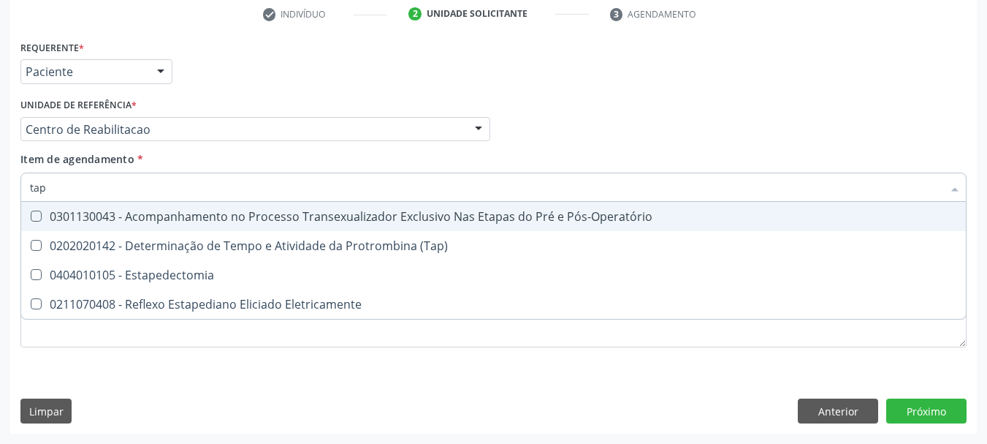
checkbox Pós-Operatório "false"
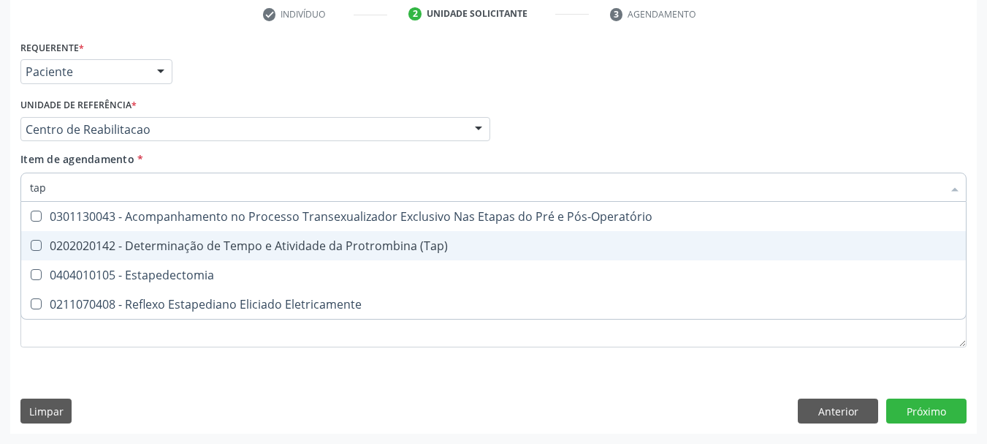
click at [308, 246] on div "0202020142 - Determinação de Tempo e Atividade da Protrombina (Tap)" at bounding box center [493, 246] width 927 height 12
checkbox \(Tap\) "true"
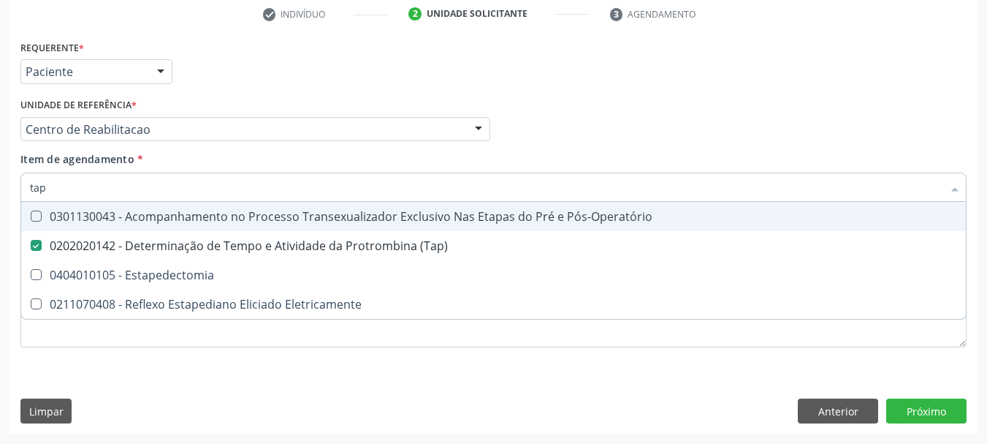
click at [126, 181] on input "tap" at bounding box center [486, 186] width 913 height 29
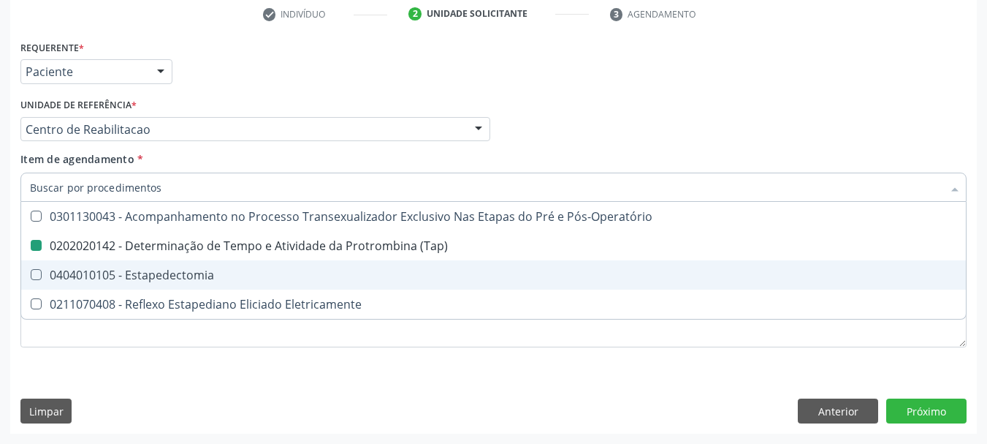
checkbox \(Tap\) "false"
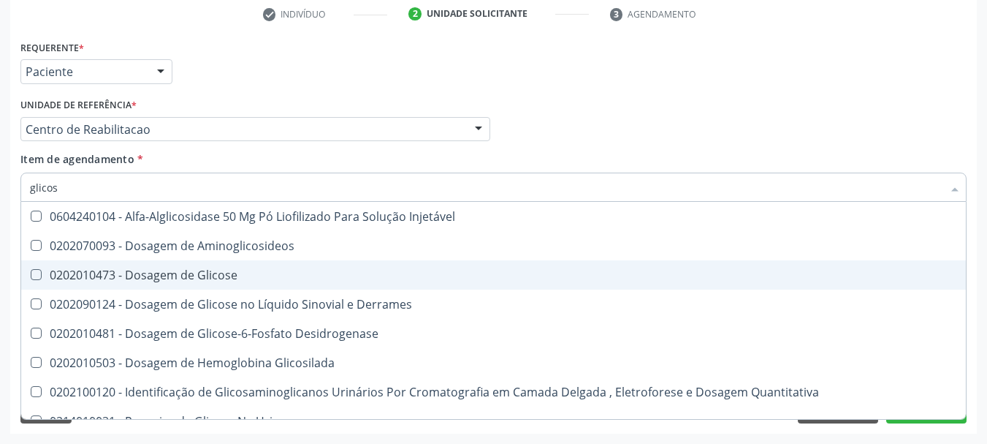
type input "glicose"
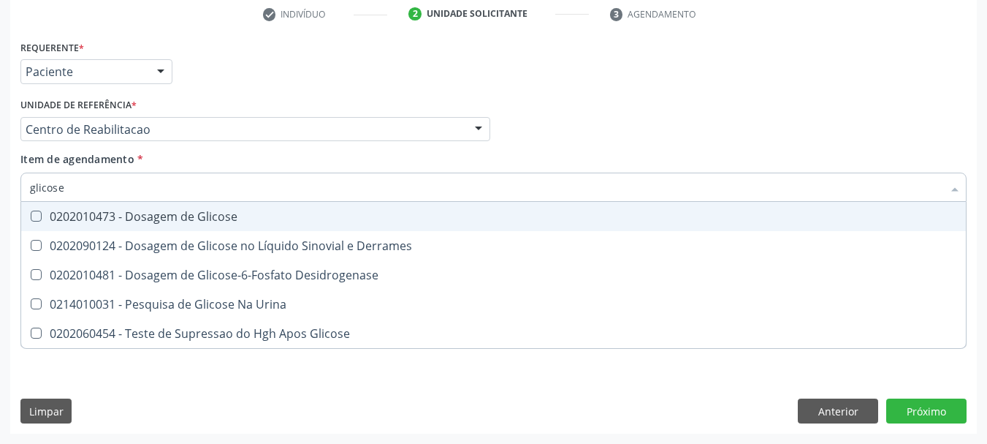
click at [134, 222] on div "0202010473 - Dosagem de Glicose" at bounding box center [493, 216] width 927 height 12
checkbox Glicose "true"
click at [128, 191] on input "glicose" at bounding box center [486, 186] width 913 height 29
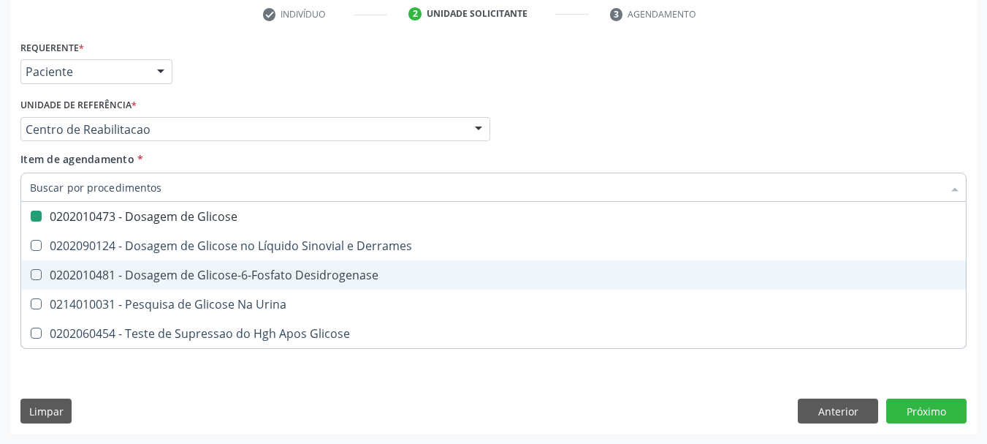
checkbox Glicose "false"
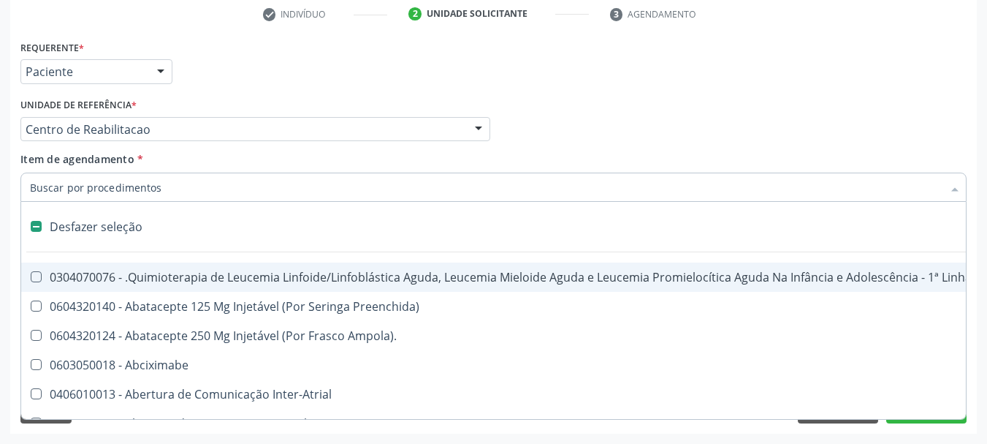
click at [357, 96] on div "Unidade de referência * Centro de Reabilitacao Usf do Mutirao Usf Cohab Usf Cai…" at bounding box center [255, 117] width 470 height 47
checkbox Preenchida\) "true"
checkbox Ampola\)\ "true"
checkbox Abciximabe "true"
checkbox Inter-Atrial "true"
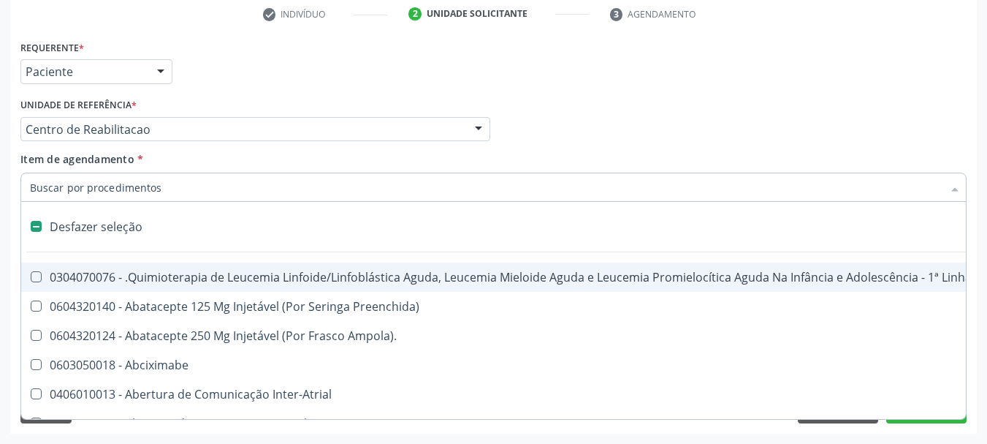
checkbox Valvar "true"
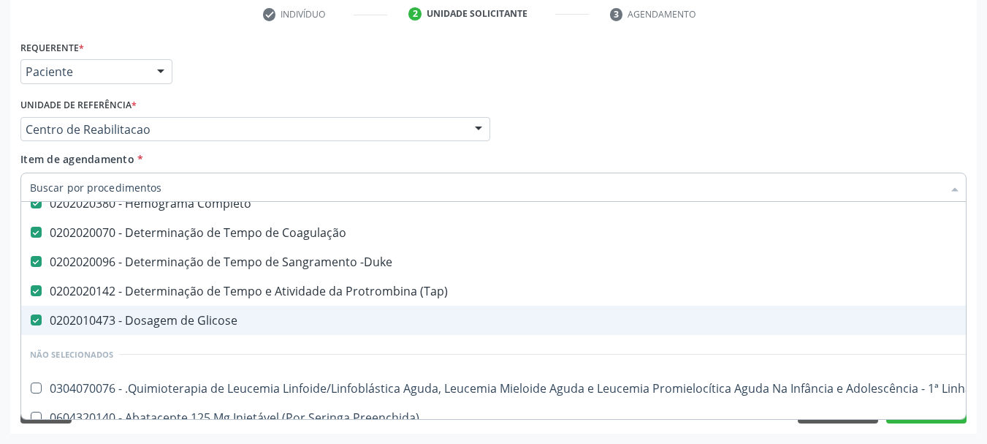
scroll to position [73, 0]
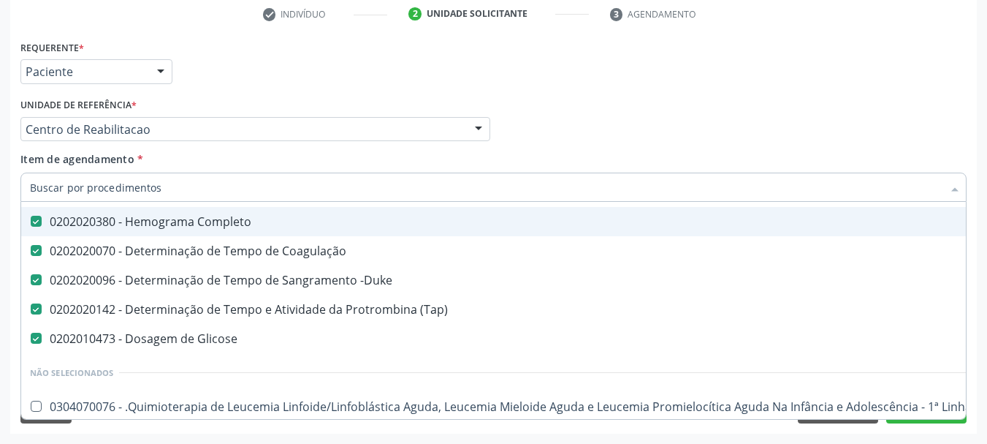
click at [584, 120] on div "Profissional Solicitante Por favor, selecione a Unidade de Atendimento primeiro…" at bounding box center [494, 122] width 954 height 57
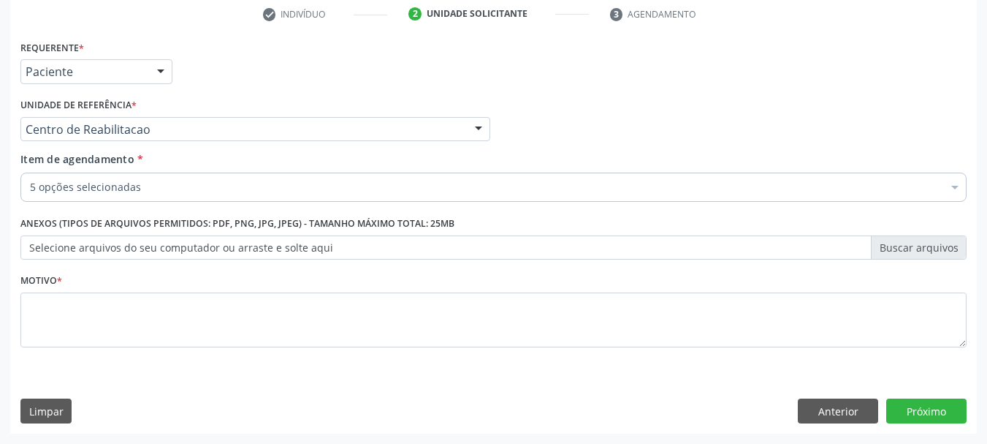
scroll to position [0, 0]
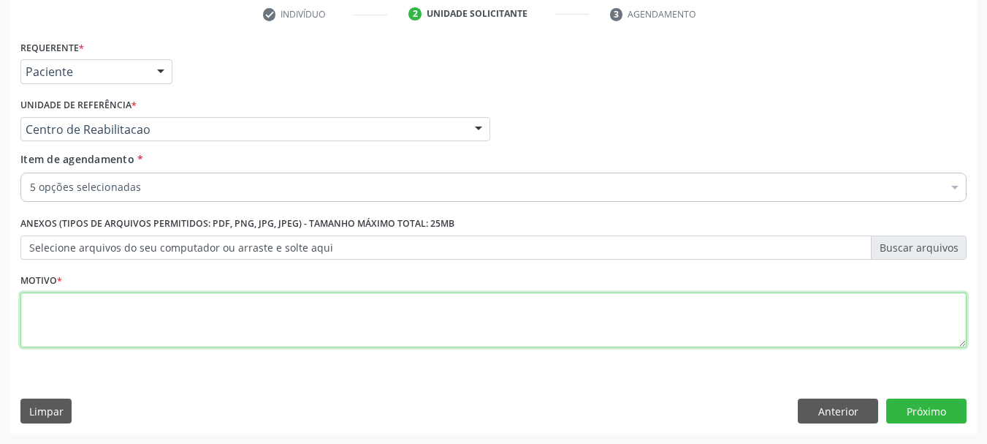
click at [137, 326] on textarea at bounding box center [493, 320] width 946 height 56
type textarea "e"
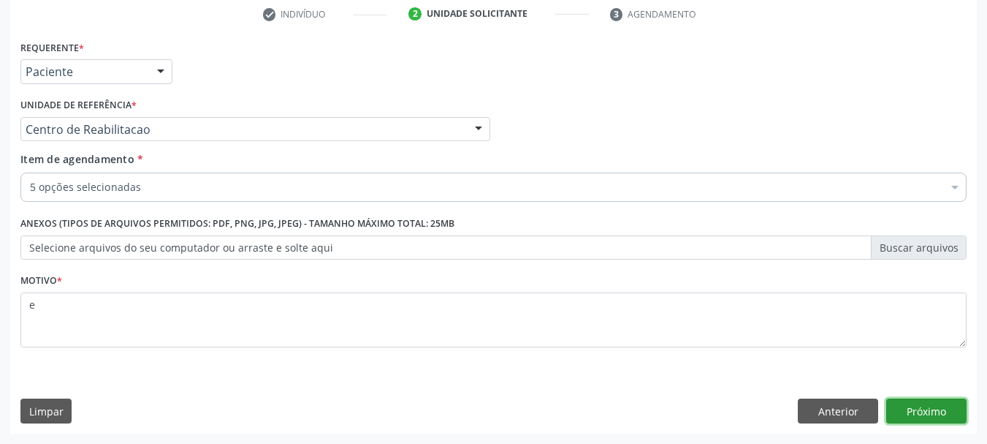
click at [911, 408] on button "Próximo" at bounding box center [926, 410] width 80 height 25
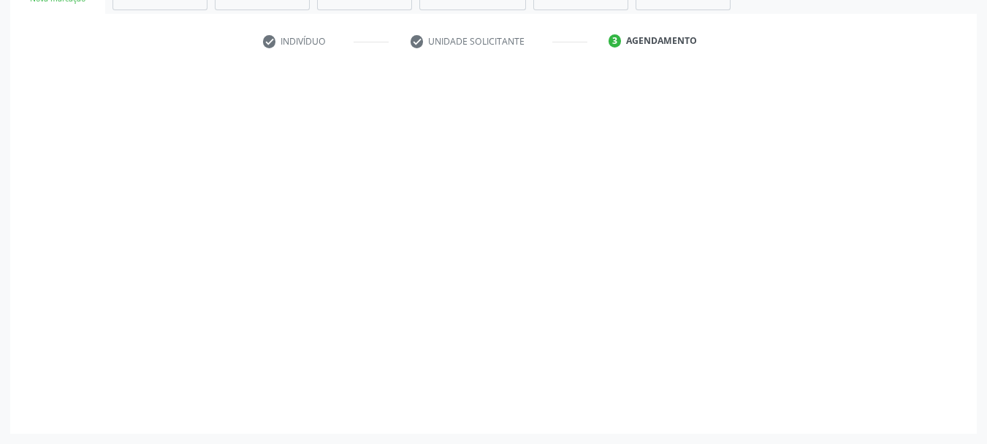
scroll to position [254, 0]
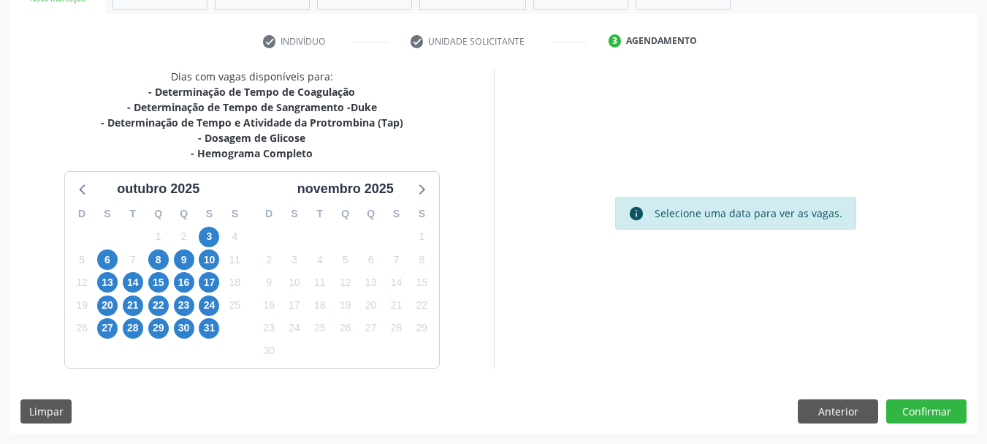
click at [115, 252] on div "6" at bounding box center [107, 259] width 20 height 23
click at [161, 260] on span "8" at bounding box center [158, 259] width 20 height 20
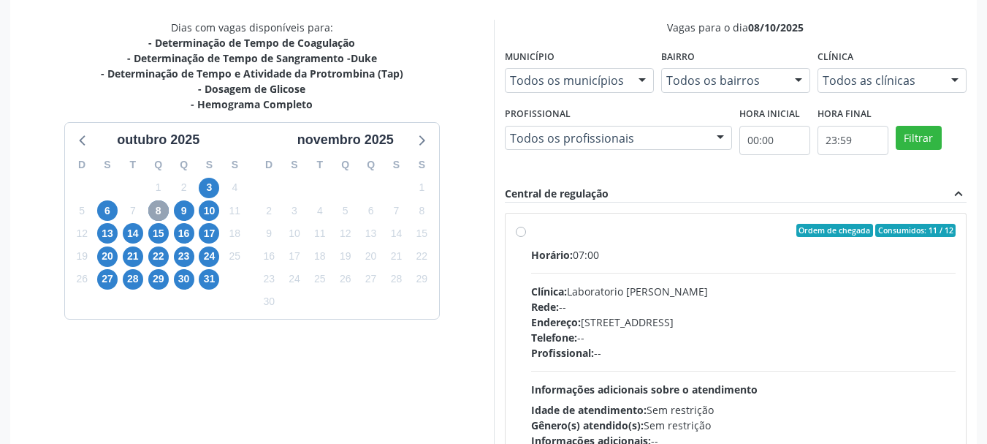
scroll to position [327, 0]
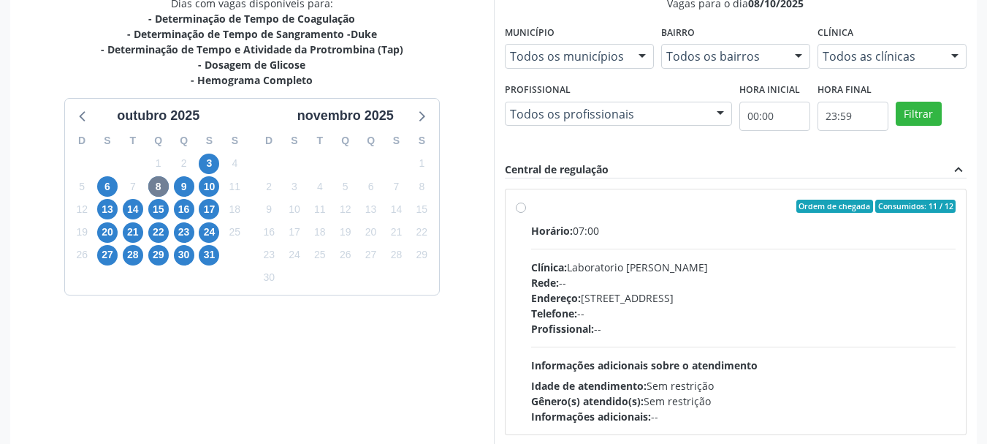
click at [629, 214] on label "Ordem de chegada Consumidos: 11 / 12 Horário: 07:00 Clínica: Laboratorio Jose P…" at bounding box center [743, 311] width 425 height 224
click at [526, 213] on input "Ordem de chegada Consumidos: 11 / 12 Horário: 07:00 Clínica: Laboratorio Jose P…" at bounding box center [521, 205] width 10 height 13
radio input "true"
click at [97, 186] on span "6" at bounding box center [107, 186] width 20 height 20
click at [135, 216] on span "14" at bounding box center [133, 209] width 20 height 20
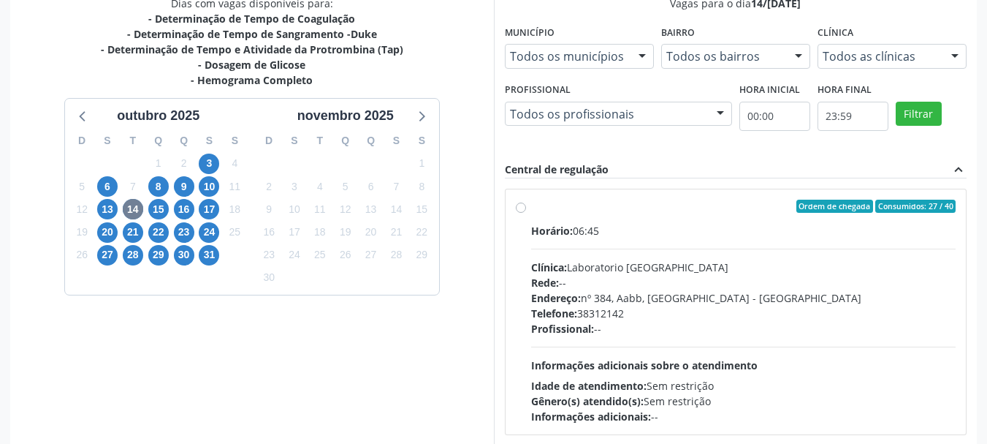
click at [579, 239] on div "Horário: 06:45 Clínica: Laboratorio Sao Francisco Rede: -- Endereço: nº 384, Aa…" at bounding box center [743, 323] width 425 height 201
click at [526, 213] on input "Ordem de chegada Consumidos: 27 / 40 Horário: 06:45 Clínica: Laboratorio Sao Fr…" at bounding box center [521, 205] width 10 height 13
radio input "true"
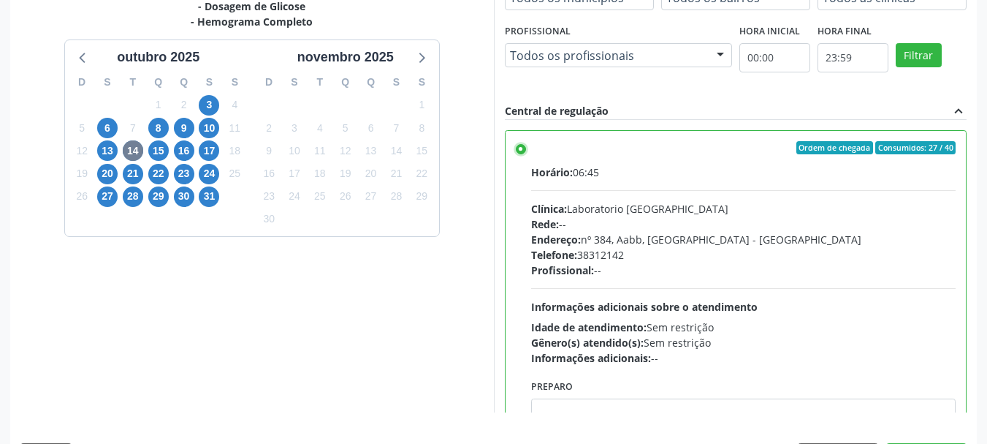
scroll to position [430, 0]
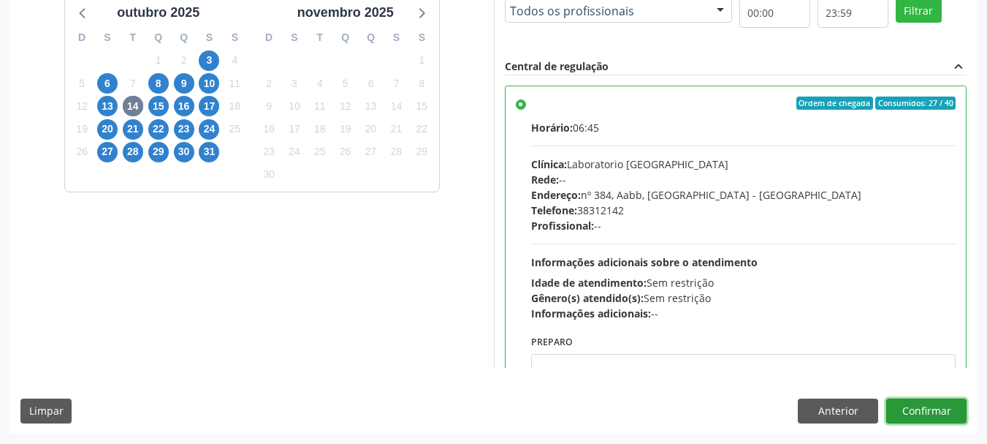
click at [930, 418] on button "Confirmar" at bounding box center [926, 410] width 80 height 25
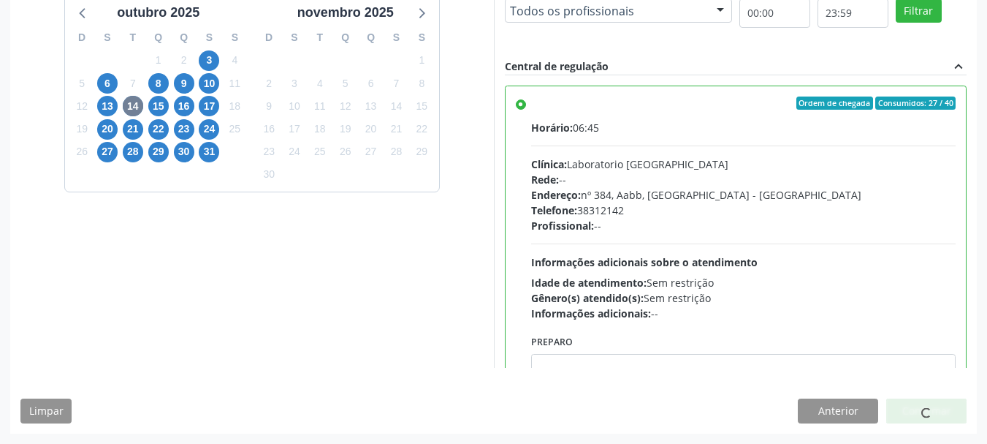
scroll to position [39, 0]
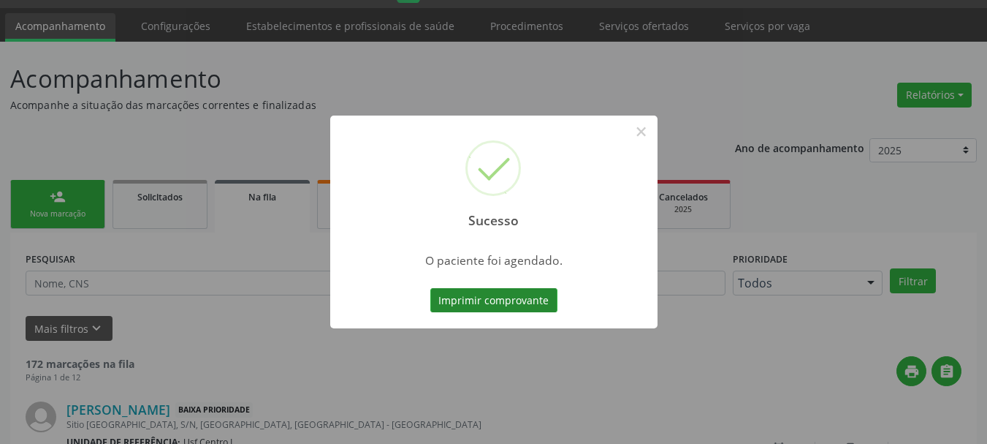
click at [469, 304] on button "Imprimir comprovante" at bounding box center [493, 300] width 127 height 25
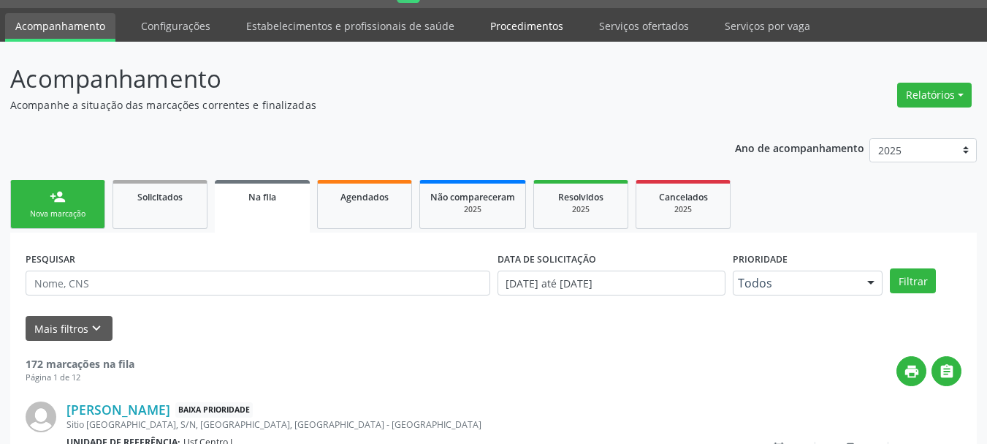
click at [538, 18] on link "Procedimentos" at bounding box center [527, 26] width 94 height 26
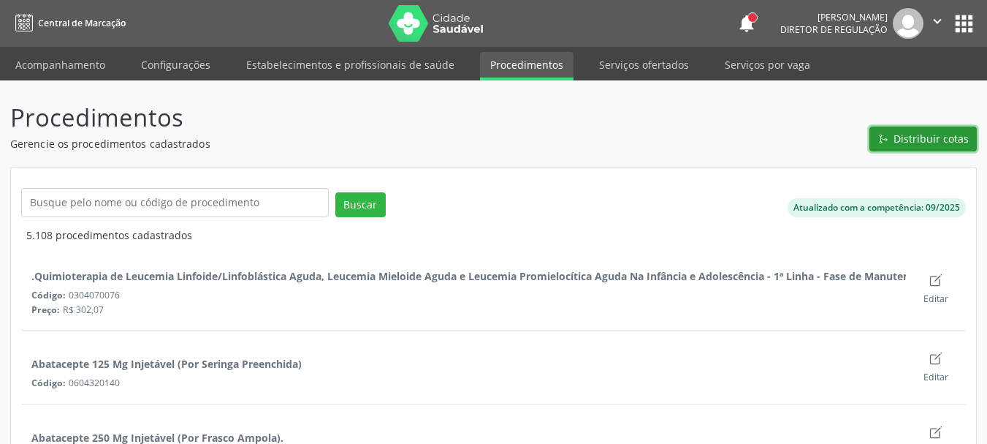
click at [899, 135] on span "Distribuir cotas" at bounding box center [931, 138] width 75 height 15
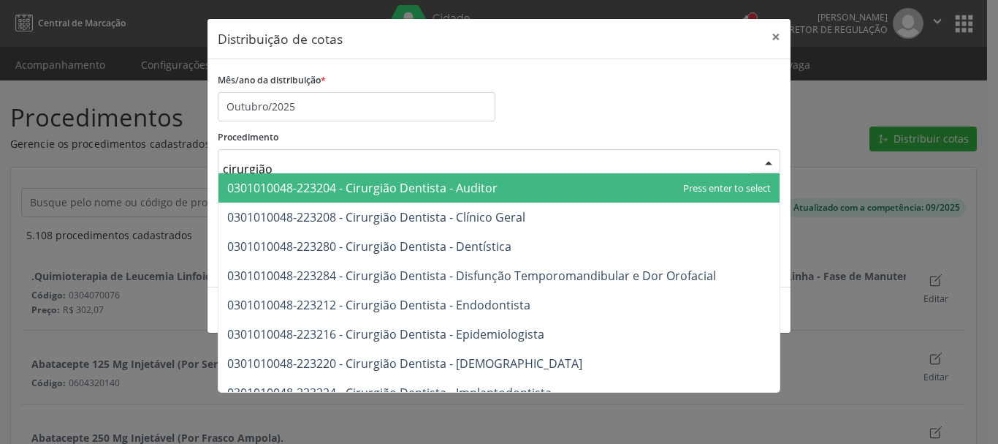
type input "cirurgião g"
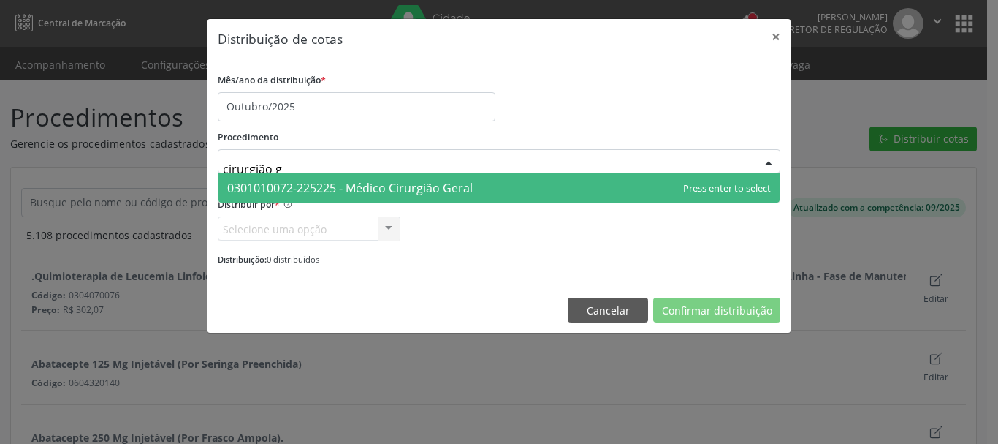
click at [382, 184] on span "0301010072-225225 - Médico Cirurgião Geral" at bounding box center [350, 188] width 246 height 16
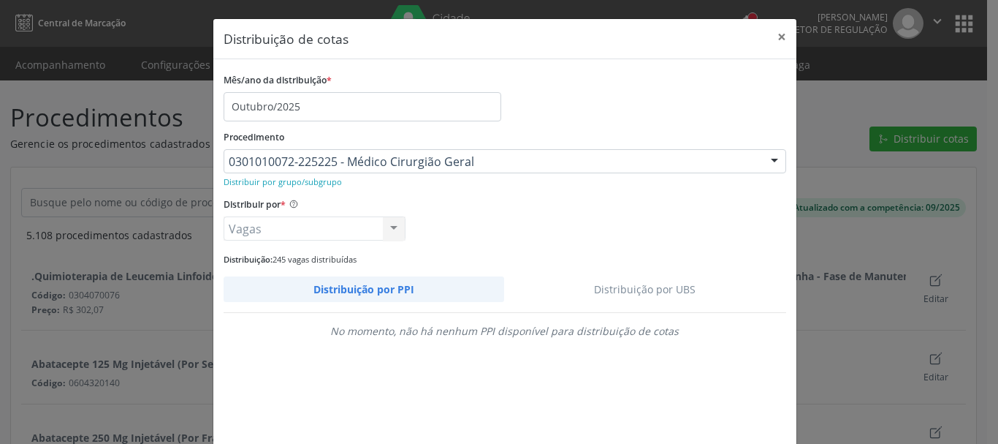
click at [636, 282] on link "Distribuição por UBS" at bounding box center [645, 289] width 282 height 26
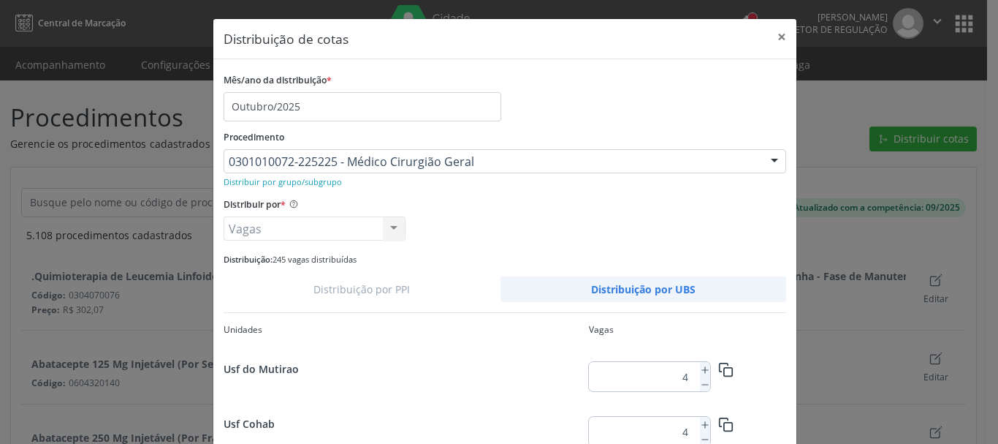
scroll to position [490, 0]
click at [705, 429] on line at bounding box center [705, 428] width 0 height 6
type input "5"
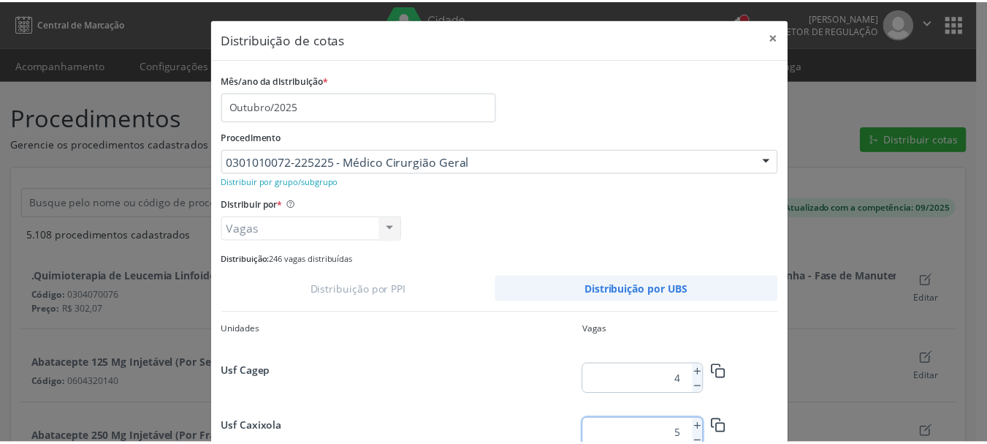
scroll to position [137, 0]
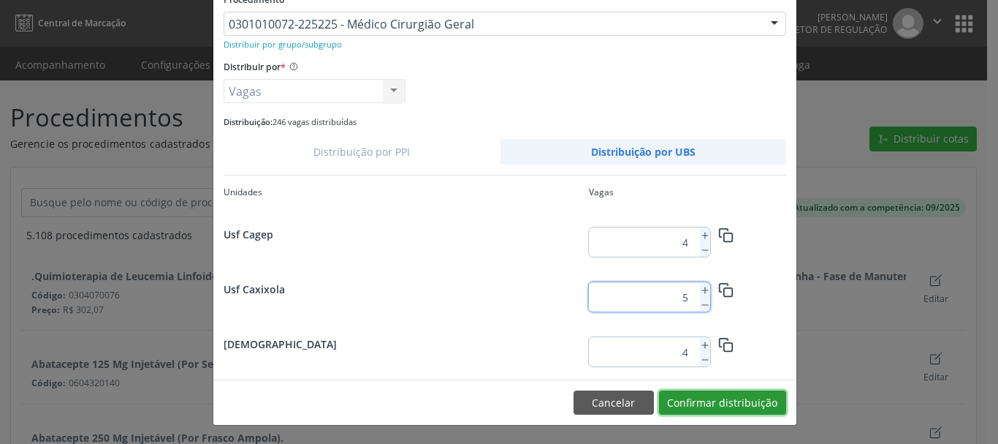
click at [753, 409] on button "Confirmar distribuição" at bounding box center [722, 402] width 127 height 25
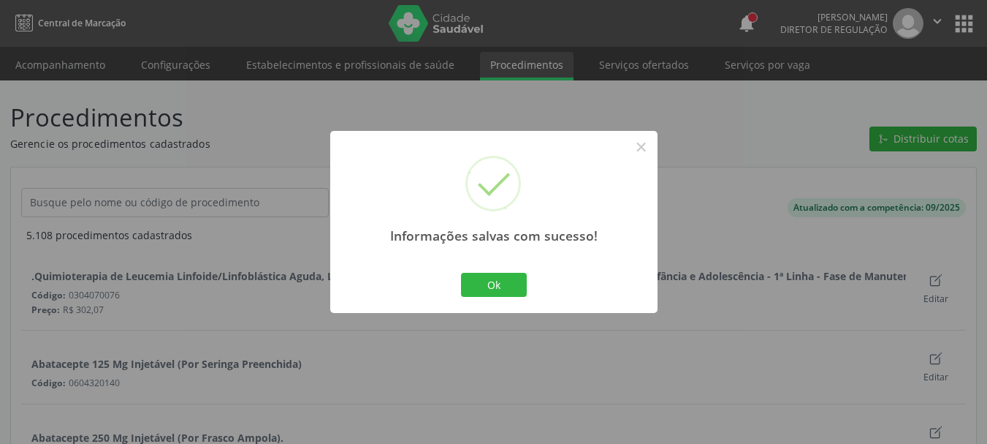
scroll to position [0, 0]
click at [645, 145] on button "×" at bounding box center [641, 146] width 25 height 25
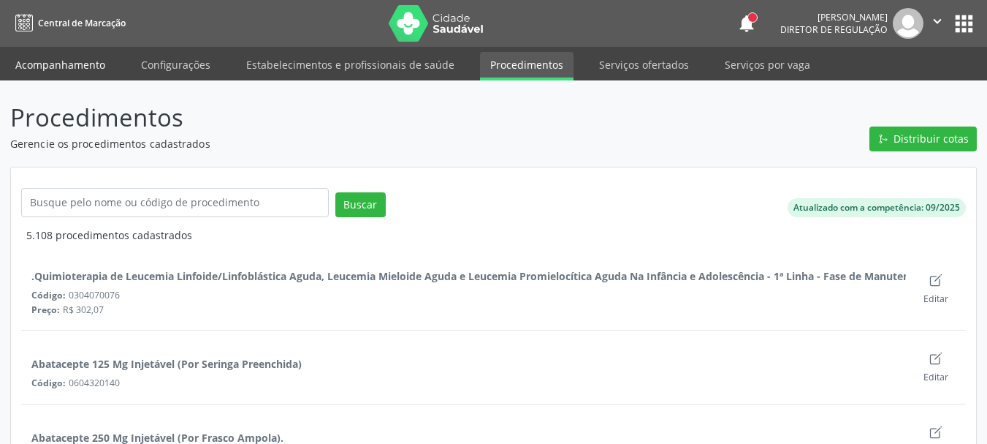
click at [68, 62] on link "Acompanhamento" at bounding box center [60, 65] width 110 height 26
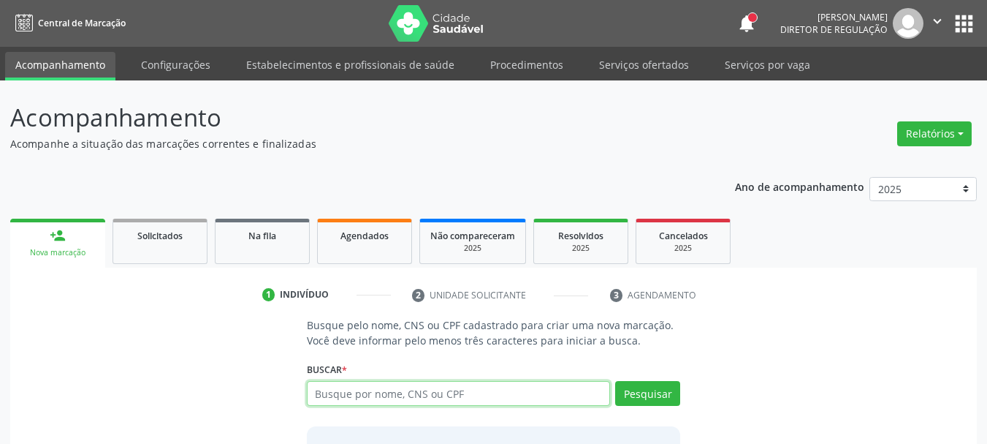
click at [366, 394] on input "text" at bounding box center [459, 393] width 304 height 25
type input "leonardo alves pe"
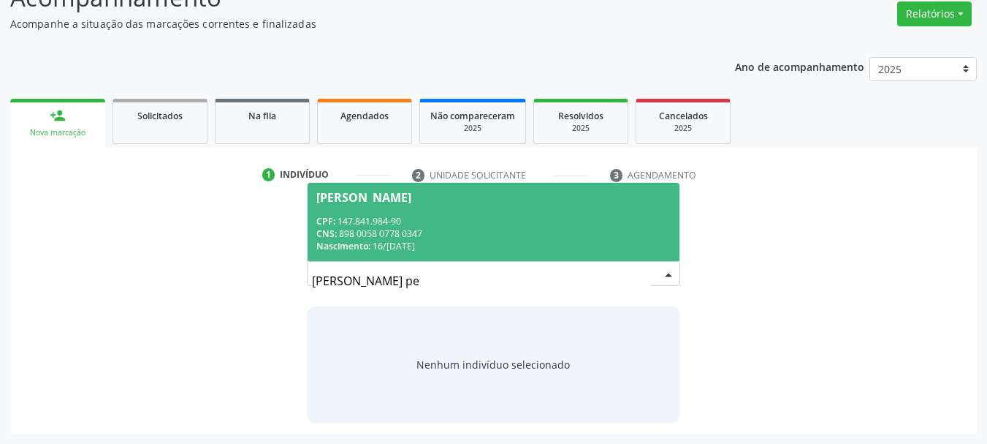
click at [476, 188] on span "Leonardo Alves Pessoa CPF: 147.841.984-90 CNS: 898 0058 0778 0347 Nascimento: 1…" at bounding box center [494, 222] width 373 height 78
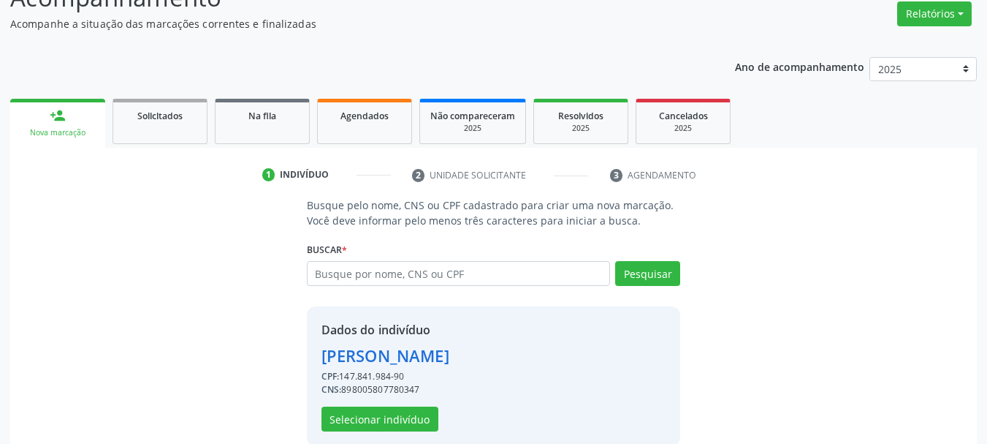
click at [400, 432] on div "Dados do indivíduo Leonardo Alves Pessoa CPF: 147.841.984-90 CNS: 8980058077803…" at bounding box center [494, 376] width 374 height 140
click at [401, 422] on button "Selecionar indivíduo" at bounding box center [380, 418] width 117 height 25
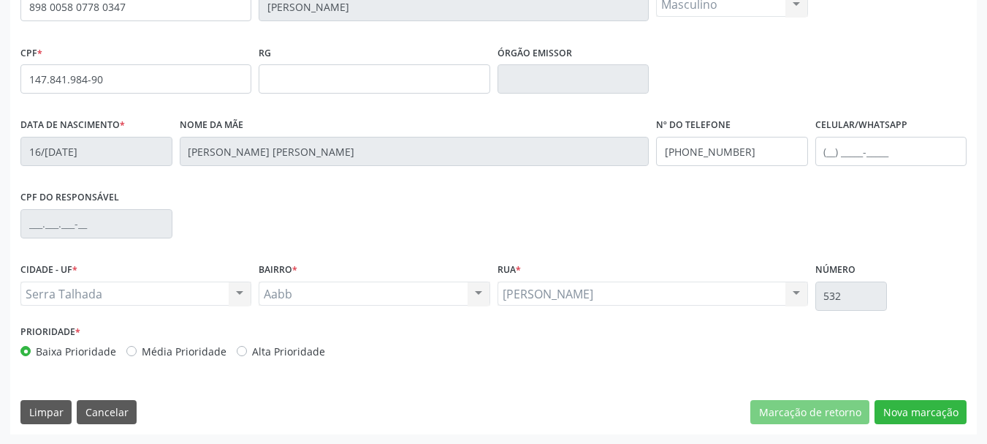
scroll to position [349, 0]
click at [948, 417] on button "Nova marcação" at bounding box center [921, 411] width 92 height 25
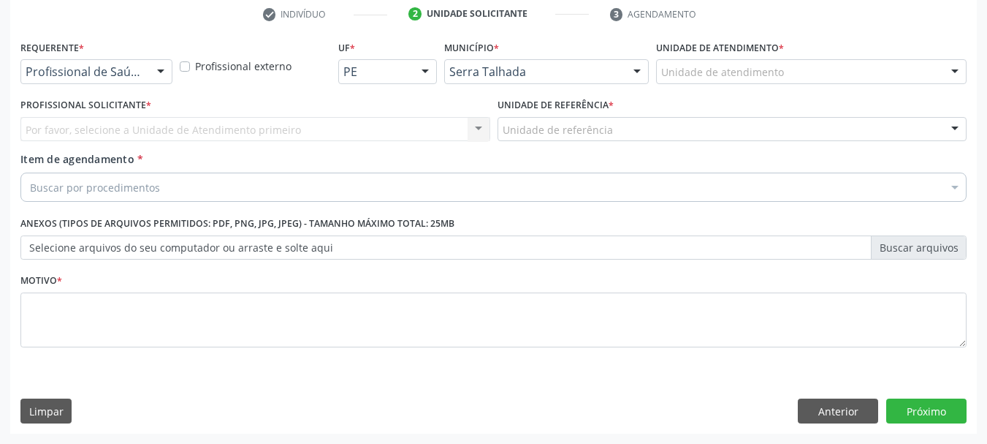
scroll to position [281, 0]
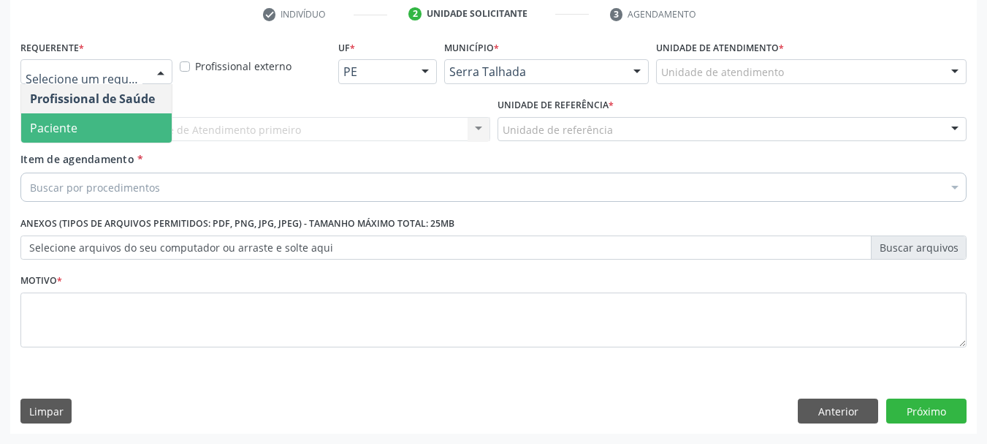
click at [85, 124] on span "Paciente" at bounding box center [96, 127] width 151 height 29
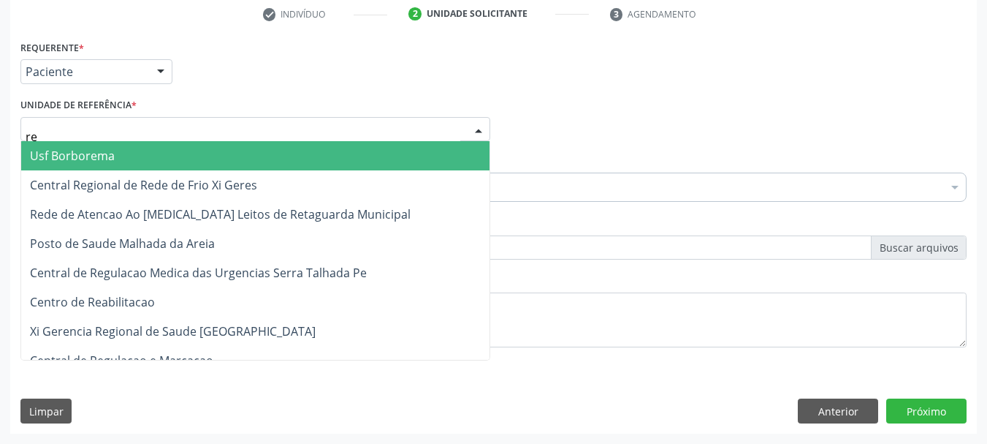
type input "rea"
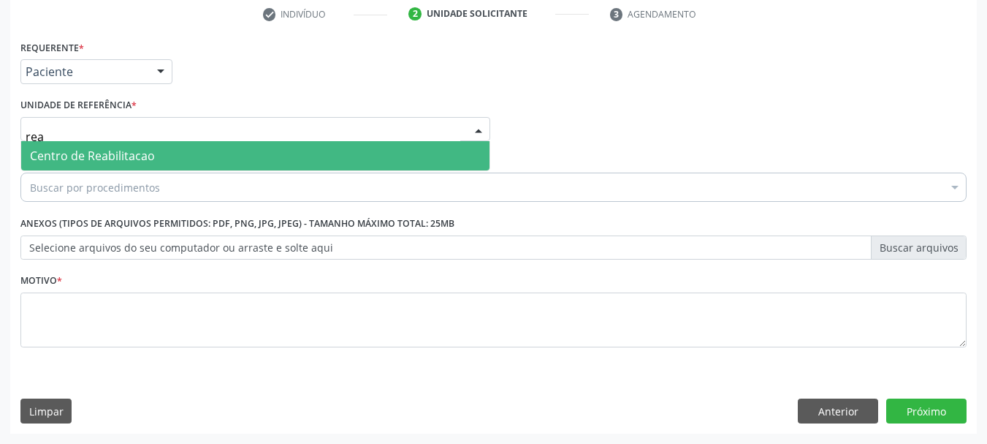
click at [85, 147] on span "Centro de Reabilitacao" at bounding box center [255, 155] width 468 height 29
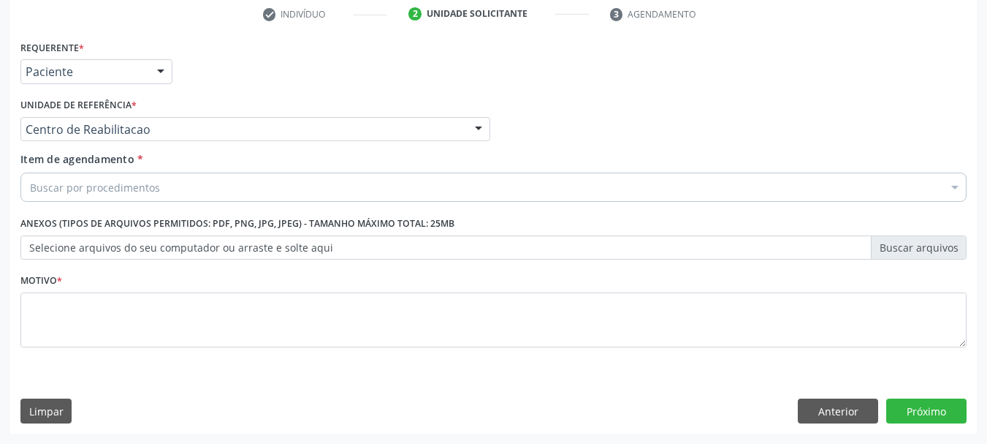
click at [78, 205] on div "Item de agendamento * Buscar por procedimentos Selecionar todos 0304070076 - .Q…" at bounding box center [494, 179] width 954 height 56
click at [71, 198] on div "Buscar por procedimentos" at bounding box center [493, 186] width 946 height 29
click at [30, 198] on input "Item de agendamento *" at bounding box center [30, 186] width 0 height 29
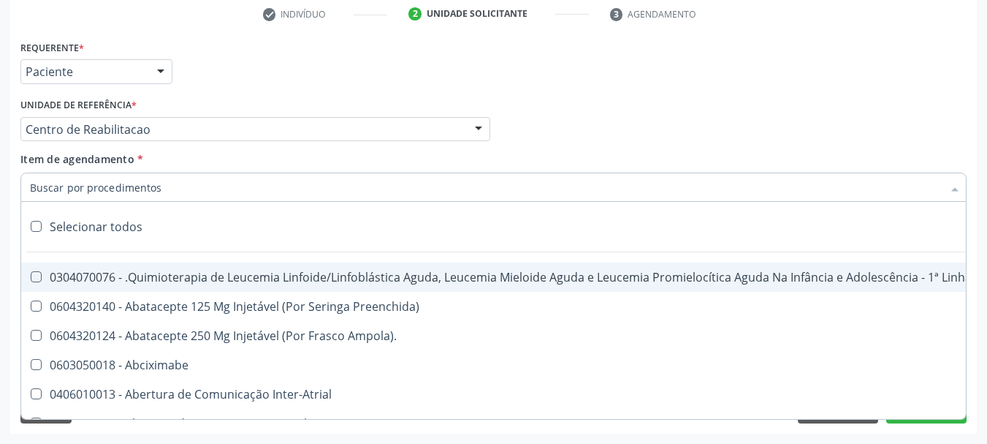
type input "p"
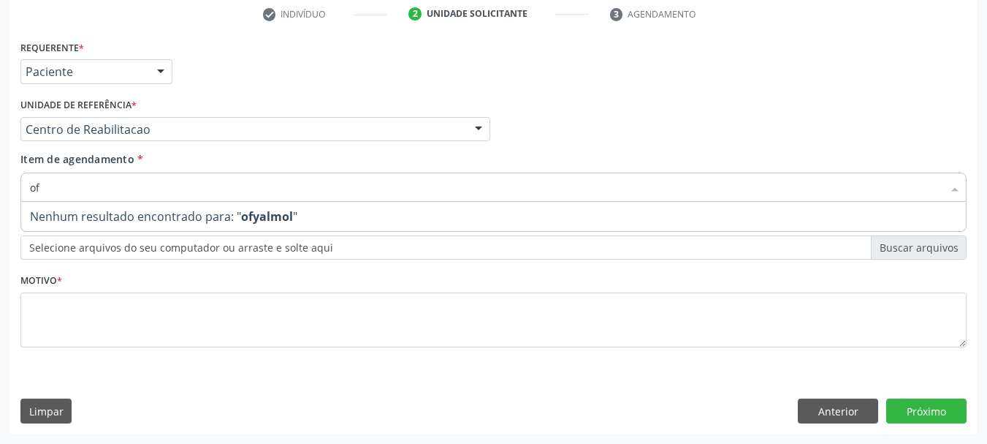
type input "o"
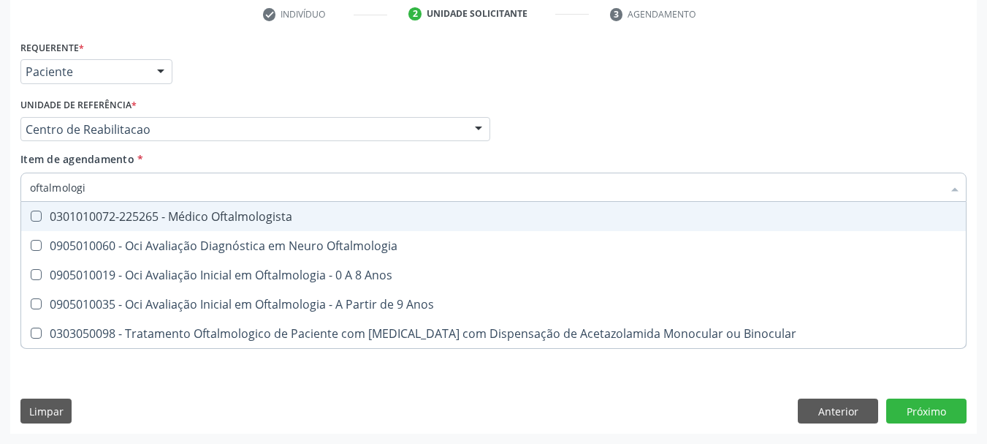
type input "oftalmologis"
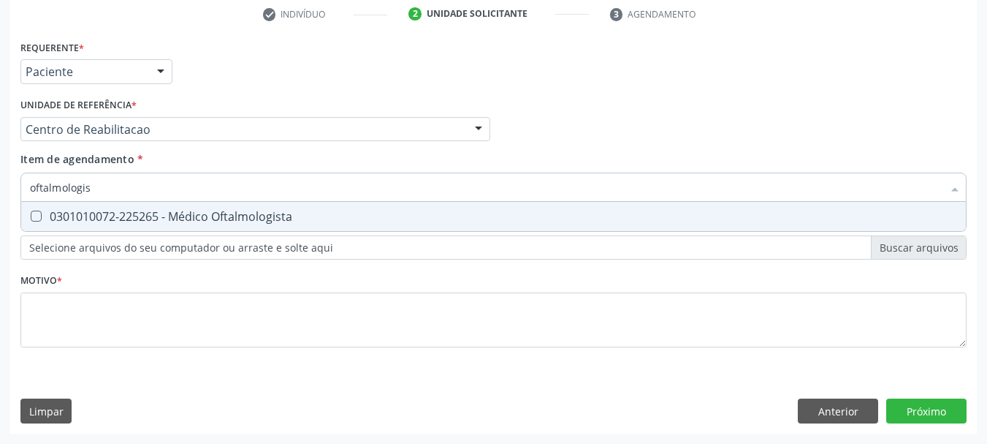
click at [201, 222] on div "0301010072-225265 - Médico Oftalmologista" at bounding box center [493, 216] width 927 height 12
checkbox Oftalmologista "true"
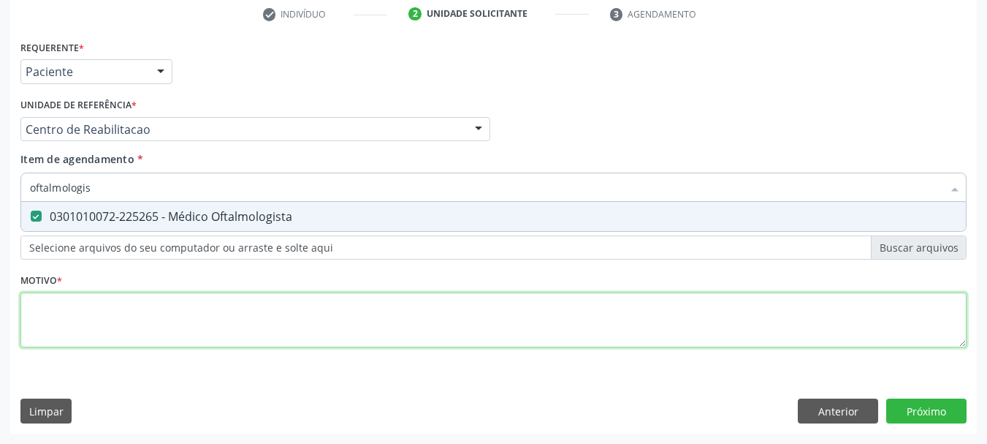
click at [139, 324] on div "Requerente * Paciente Profissional de Saúde Paciente Nenhum resultado encontrad…" at bounding box center [493, 202] width 946 height 331
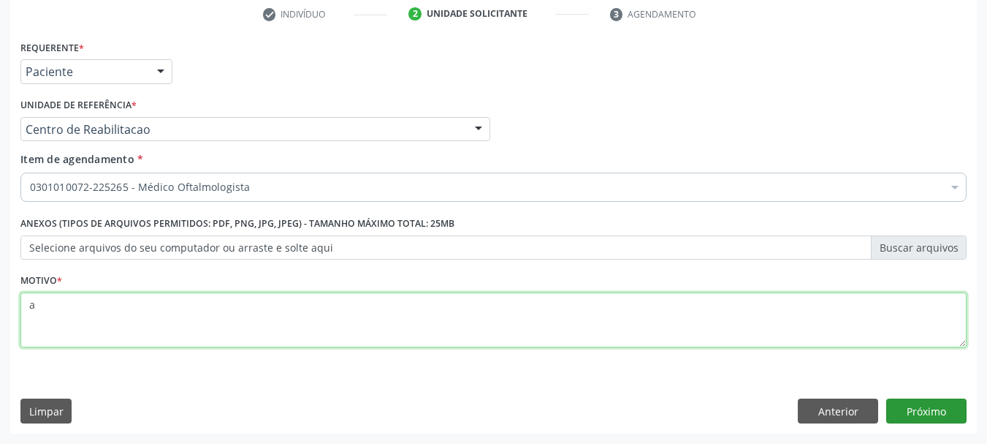
type textarea "a"
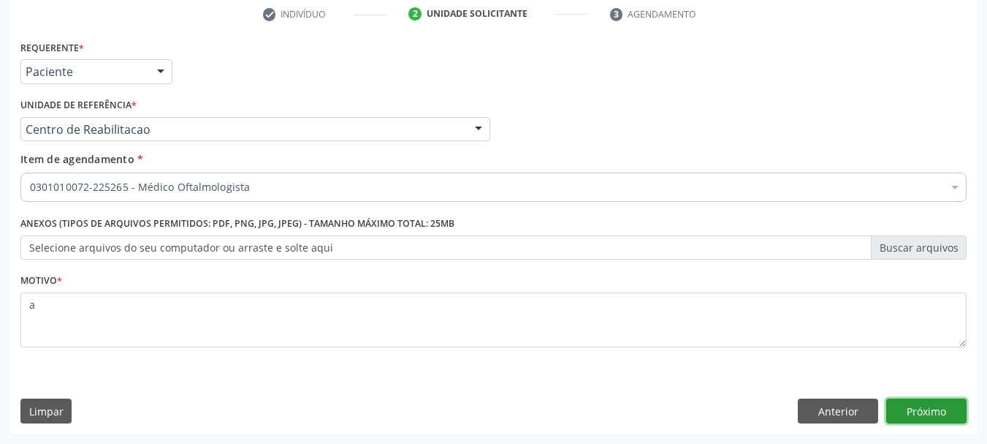
click at [902, 413] on button "Próximo" at bounding box center [926, 410] width 80 height 25
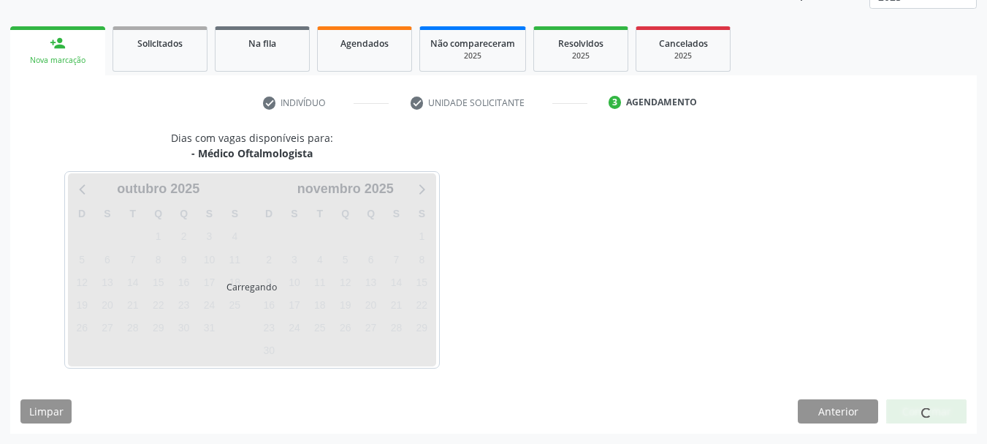
scroll to position [192, 0]
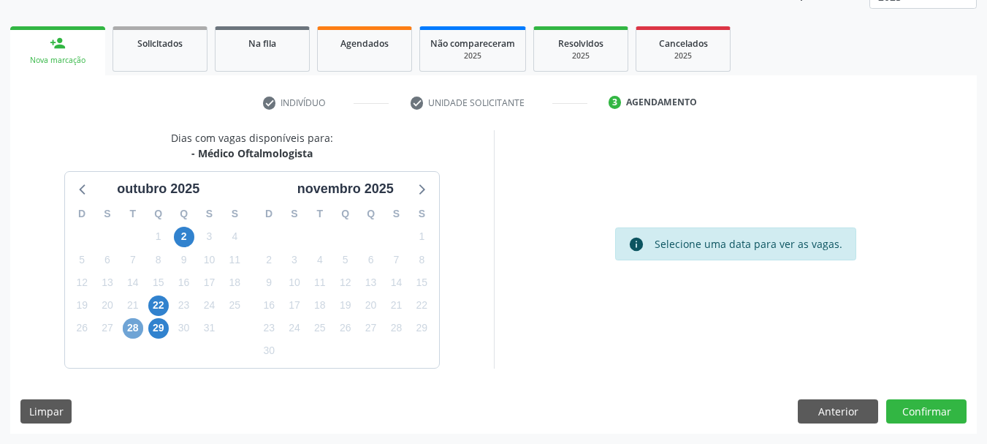
click at [135, 328] on span "28" at bounding box center [133, 328] width 20 height 20
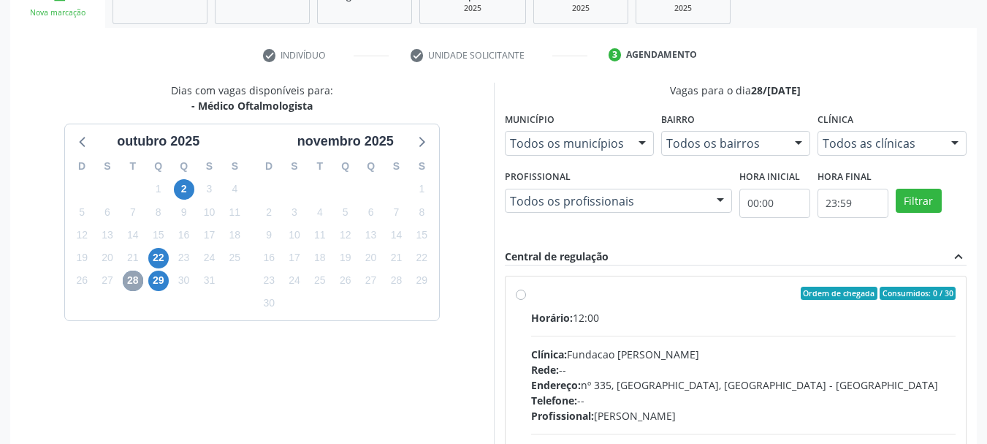
scroll to position [265, 0]
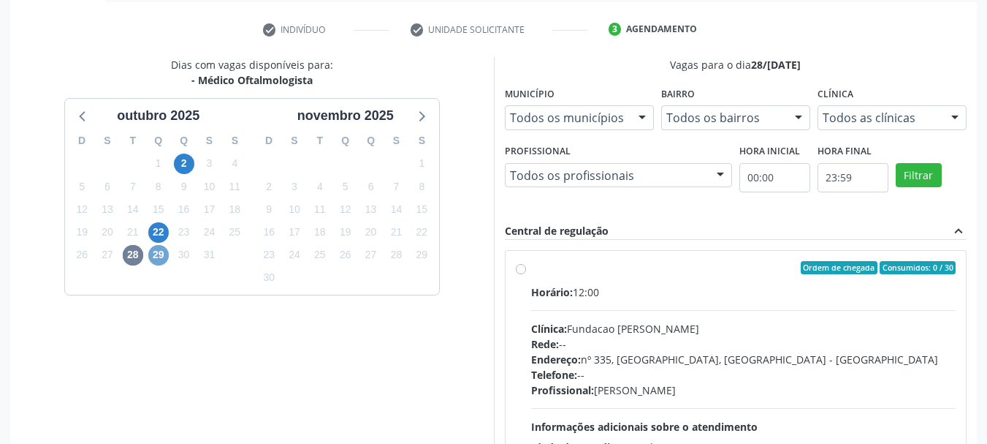
click at [155, 257] on span "29" at bounding box center [158, 255] width 20 height 20
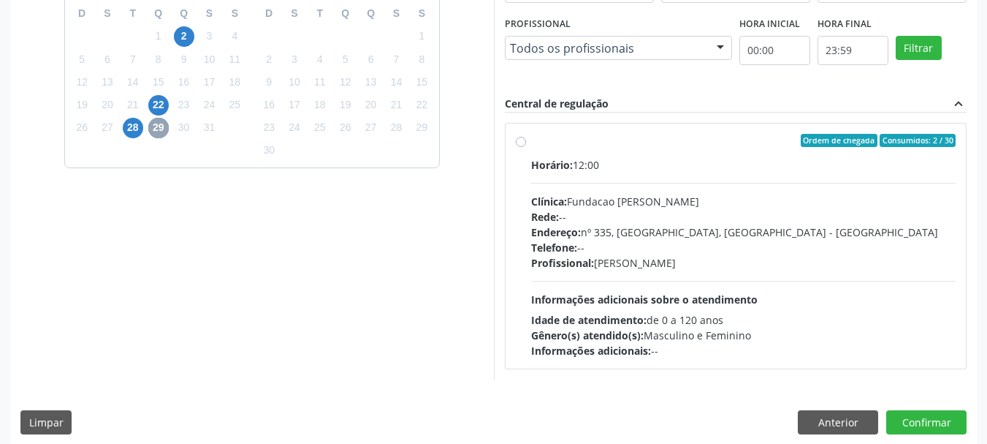
scroll to position [403, 0]
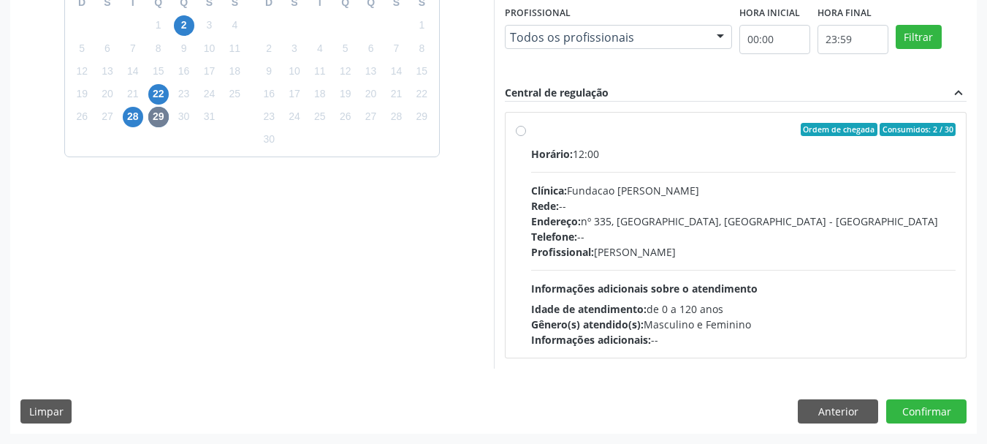
click at [639, 223] on div "Endereço: nº 335, Nossa Senhora da Con, Serra Talhada - PE" at bounding box center [743, 220] width 425 height 15
click at [526, 136] on input "Ordem de chegada Consumidos: 2 / 30 Horário: 12:00 Clínica: Fundacao Altino Ven…" at bounding box center [521, 129] width 10 height 13
radio input "true"
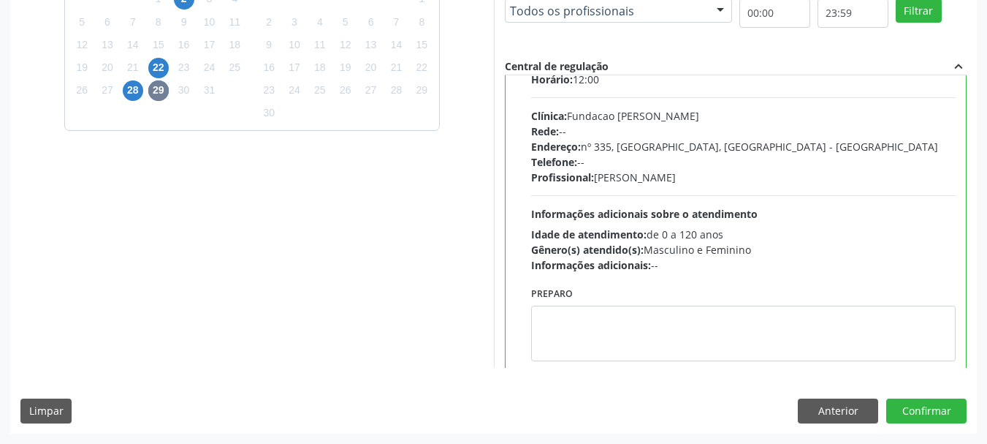
scroll to position [72, 0]
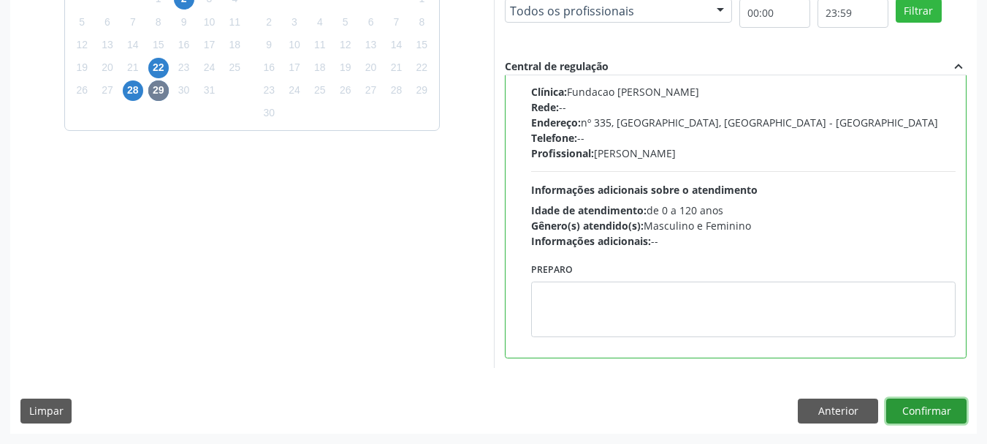
click at [945, 413] on button "Confirmar" at bounding box center [926, 410] width 80 height 25
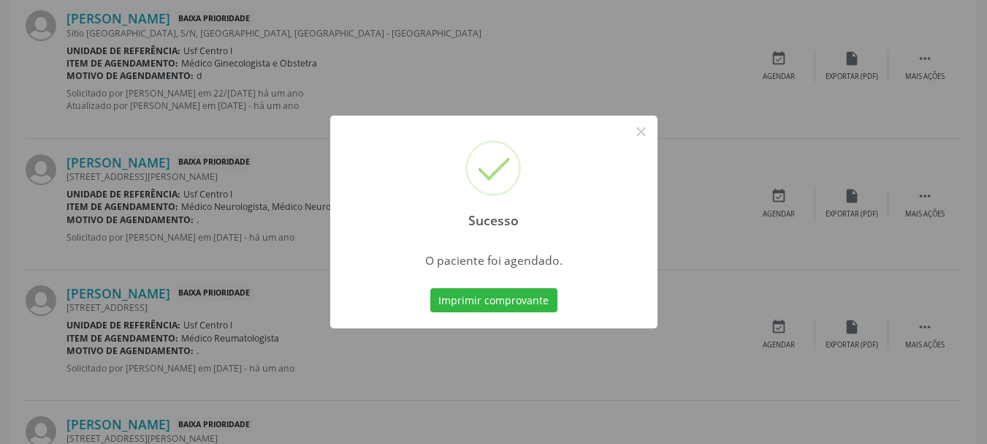
scroll to position [39, 0]
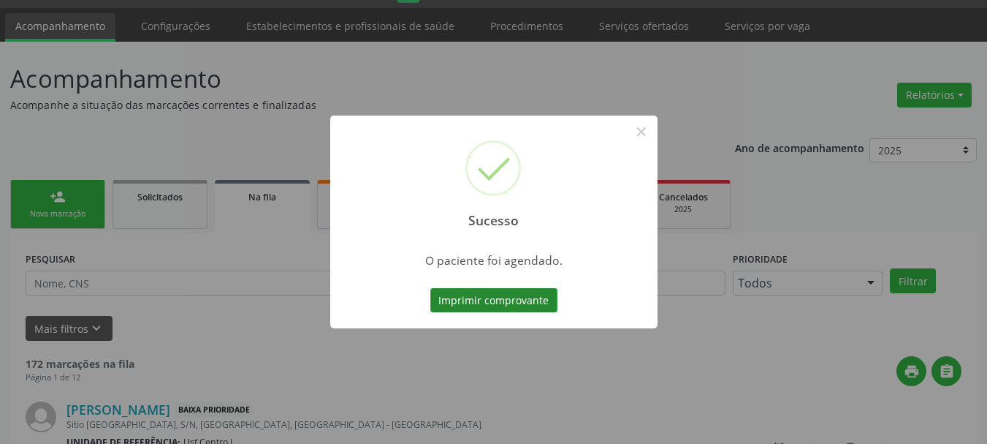
click at [496, 303] on button "Imprimir comprovante" at bounding box center [493, 300] width 127 height 25
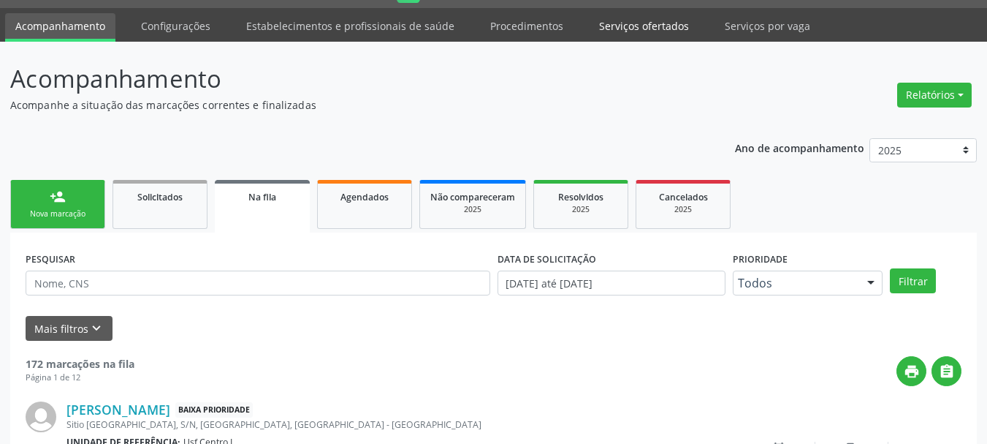
click at [620, 38] on link "Serviços ofertados" at bounding box center [644, 26] width 110 height 26
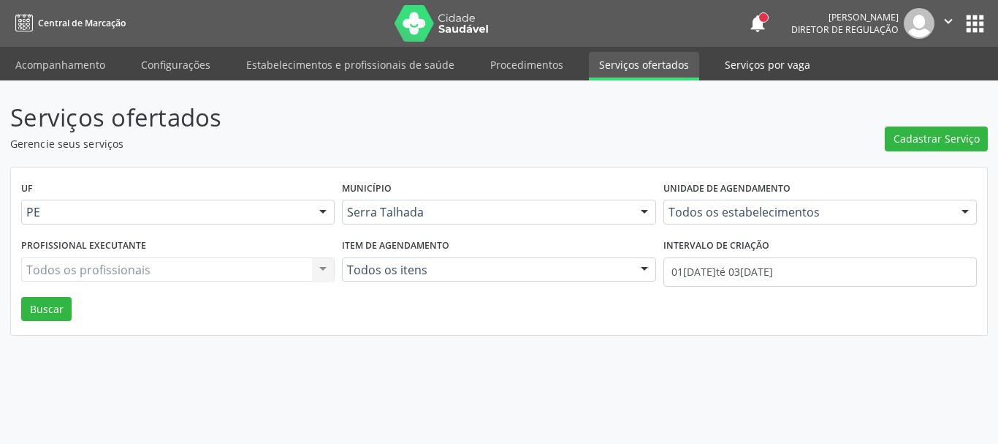
click at [734, 68] on link "Serviços por vaga" at bounding box center [768, 65] width 106 height 26
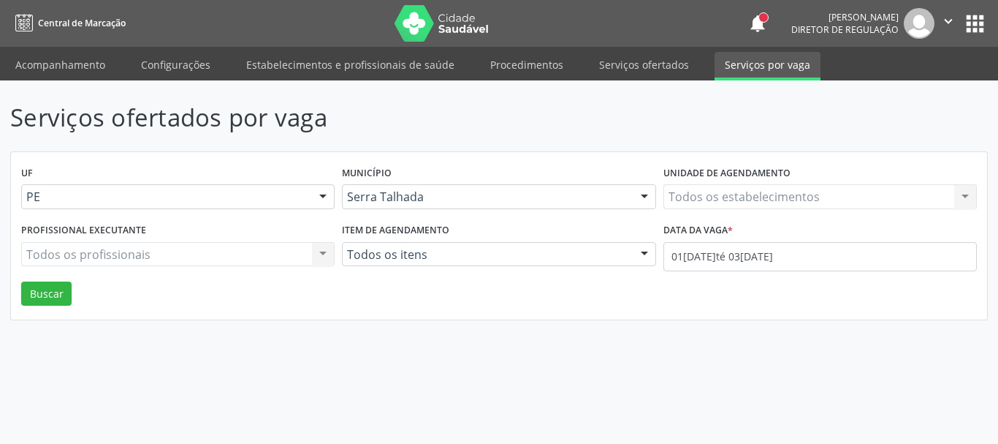
click at [702, 202] on div "Todos os estabelecimentos Todos os estabelecimentos Nenhum resultado encontrado…" at bounding box center [820, 196] width 313 height 25
click at [710, 180] on label "Unidade de agendamento" at bounding box center [727, 173] width 127 height 23
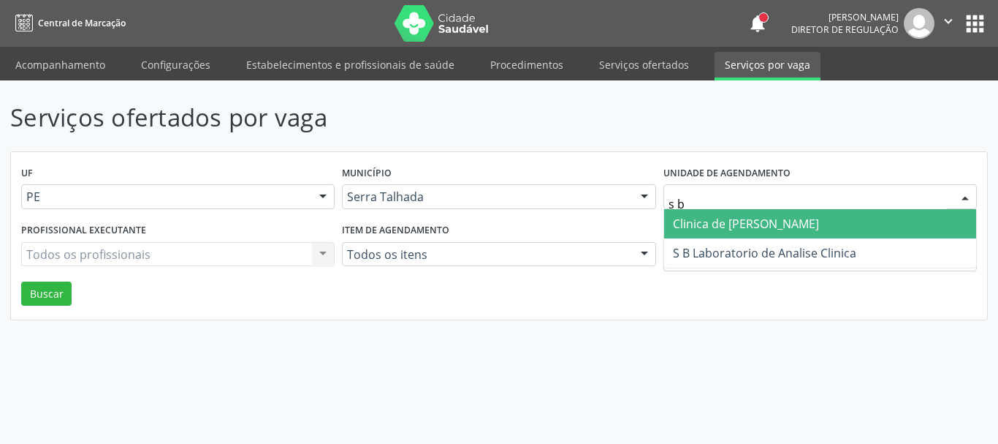
click at [710, 198] on input "s b" at bounding box center [808, 203] width 278 height 29
type input "sao fran"
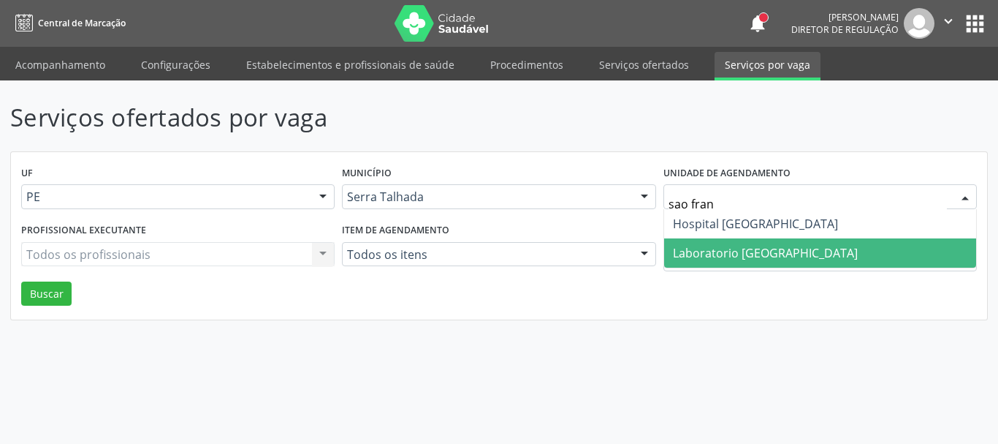
click at [705, 246] on span "Laboratorio [GEOGRAPHIC_DATA]" at bounding box center [765, 253] width 185 height 16
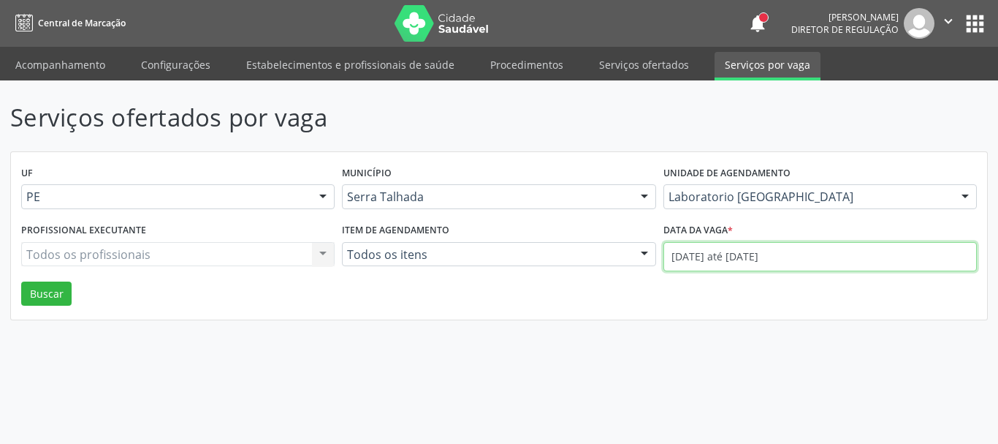
click at [705, 259] on input "01/10/2025 até 03/10/2025" at bounding box center [820, 256] width 313 height 29
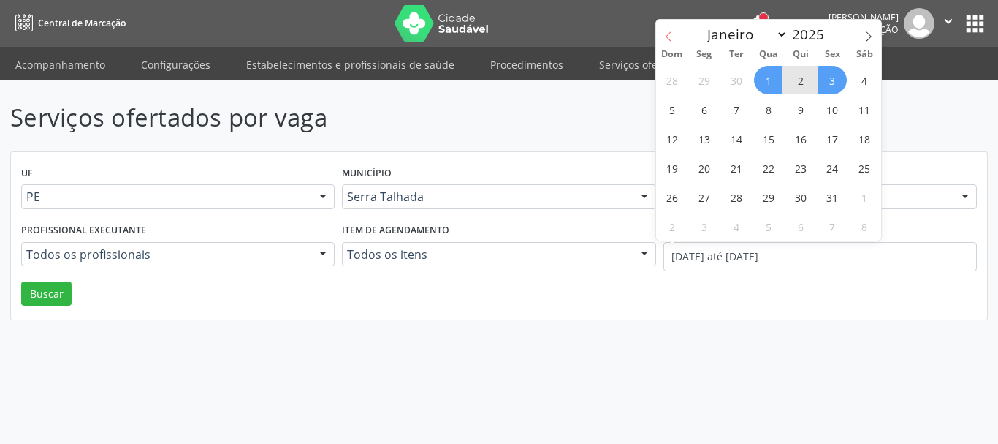
click at [666, 39] on icon at bounding box center [669, 36] width 10 height 10
select select "8"
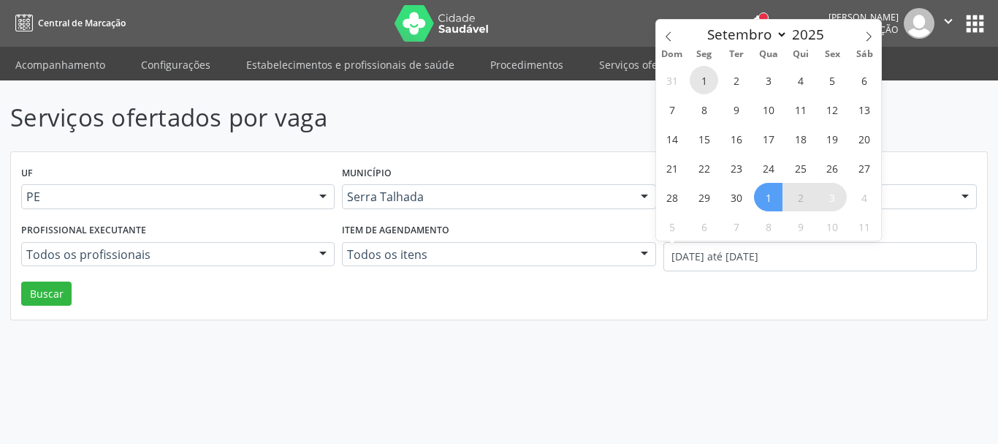
click at [693, 75] on span "1" at bounding box center [704, 80] width 28 height 28
type input "01/09/2025"
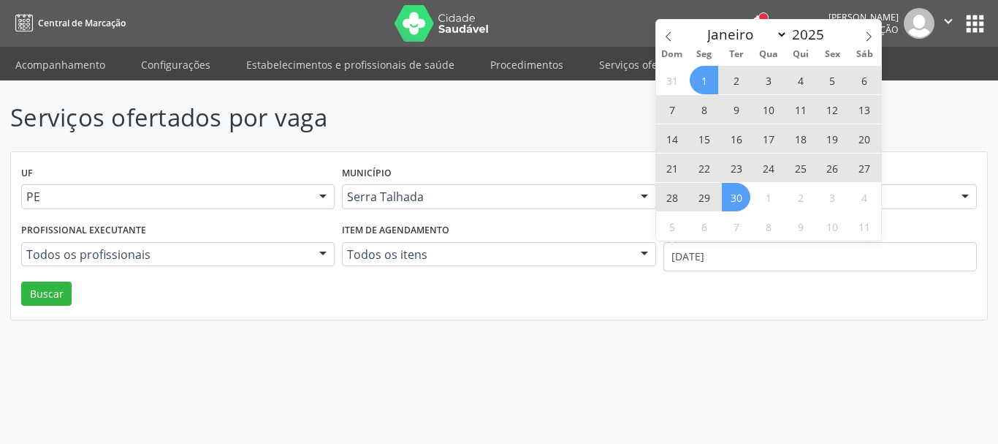
click at [740, 196] on span "30" at bounding box center [736, 197] width 28 height 28
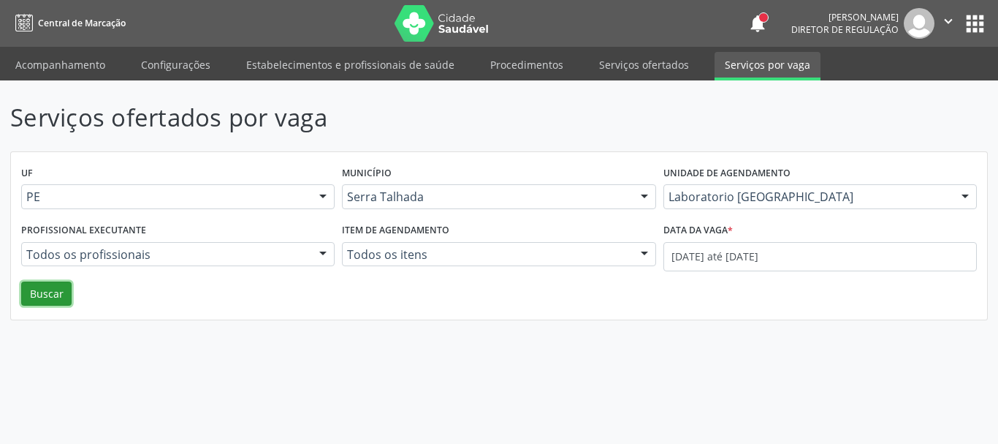
click at [41, 301] on button "Buscar" at bounding box center [46, 293] width 50 height 25
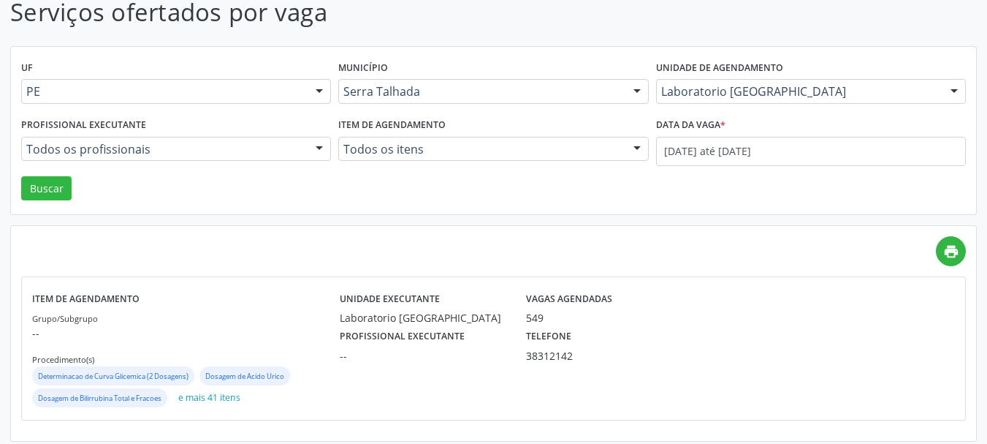
scroll to position [113, 0]
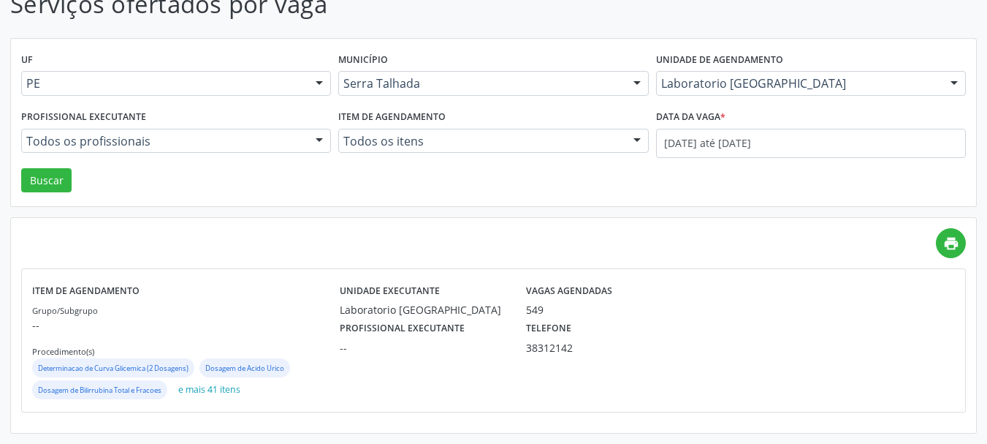
click at [622, 314] on div "549" at bounding box center [585, 309] width 119 height 15
click at [406, 360] on div "Unidade executante Laboratorio Sao Francisco Vagas agendadas 549 Profissional e…" at bounding box center [609, 340] width 539 height 122
click at [37, 173] on button "Buscar" at bounding box center [46, 180] width 50 height 25
